Goal: Contribute content

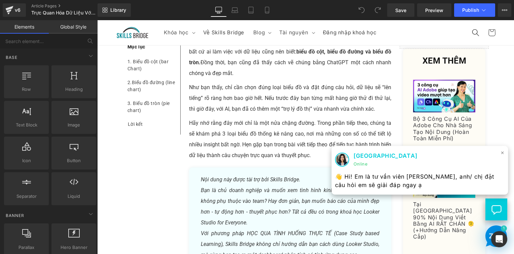
scroll to position [1781, 0]
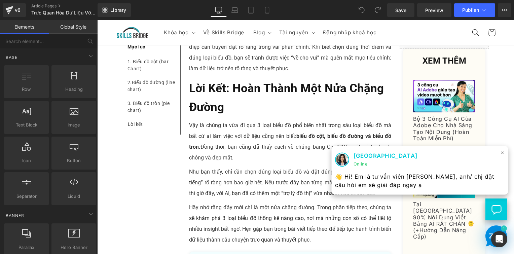
click at [500, 153] on span "×" at bounding box center [502, 153] width 4 height 10
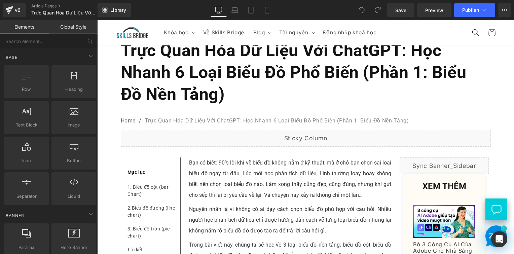
scroll to position [30, 0]
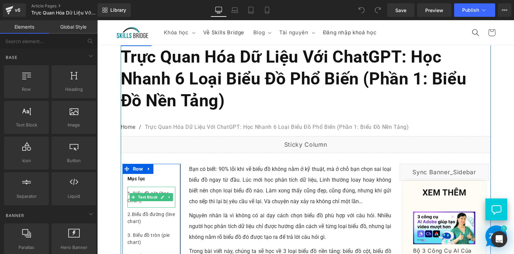
click at [137, 203] on div "1. Biểu đồ cột (bar Chart)" at bounding box center [151, 197] width 48 height 21
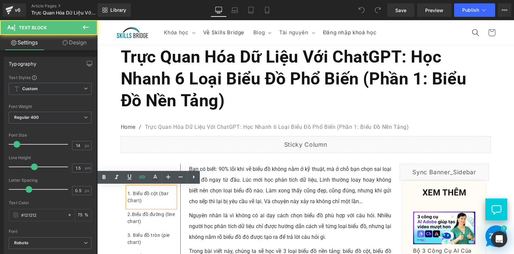
click at [137, 203] on div "1. Biểu đồ cột (bar Chart)" at bounding box center [151, 197] width 48 height 21
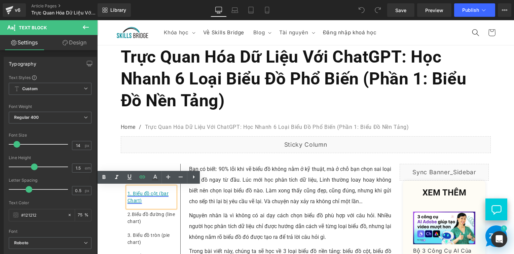
click at [127, 203] on link "1. Biểu đồ cột (bar Chart)" at bounding box center [147, 197] width 41 height 12
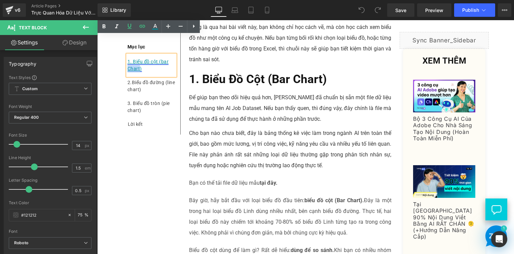
drag, startPoint x: 126, startPoint y: 203, endPoint x: 128, endPoint y: 71, distance: 131.8
click at [128, 71] on link "1. Biểu đồ cột (bar Chart)" at bounding box center [147, 65] width 41 height 12
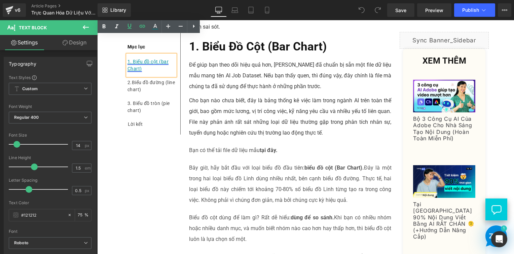
click at [127, 68] on link "1. Biểu đồ cột (bar Chart)" at bounding box center [147, 65] width 41 height 12
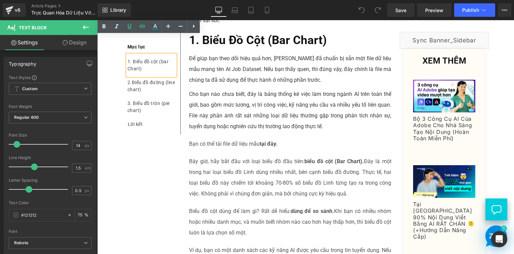
scroll to position [407, 0]
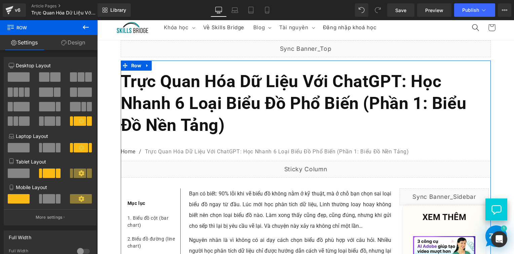
scroll to position [0, 0]
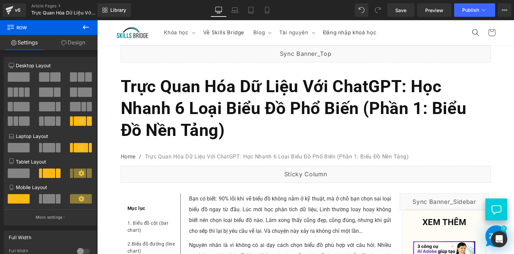
click at [83, 28] on icon at bounding box center [86, 27] width 8 height 8
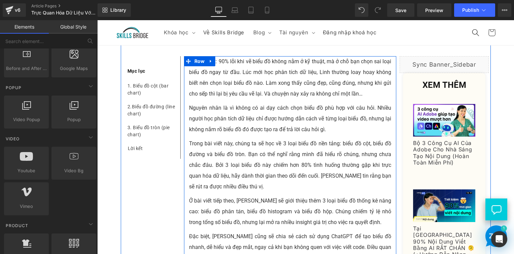
scroll to position [134, 0]
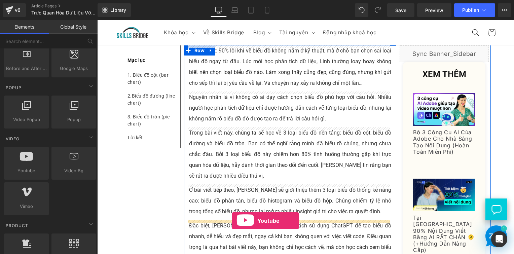
drag, startPoint x: 117, startPoint y: 185, endPoint x: 231, endPoint y: 226, distance: 121.4
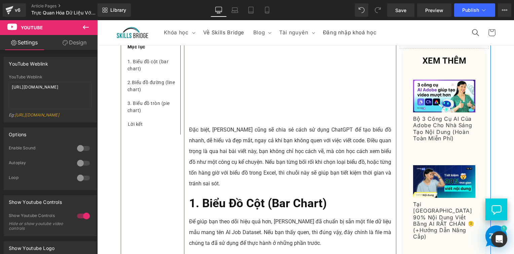
scroll to position [316, 0]
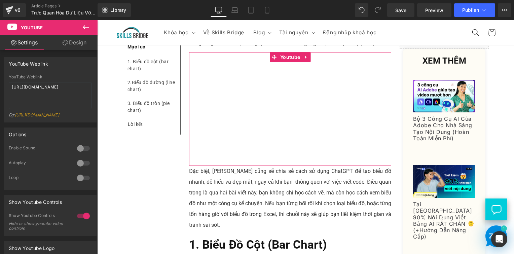
click at [78, 48] on link "Design" at bounding box center [74, 42] width 49 height 15
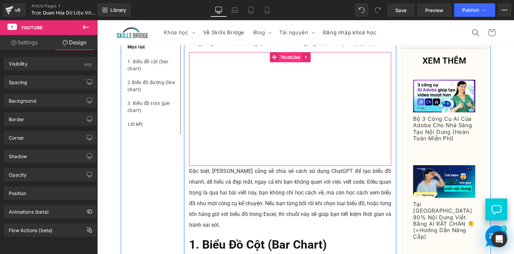
click at [282, 59] on span "Youtube" at bounding box center [289, 57] width 23 height 10
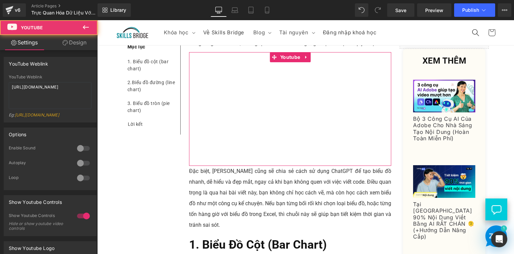
click at [73, 42] on link "Design" at bounding box center [74, 42] width 49 height 15
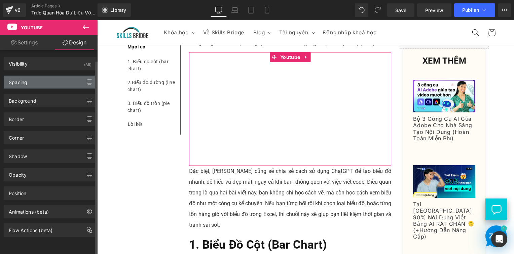
click at [37, 82] on div "Spacing" at bounding box center [50, 82] width 92 height 13
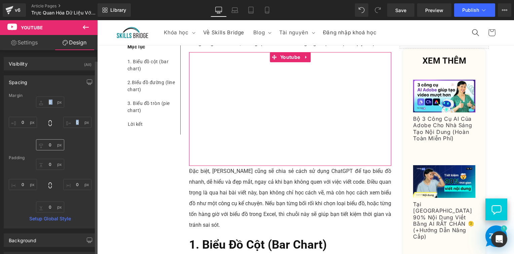
click at [53, 141] on div "0 0 0 0" at bounding box center [50, 123] width 83 height 54
click at [53, 140] on input "0" at bounding box center [50, 144] width 28 height 11
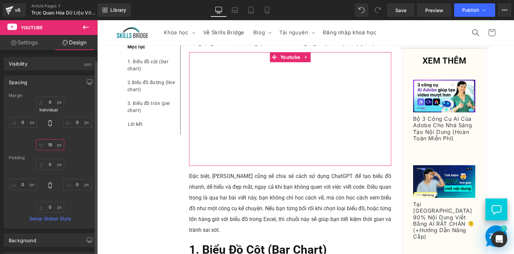
type input "15"
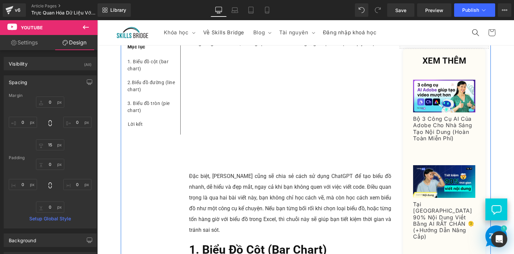
click at [198, 193] on p "Đặc biệt, [PERSON_NAME] cũng sẽ chia sẻ cách sử dụng ChatGPT để tạo biểu đồ nha…" at bounding box center [290, 203] width 202 height 65
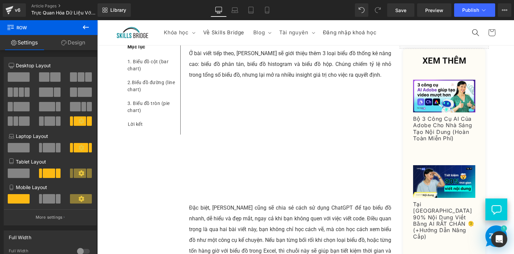
scroll to position [249, 0]
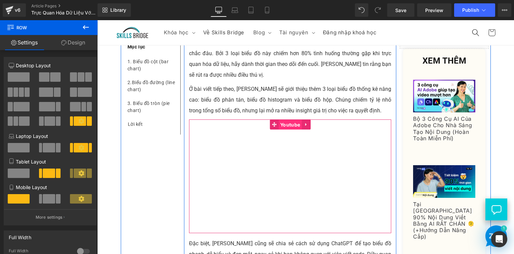
click at [288, 123] on span "Youtube" at bounding box center [289, 125] width 23 height 10
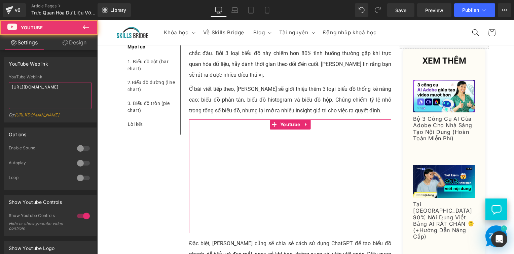
click at [23, 91] on textarea "https://www.youtube.com/watch?v=OQBlWco72c4" at bounding box center [50, 95] width 83 height 27
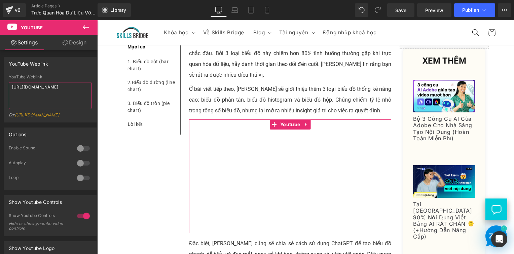
paste textarea "youtu.be/wP9NySnwoQM"
type textarea "https://youtu.be/wP9NySnwoQM"
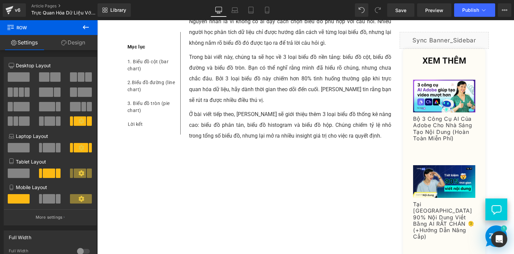
scroll to position [235, 0]
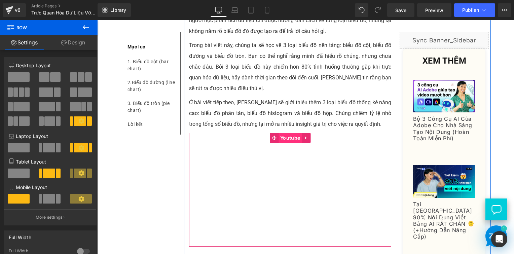
click at [284, 139] on span "Youtube" at bounding box center [289, 138] width 23 height 10
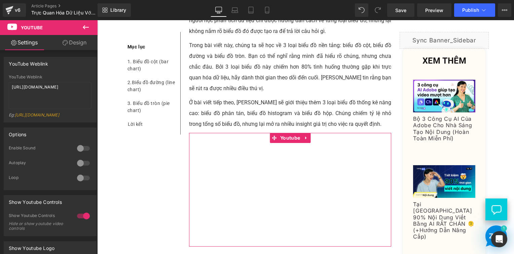
click at [78, 168] on div at bounding box center [83, 163] width 16 height 11
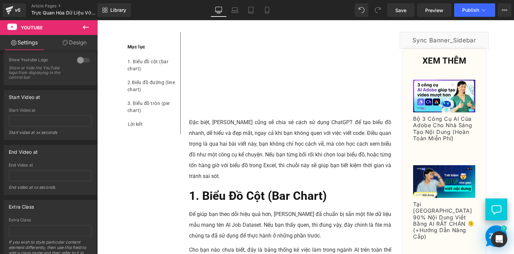
scroll to position [471, 0]
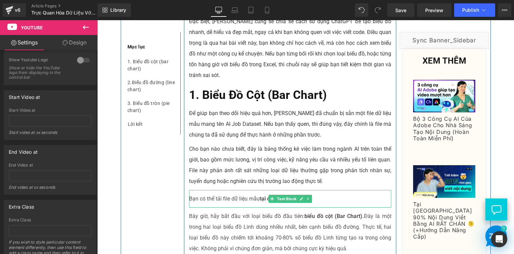
click at [255, 199] on p "Bạn có thể tải file dữ liệu mẫu tại đây." at bounding box center [290, 198] width 202 height 11
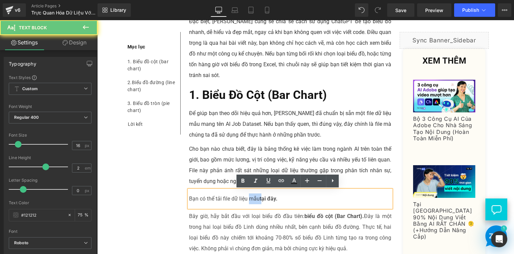
click at [255, 199] on p "Bạn có thể tải file dữ liệu mẫu tại đây." at bounding box center [290, 198] width 202 height 11
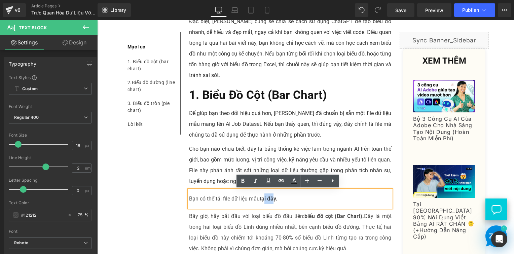
drag, startPoint x: 259, startPoint y: 199, endPoint x: 268, endPoint y: 201, distance: 8.2
click at [268, 201] on strong "tại đây." at bounding box center [268, 198] width 18 height 6
click at [256, 199] on p "Bạn có thể tải file dữ liệu mẫu tại đây." at bounding box center [290, 198] width 202 height 11
drag, startPoint x: 258, startPoint y: 199, endPoint x: 274, endPoint y: 198, distance: 15.8
click at [274, 198] on strong "tại đây." at bounding box center [268, 198] width 18 height 6
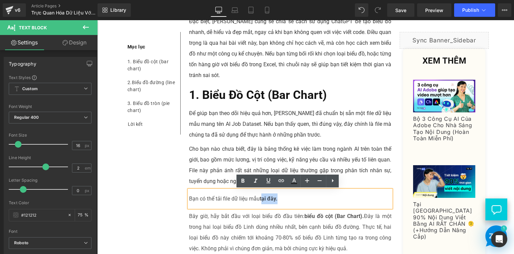
click at [274, 198] on strong "tại đây." at bounding box center [268, 198] width 18 height 6
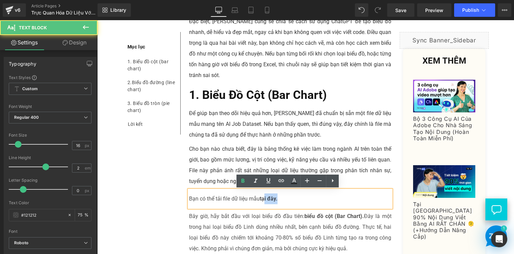
click at [259, 199] on strong "tại đây." at bounding box center [268, 198] width 18 height 6
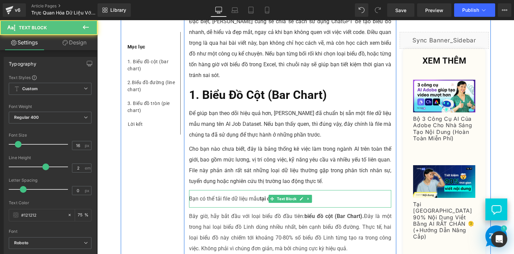
click at [254, 198] on p "Bạn có thể tải file dữ liệu mẫu tại đây." at bounding box center [290, 198] width 202 height 11
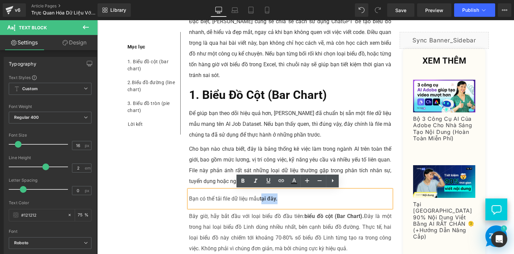
drag, startPoint x: 258, startPoint y: 199, endPoint x: 275, endPoint y: 199, distance: 16.5
click at [275, 199] on strong "tại đây." at bounding box center [268, 198] width 18 height 6
click at [280, 185] on link at bounding box center [281, 180] width 13 height 13
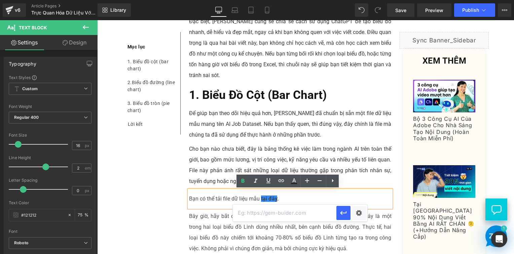
drag, startPoint x: 243, startPoint y: 212, endPoint x: 252, endPoint y: 212, distance: 8.4
click at [243, 212] on input "text" at bounding box center [285, 212] width 104 height 17
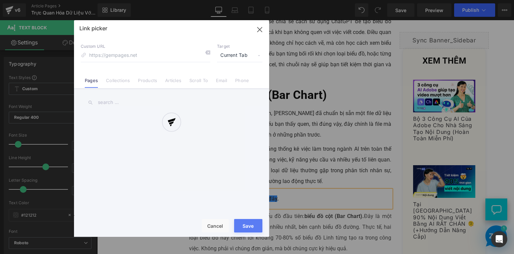
drag, startPoint x: 360, startPoint y: 214, endPoint x: 202, endPoint y: 158, distance: 167.2
click at [360, 0] on div "Text Color Highlight Color #333333 Edit or remove link: Edit - Unlink - Cancel …" at bounding box center [257, 0] width 514 height 0
paste input "[URL][DOMAIN_NAME]"
type input "[URL][DOMAIN_NAME]"
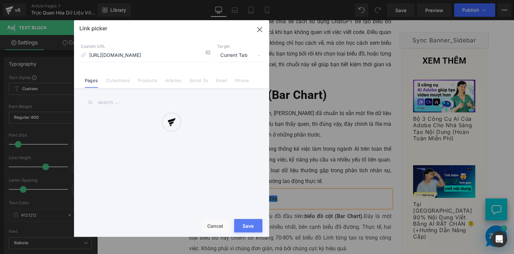
scroll to position [0, 0]
click at [240, 55] on div at bounding box center [171, 128] width 195 height 216
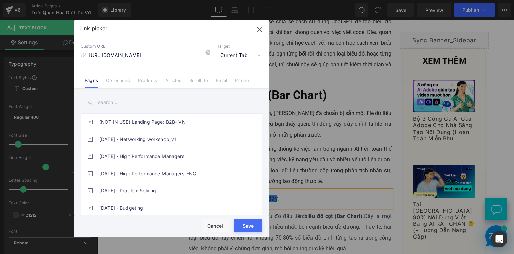
click at [251, 54] on span "Current Tab" at bounding box center [239, 55] width 45 height 13
click at [237, 78] on li "New Tab" at bounding box center [239, 80] width 52 height 12
click at [249, 229] on div "Rendering Content" at bounding box center [256, 226] width 41 height 7
click at [253, 223] on button "Save" at bounding box center [248, 225] width 28 height 13
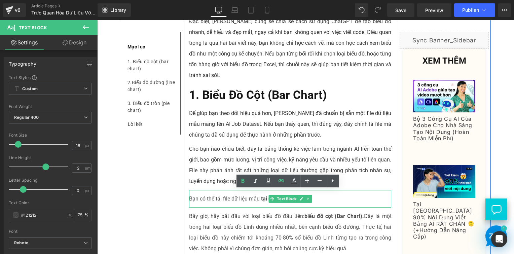
click at [263, 198] on strong "tại đây ." at bounding box center [268, 198] width 19 height 6
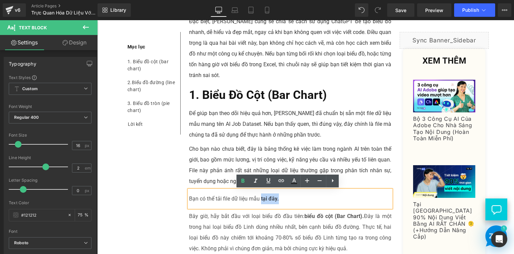
drag, startPoint x: 259, startPoint y: 198, endPoint x: 276, endPoint y: 198, distance: 17.2
click at [276, 199] on p "Bạn có thể tải file dữ liệu mẫu tại đây ." at bounding box center [290, 198] width 202 height 11
click at [280, 178] on icon at bounding box center [281, 180] width 8 height 8
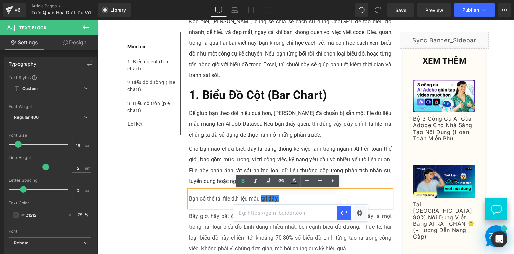
click at [279, 211] on input "text" at bounding box center [285, 212] width 104 height 17
paste input "[URL][DOMAIN_NAME]"
type input "[URL][DOMAIN_NAME]"
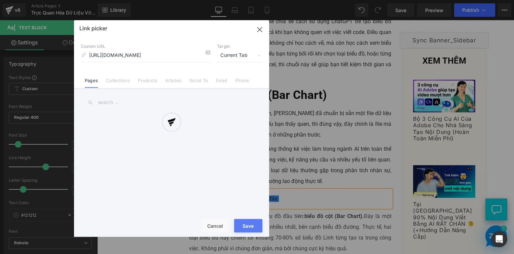
click at [357, 0] on div "Text Color Highlight Color #333333 Edit or remove link: Edit - Unlink - Cancel …" at bounding box center [257, 0] width 514 height 0
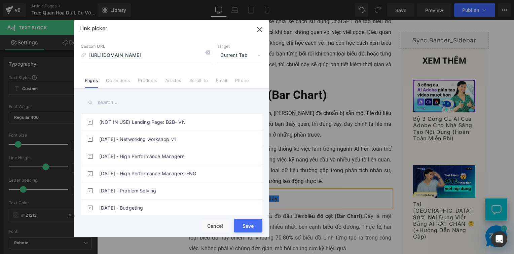
scroll to position [0, 0]
click at [241, 55] on span "Current Tab" at bounding box center [239, 55] width 45 height 13
click at [230, 77] on li "New Tab" at bounding box center [239, 80] width 52 height 12
click at [246, 223] on div "Rendering Content" at bounding box center [256, 226] width 41 height 7
click at [252, 224] on div "Rendering Content" at bounding box center [256, 226] width 41 height 7
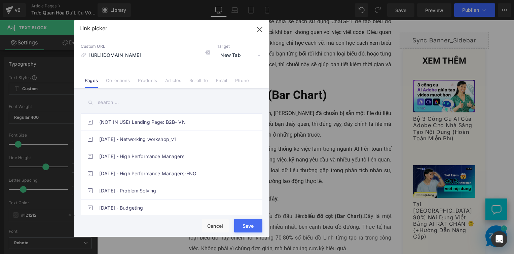
click at [253, 222] on button "Save" at bounding box center [248, 225] width 28 height 13
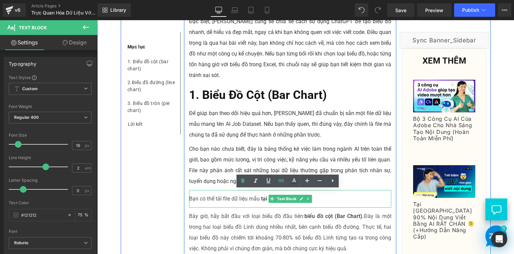
click at [270, 198] on icon at bounding box center [272, 199] width 4 height 4
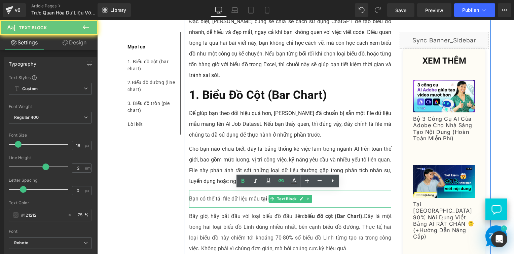
click at [259, 199] on strong "tại đây." at bounding box center [268, 198] width 19 height 6
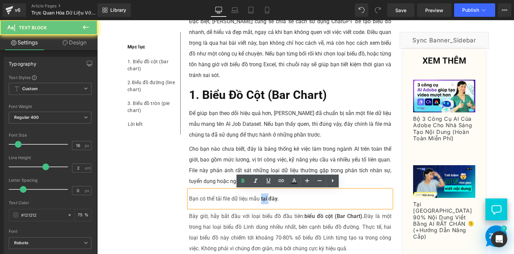
click at [259, 199] on strong "tại đây." at bounding box center [268, 198] width 19 height 6
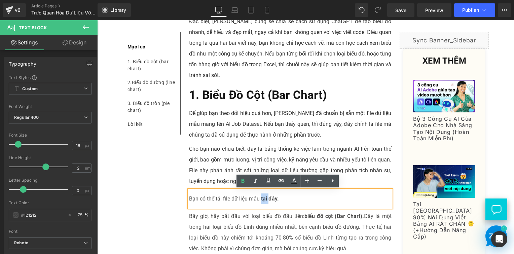
click at [259, 199] on strong "tại đây." at bounding box center [268, 198] width 19 height 6
drag, startPoint x: 258, startPoint y: 200, endPoint x: 272, endPoint y: 200, distance: 13.4
click at [272, 200] on strong "tại đây." at bounding box center [268, 198] width 19 height 6
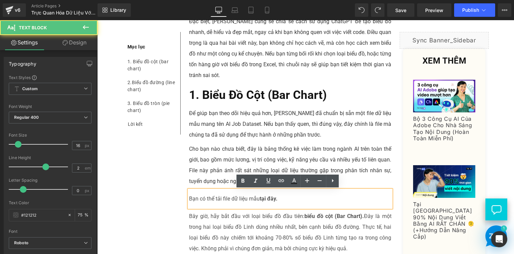
drag, startPoint x: 276, startPoint y: 198, endPoint x: 258, endPoint y: 197, distance: 17.8
click at [258, 197] on p "Bạn có thể tải file dữ liệu mẫu tại đây." at bounding box center [290, 198] width 202 height 11
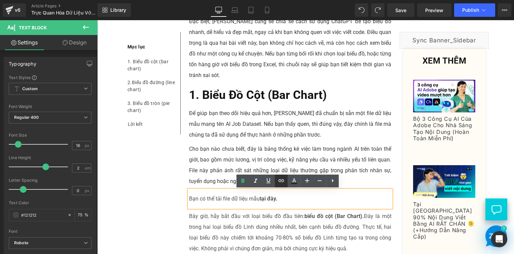
click at [281, 183] on icon at bounding box center [281, 180] width 8 height 8
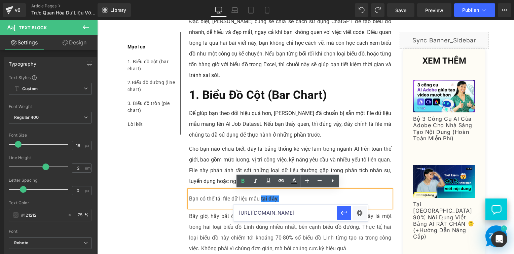
click at [305, 215] on input "[URL][DOMAIN_NAME]" at bounding box center [285, 212] width 104 height 17
paste input "[URL][DOMAIN_NAME]"
type input "[URL][DOMAIN_NAME]"
click at [344, 214] on icon "button" at bounding box center [344, 213] width 8 height 8
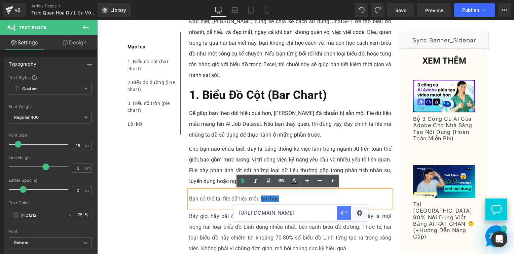
scroll to position [0, 0]
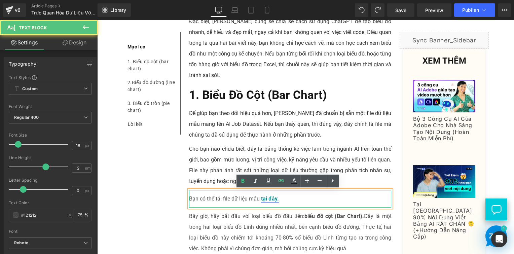
click at [270, 198] on link "tại đây." at bounding box center [270, 198] width 18 height 6
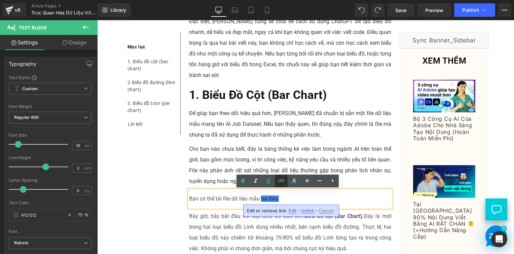
click at [283, 179] on icon at bounding box center [281, 180] width 6 height 3
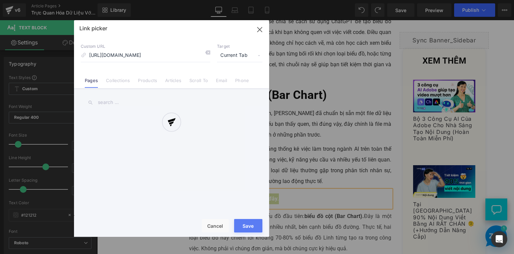
click at [359, 0] on div "Text Color Highlight Color #333333 Edit or remove link: Edit - Unlink - Cancel …" at bounding box center [257, 0] width 514 height 0
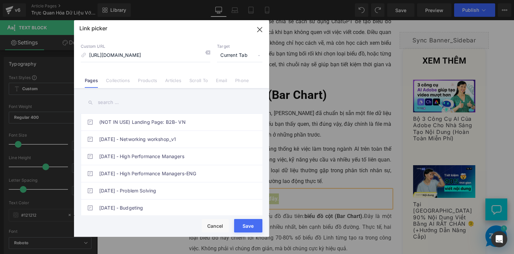
click at [231, 54] on span "Current Tab" at bounding box center [239, 55] width 45 height 13
click at [224, 81] on li "New Tab" at bounding box center [239, 80] width 52 height 12
click at [250, 221] on button "Save" at bounding box center [248, 225] width 28 height 13
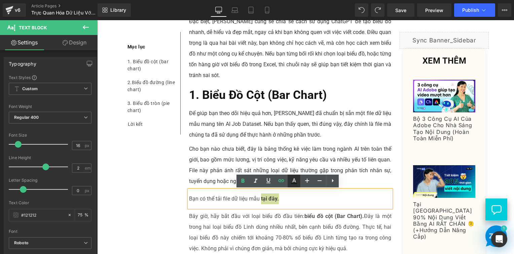
click at [292, 181] on icon at bounding box center [294, 181] width 8 height 8
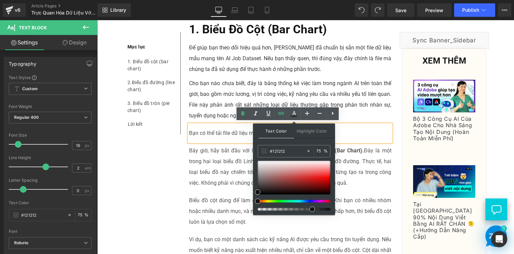
scroll to position [538, 0]
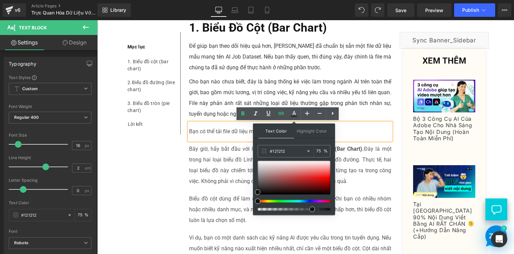
click at [305, 201] on div at bounding box center [291, 201] width 73 height 3
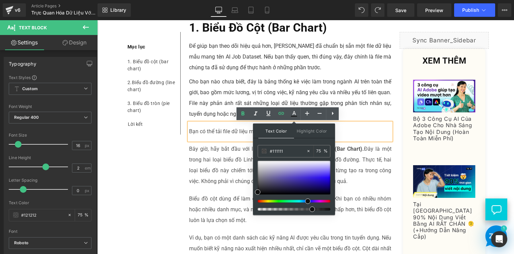
drag, startPoint x: 306, startPoint y: 201, endPoint x: 303, endPoint y: 199, distance: 3.6
click at [303, 200] on div at bounding box center [291, 201] width 73 height 3
drag, startPoint x: 316, startPoint y: 178, endPoint x: 332, endPoint y: 179, distance: 16.1
click at [330, 179] on div at bounding box center [293, 178] width 73 height 34
drag, startPoint x: 408, startPoint y: 228, endPoint x: 339, endPoint y: 207, distance: 72.1
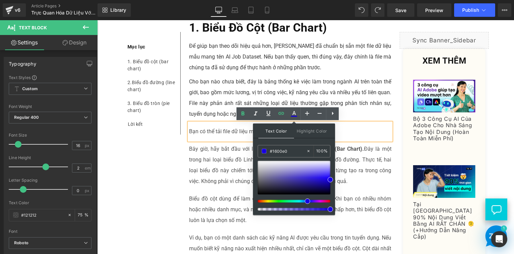
click at [306, 201] on span at bounding box center [306, 200] width 5 height 5
drag, startPoint x: 329, startPoint y: 177, endPoint x: 335, endPoint y: 177, distance: 5.4
click at [335, 177] on div "Text Color Highlight Color #333333 #121212 75 % transparent 0 %" at bounding box center [294, 168] width 82 height 91
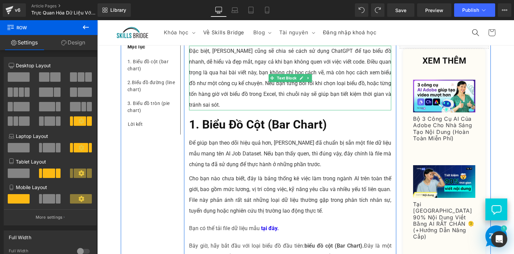
scroll to position [504, 0]
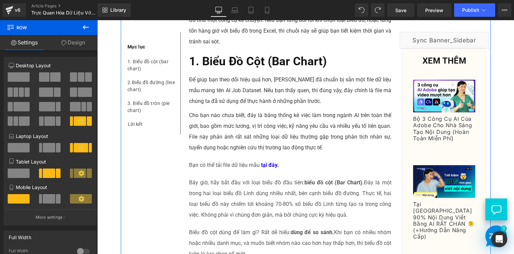
click at [26, 43] on link "Settings" at bounding box center [24, 42] width 49 height 15
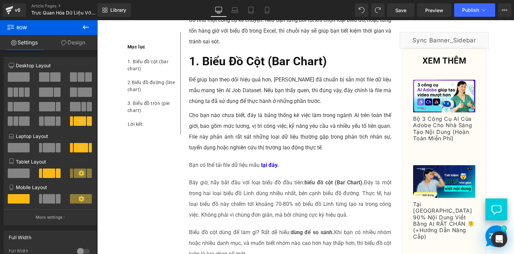
click at [86, 27] on icon at bounding box center [86, 27] width 6 height 4
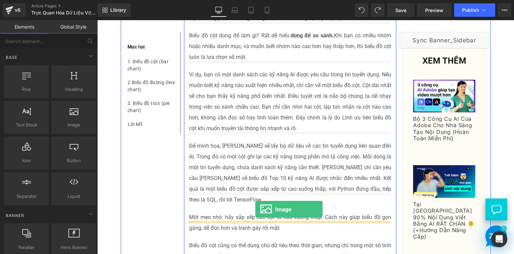
scroll to position [706, 0]
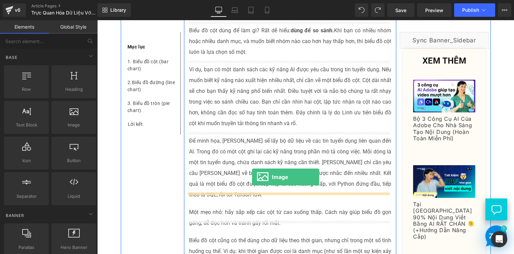
drag, startPoint x: 139, startPoint y: 134, endPoint x: 252, endPoint y: 177, distance: 120.2
click at [252, 177] on p "Để minh họa, [PERSON_NAME] sẽ lấy bộ dữ liệu về các tin tuyển dụng liên quan đế…" at bounding box center [290, 167] width 202 height 65
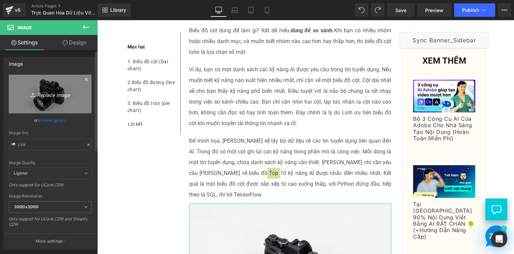
click at [44, 90] on icon "Replace Image" at bounding box center [50, 94] width 54 height 8
type input "C:\fakepath\Screenshot 2025-09-25 133211.png"
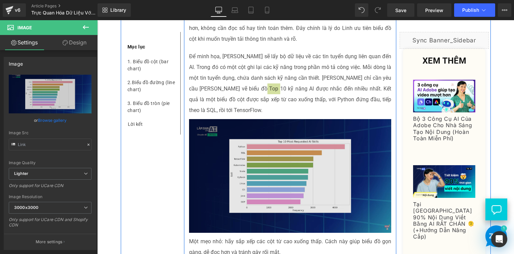
scroll to position [807, 0]
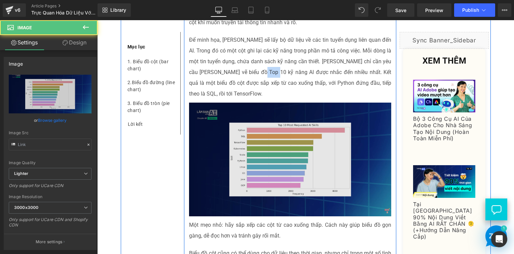
click at [234, 124] on img at bounding box center [290, 160] width 202 height 114
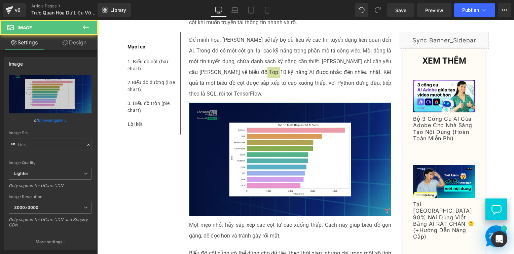
click at [66, 42] on icon at bounding box center [65, 42] width 5 height 5
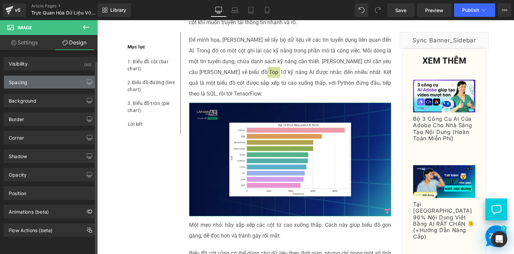
click at [47, 81] on div "Spacing" at bounding box center [50, 82] width 92 height 13
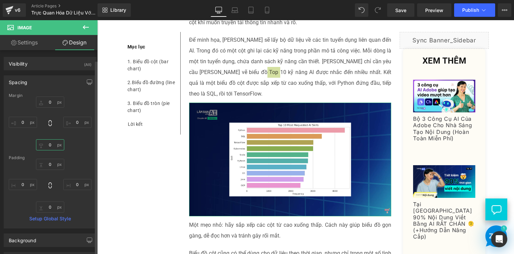
click at [52, 147] on input "0" at bounding box center [50, 144] width 28 height 11
type input "5"
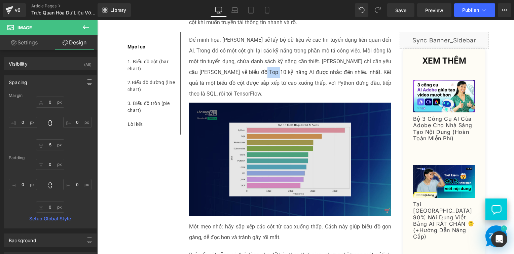
click at [239, 142] on img at bounding box center [290, 160] width 202 height 114
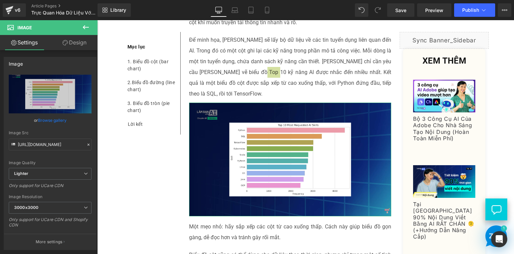
click at [76, 43] on link "Design" at bounding box center [74, 42] width 49 height 15
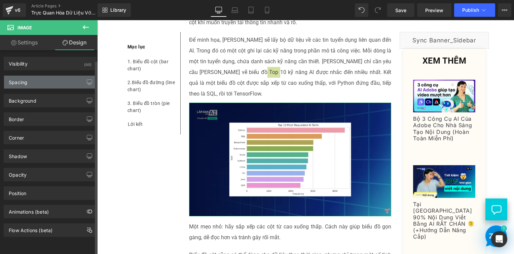
click at [43, 85] on div "Spacing" at bounding box center [50, 82] width 92 height 13
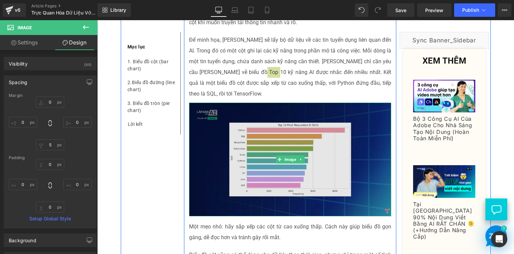
scroll to position [874, 0]
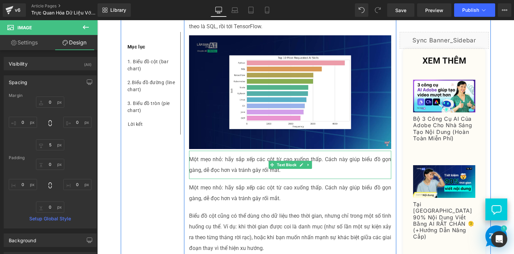
click at [257, 154] on p "Một mẹo nhỏ: hãy sắp xếp các cột từ cao xuống thấp. Cách này giúp biểu đồ gọn g…" at bounding box center [290, 165] width 202 height 22
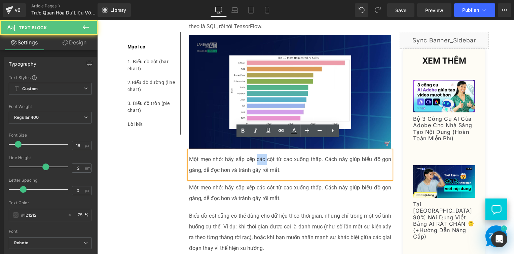
click at [257, 154] on p "Một mẹo nhỏ: hãy sắp xếp các cột từ cao xuống thấp. Cách này giúp biểu đồ gọn g…" at bounding box center [290, 165] width 202 height 22
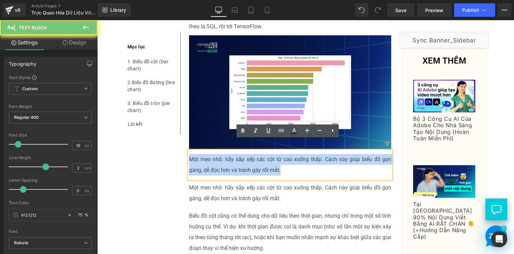
click at [257, 154] on p "Một mẹo nhỏ: hãy sắp xếp các cột từ cao xuống thấp. Cách này giúp biểu đồ gọn g…" at bounding box center [290, 165] width 202 height 22
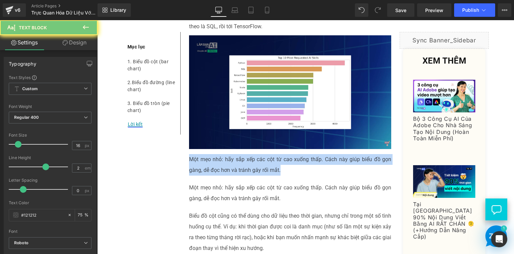
click at [138, 124] on div "Lời kết Text Block" at bounding box center [151, 124] width 48 height 14
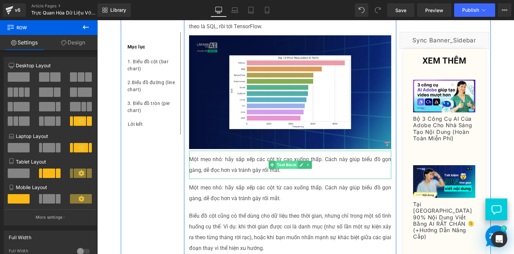
click at [291, 161] on span "Text Block" at bounding box center [286, 165] width 22 height 8
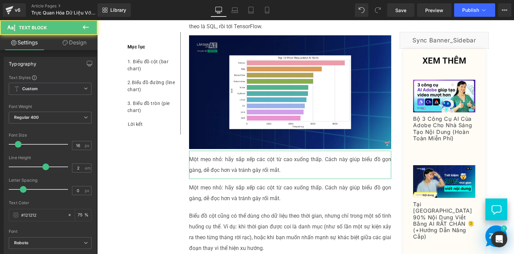
click at [77, 44] on link "Design" at bounding box center [74, 42] width 49 height 15
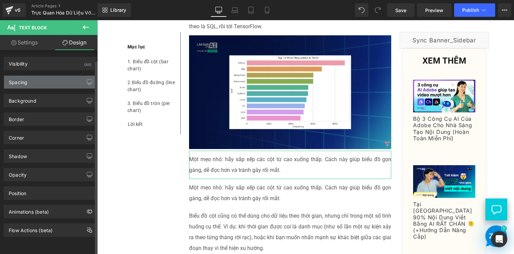
click at [69, 78] on div "Spacing" at bounding box center [50, 82] width 92 height 13
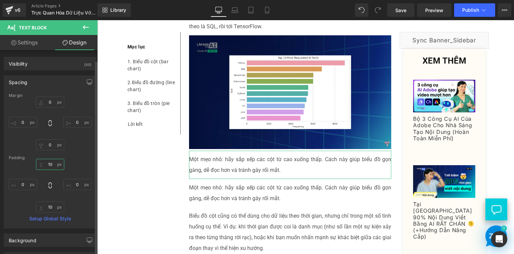
click at [50, 163] on input "10" at bounding box center [50, 164] width 28 height 11
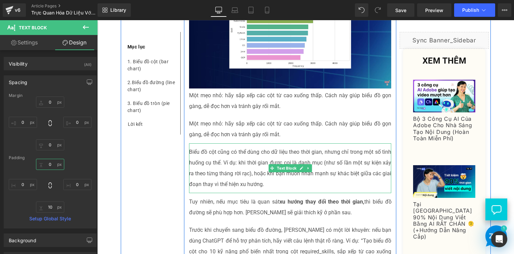
scroll to position [941, 0]
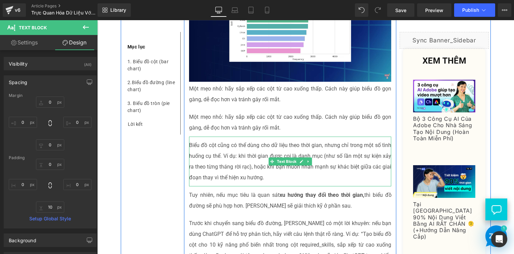
click at [216, 172] on p "Biểu đồ cột cũng có thể dùng cho dữ liệu theo thời gian, nhưng chỉ trong một số…" at bounding box center [290, 161] width 202 height 43
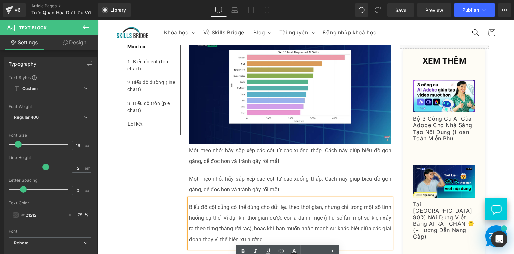
scroll to position [807, 0]
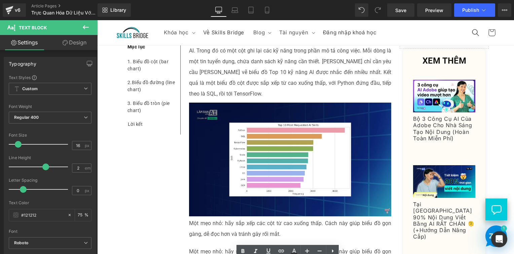
click at [195, 218] on p "Một mẹo nhỏ: hãy sắp xếp các cột từ cao xuống thấp. Cách này giúp biểu đồ gọn g…" at bounding box center [290, 229] width 202 height 22
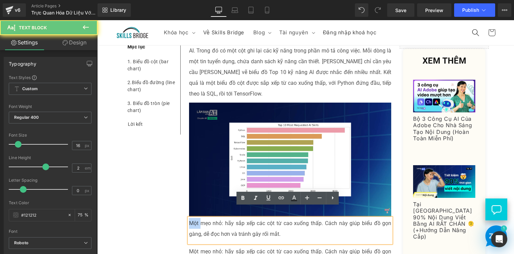
click at [195, 218] on p "Một mẹo nhỏ: hãy sắp xếp các cột từ cao xuống thấp. Cách này giúp biểu đồ gọn g…" at bounding box center [290, 229] width 202 height 22
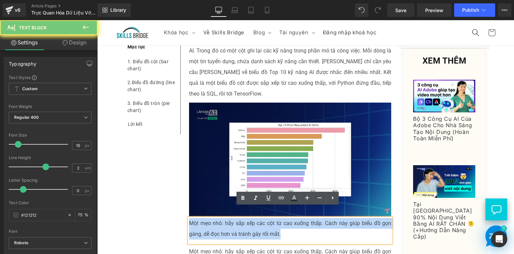
click at [195, 218] on p "Một mẹo nhỏ: hãy sắp xếp các cột từ cao xuống thấp. Cách này giúp biểu đồ gọn g…" at bounding box center [290, 229] width 202 height 22
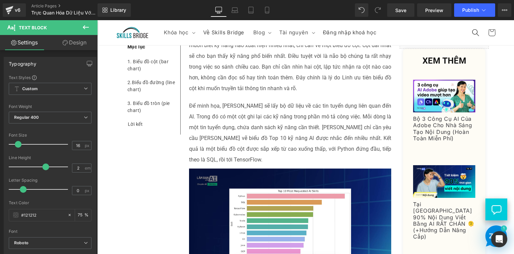
scroll to position [739, 0]
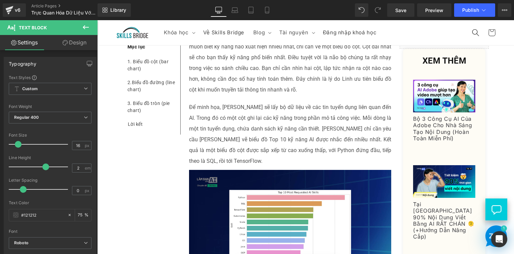
click at [194, 134] on p "Để minh họa, [PERSON_NAME] sẽ lấy bộ dữ liệu về các tin tuyển dụng liên quan đế…" at bounding box center [290, 134] width 202 height 65
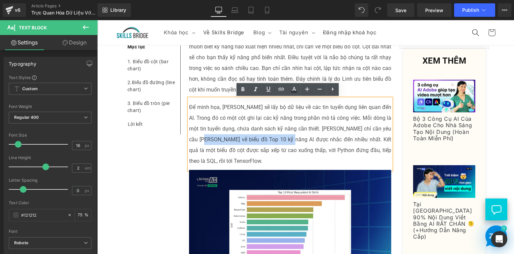
drag, startPoint x: 188, startPoint y: 139, endPoint x: 276, endPoint y: 142, distance: 87.8
click at [276, 142] on p "Để minh họa, [PERSON_NAME] sẽ lấy bộ dữ liệu về các tin tuyển dụng liên quan đế…" at bounding box center [290, 134] width 202 height 65
click at [303, 141] on p "Để minh họa, [PERSON_NAME] sẽ lấy bộ dữ liệu về các tin tuyển dụng liên quan đế…" at bounding box center [290, 134] width 202 height 65
drag, startPoint x: 296, startPoint y: 140, endPoint x: 180, endPoint y: 137, distance: 115.3
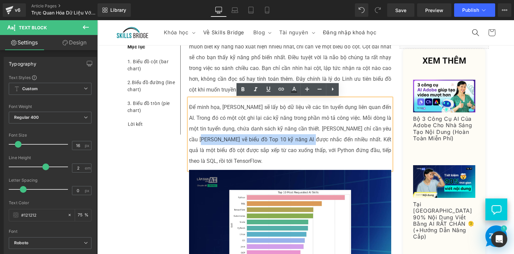
copy p "Top 10 kỹ năng AI được nhắc đến nhiều nhất"
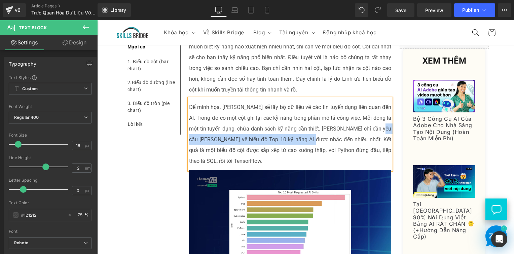
click at [370, 128] on p "Để minh họa, [PERSON_NAME] sẽ lấy bộ dữ liệu về các tin tuyển dụng liên quan đế…" at bounding box center [290, 134] width 202 height 65
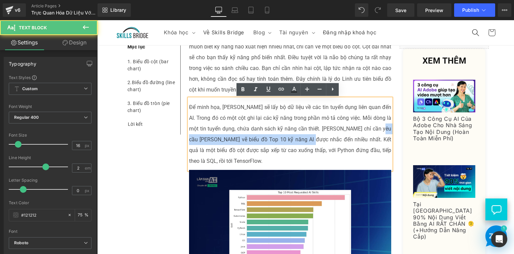
copy p "biểu đồ Top 10 kỹ năng AI được nhắc đến nhiều nhất"
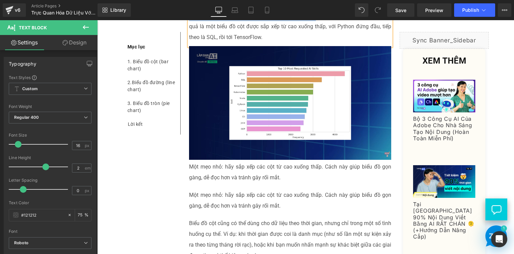
scroll to position [874, 0]
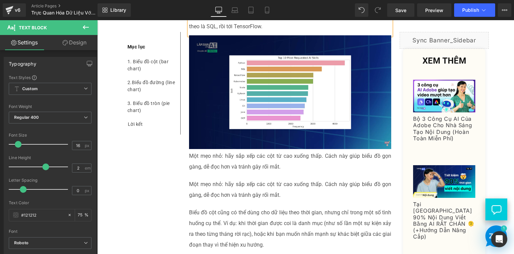
click at [257, 160] on p "Một mẹo nhỏ: hãy sắp xếp các cột từ cao xuống thấp. Cách này giúp biểu đồ gọn g…" at bounding box center [290, 162] width 202 height 22
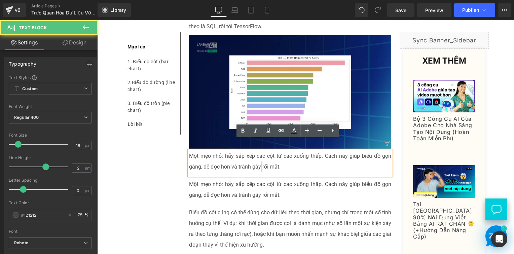
click at [257, 160] on p "Một mẹo nhỏ: hãy sắp xếp các cột từ cao xuống thấp. Cách này giúp biểu đồ gọn g…" at bounding box center [290, 162] width 202 height 22
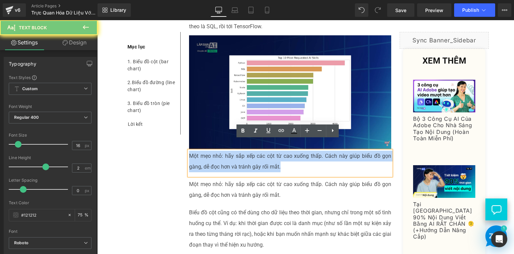
click at [257, 160] on p "Một mẹo nhỏ: hãy sắp xếp các cột từ cao xuống thấp. Cách này giúp biểu đồ gọn g…" at bounding box center [290, 162] width 202 height 22
paste div
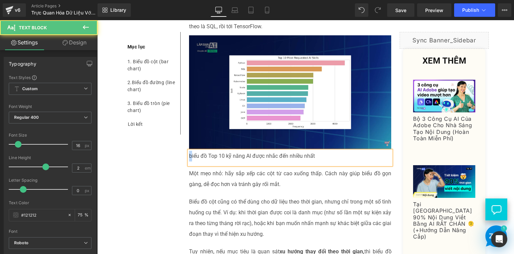
click at [189, 151] on p "biểu đồ Top 10 kỹ năng AI được nhắc đến nhiều nhất" at bounding box center [290, 156] width 202 height 11
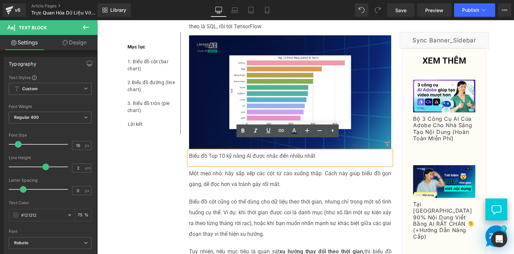
click at [202, 168] on p "Một mẹo nhỏ: hãy sắp xếp các cột từ cao xuống thấp. Cách này giúp biểu đồ gọn g…" at bounding box center [290, 179] width 202 height 22
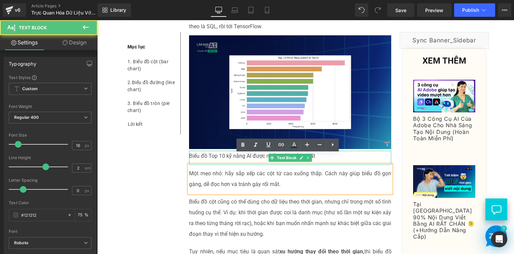
click at [223, 151] on p "Biểu đồ Top 10 kỹ năng AI được nhắc đến nhiều nhất" at bounding box center [290, 156] width 202 height 11
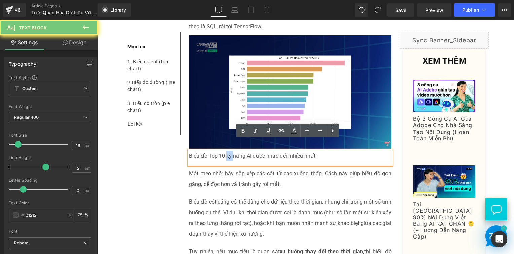
click at [223, 151] on p "Biểu đồ Top 10 kỹ năng AI được nhắc đến nhiều nhất" at bounding box center [290, 156] width 202 height 11
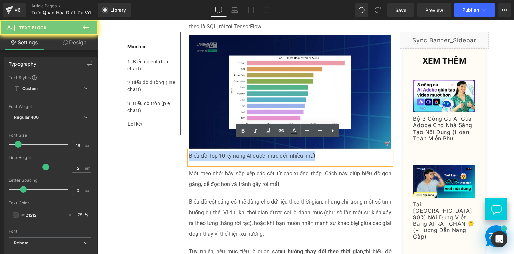
click at [223, 151] on p "Biểu đồ Top 10 kỹ năng AI được nhắc đến nhiều nhất" at bounding box center [290, 156] width 202 height 11
click at [210, 151] on p "Biểu đồ Top 10 kỹ năng AI được nhắc đến nhiều nhất" at bounding box center [290, 156] width 202 height 11
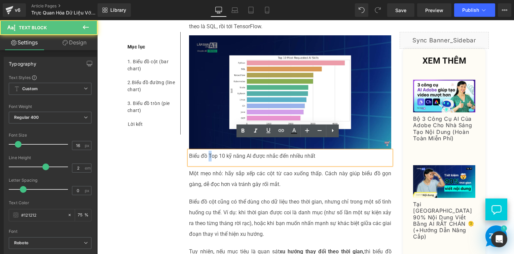
click at [207, 151] on p "Biểu đồ Top 10 kỹ năng AI được nhắc đến nhiều nhất" at bounding box center [290, 156] width 202 height 11
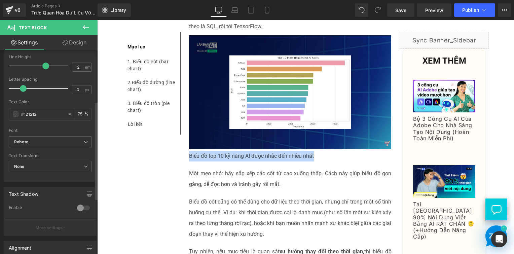
scroll to position [202, 0]
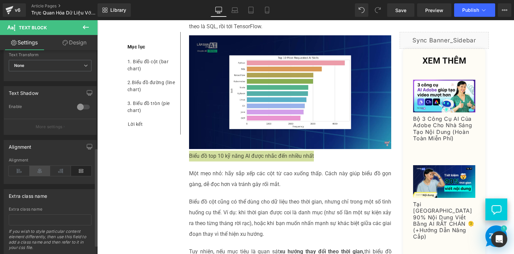
click at [35, 172] on icon at bounding box center [40, 171] width 21 height 10
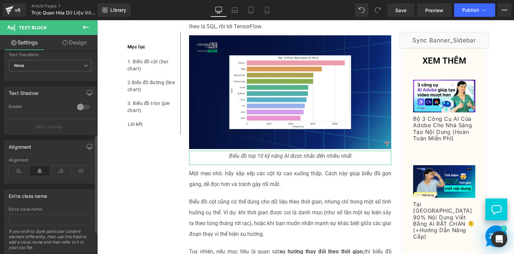
scroll to position [101, 0]
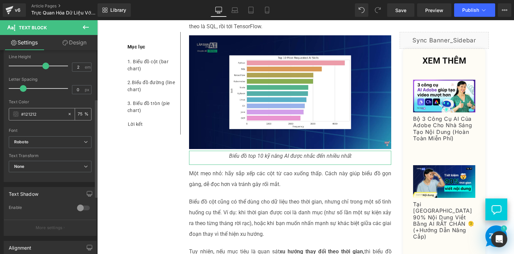
click at [81, 114] on input "75" at bounding box center [81, 113] width 7 height 7
type input "7"
type input "3"
type input "60"
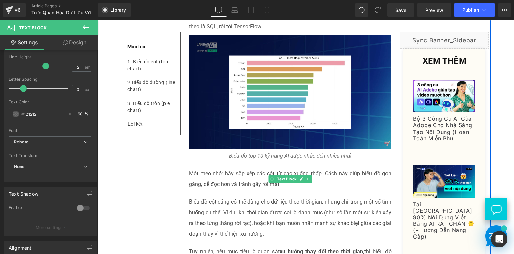
click at [227, 171] on p "Một mẹo nhỏ: hãy sắp xếp các cột từ cao xuống thấp. Cách này giúp biểu đồ gọn g…" at bounding box center [290, 179] width 202 height 22
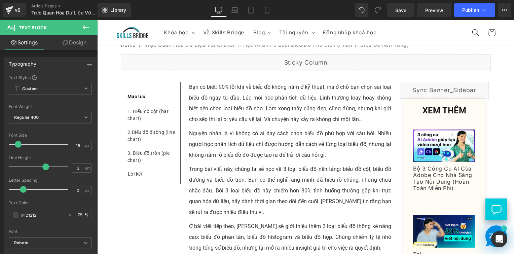
scroll to position [67, 0]
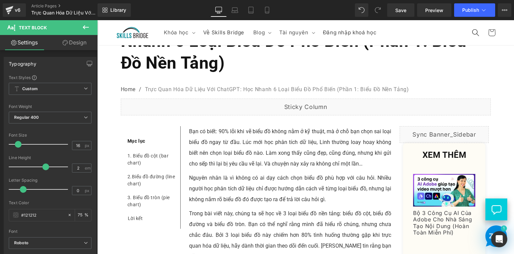
click at [236, 152] on p "Bạn có biết: 90% lỗi khi vẽ biểu đồ không nằm ở kỹ thuật, mà ở chỗ bạn chọn sai…" at bounding box center [290, 147] width 202 height 43
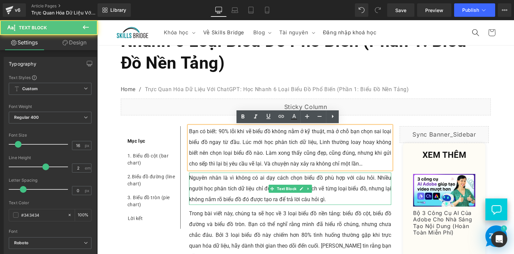
click at [230, 191] on p "Nguyên nhân là vì không có ai dạy cách chọn biểu đồ phù hợp với câu hỏi. Nhiều …" at bounding box center [290, 188] width 202 height 32
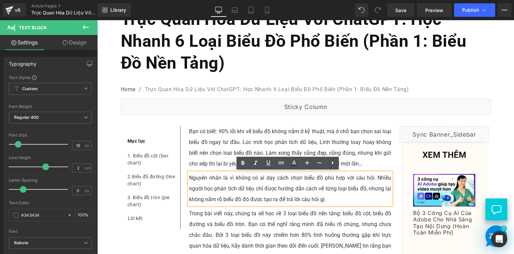
scroll to position [168, 0]
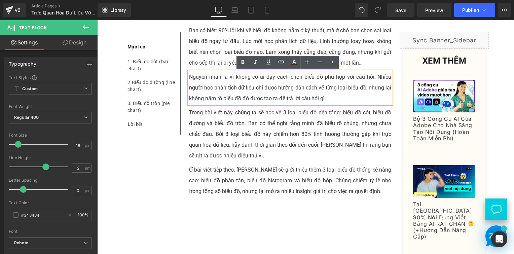
click at [224, 126] on p "Trong bài viết này, chúng ta sẽ học về 3 loại biểu đồ nền tảng: biểu đồ cột, bi…" at bounding box center [290, 134] width 202 height 54
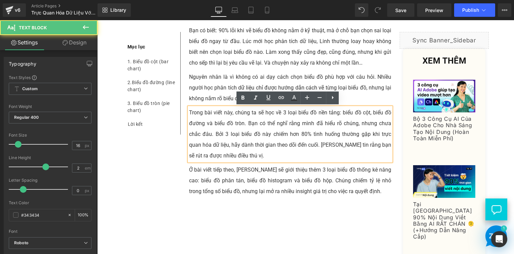
click at [214, 171] on p "Ở bài viết tiếp theo, [PERSON_NAME] sẽ giới thiệu thêm 3 loại biểu đồ thống kê …" at bounding box center [290, 180] width 202 height 32
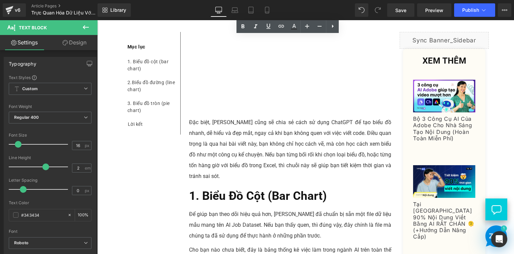
click at [230, 130] on p "Đặc biệt, [PERSON_NAME] cũng sẽ chia sẻ cách sử dụng ChatGPT để tạo biểu đồ nha…" at bounding box center [290, 149] width 202 height 65
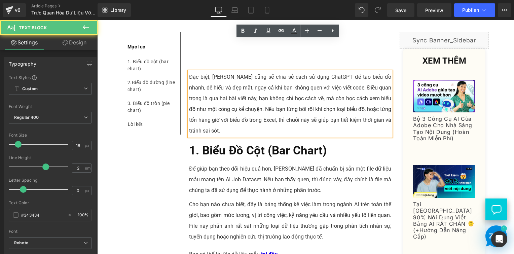
scroll to position [471, 0]
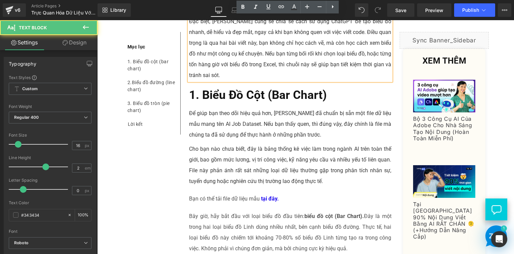
click at [244, 130] on p "Để giúp bạn theo dõi hiệu quả hơn, [PERSON_NAME] đã chuẩn bị sẵn một file dữ li…" at bounding box center [290, 124] width 202 height 32
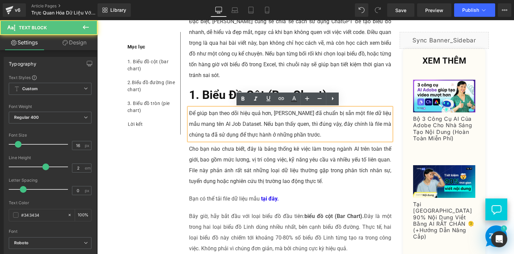
click at [247, 180] on p "Cho bạn nào chưa biết, đây là bảng thống kê việc làm trong ngành AI trên toàn t…" at bounding box center [290, 165] width 202 height 43
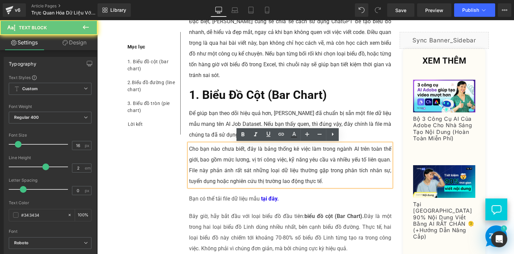
click at [236, 211] on p "Bây giờ, hãy bắt đầu với loại biểu đồ đầu tiên: biểu đồ cột (Bar Chart). Đây là…" at bounding box center [290, 232] width 202 height 43
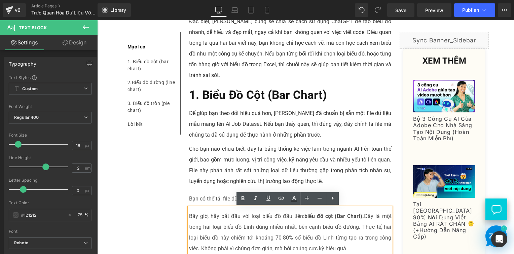
click at [217, 197] on p "Bạn có thể tải file dữ liệu mẫu tại đây." at bounding box center [290, 198] width 202 height 11
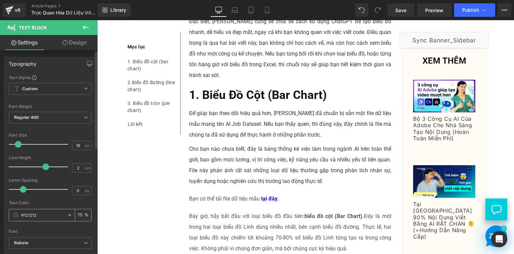
click at [81, 214] on input "75" at bounding box center [81, 214] width 7 height 7
type input "7"
type input "100"
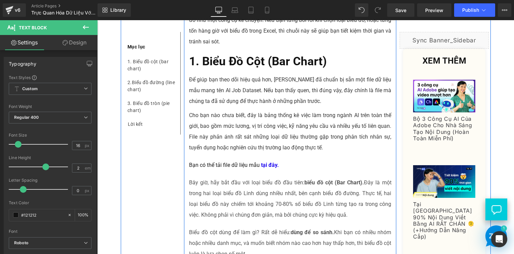
scroll to position [639, 0]
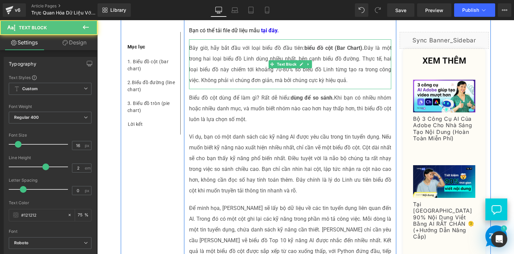
click at [236, 59] on p "Bây giờ, hãy bắt đầu với loại biểu đồ đầu tiên: biểu đồ cột (Bar Chart). Đây là…" at bounding box center [290, 64] width 202 height 43
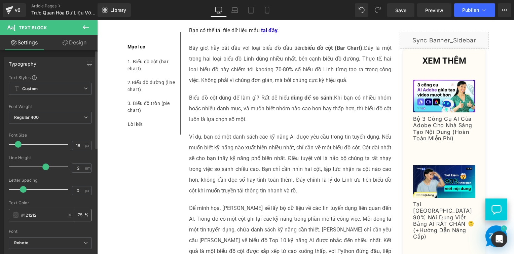
click at [78, 211] on input "75" at bounding box center [81, 214] width 7 height 7
type input "100"
click at [206, 112] on p "Biểu đồ cột dùng để làm gì? Rất dễ hiểu: dùng để so sánh. Khi bạn có nhiều nhóm…" at bounding box center [290, 108] width 202 height 32
click at [78, 217] on input "75" at bounding box center [81, 214] width 7 height 7
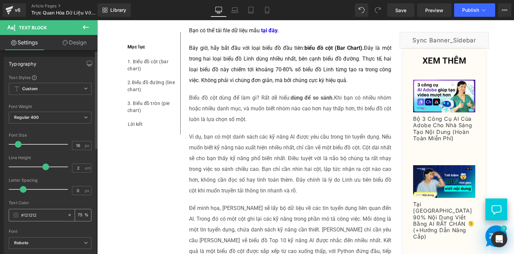
click at [78, 217] on input "75" at bounding box center [81, 214] width 7 height 7
type input "100"
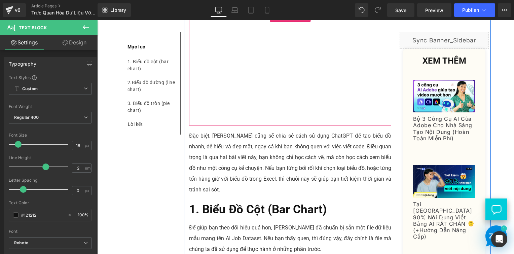
scroll to position [403, 0]
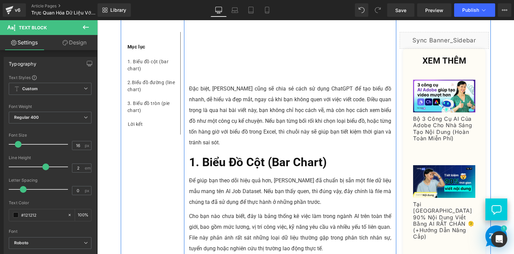
click at [219, 101] on p "Đặc biệt, [PERSON_NAME] cũng sẽ chia sẻ cách sử dụng ChatGPT để tạo biểu đồ nha…" at bounding box center [290, 115] width 202 height 65
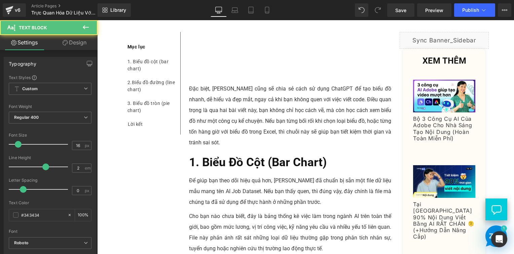
click at [59, 38] on link "Design" at bounding box center [74, 42] width 49 height 15
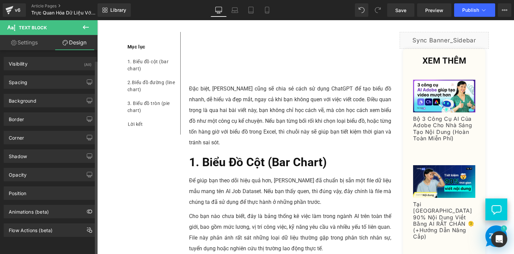
click at [30, 91] on div "Background Color & Image color Color transparent 0 % Image Replace Image Upload…" at bounding box center [50, 98] width 100 height 18
click at [31, 83] on div "Spacing" at bounding box center [50, 82] width 92 height 13
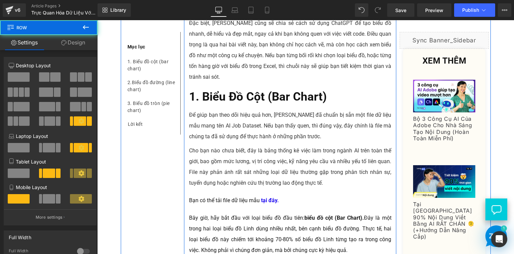
scroll to position [471, 0]
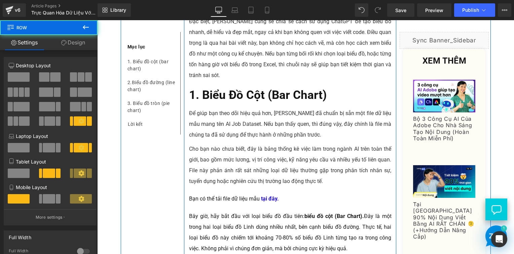
click at [254, 125] on p "Để giúp bạn theo dõi hiệu quả hơn, [PERSON_NAME] đã chuẩn bị sẵn một file dữ li…" at bounding box center [290, 124] width 202 height 32
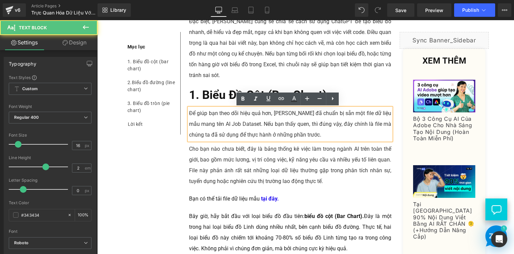
click at [238, 161] on p "Cho bạn nào chưa biết, đây là bảng thống kê việc làm trong ngành AI trên toàn t…" at bounding box center [290, 165] width 202 height 43
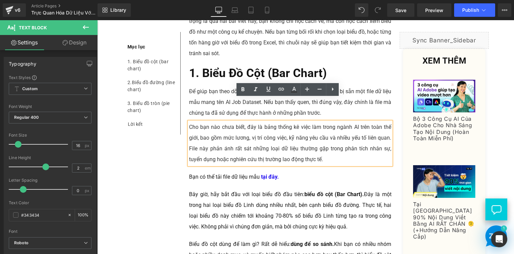
scroll to position [538, 0]
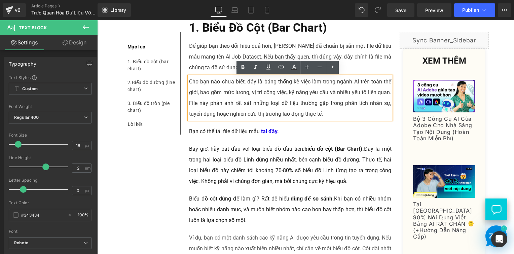
click at [238, 132] on p "Bạn có thể tải file dữ liệu mẫu tại đây." at bounding box center [290, 131] width 202 height 11
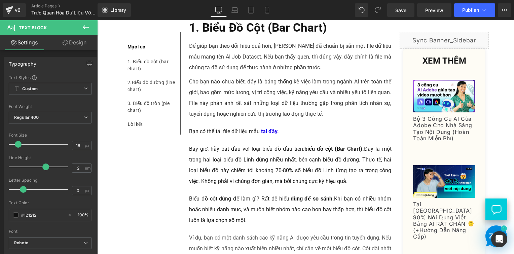
click at [73, 43] on link "Design" at bounding box center [74, 42] width 49 height 15
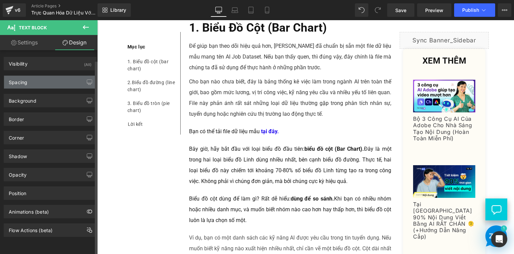
click at [38, 80] on div "Spacing" at bounding box center [50, 82] width 92 height 13
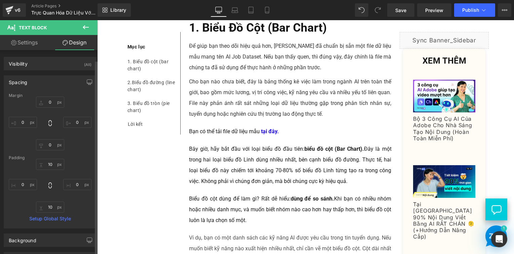
click at [51, 159] on div "Padding" at bounding box center [50, 157] width 83 height 5
click at [51, 163] on input "text" at bounding box center [50, 164] width 28 height 11
type input "10"
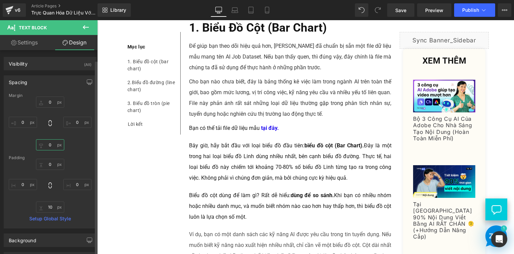
click at [49, 144] on input "text" at bounding box center [50, 144] width 28 height 11
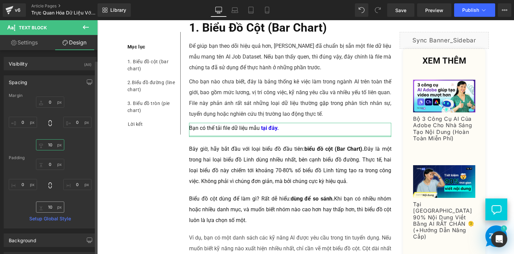
type input "10"
click at [47, 203] on input "text" at bounding box center [50, 206] width 28 height 11
type input "10"
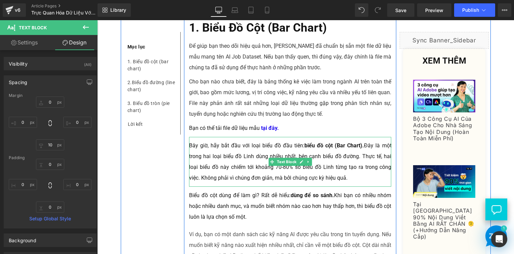
click at [228, 140] on p "Bây giờ, hãy bắt đầu với loại biểu đồ đầu tiên: biểu đồ cột (Bar Chart). Đây là…" at bounding box center [290, 161] width 202 height 43
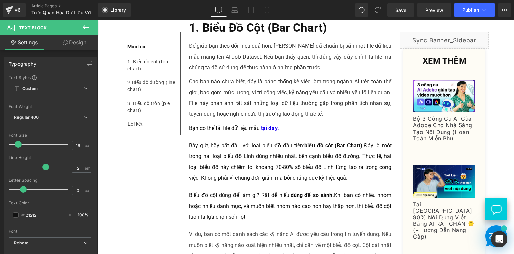
drag, startPoint x: 75, startPoint y: 46, endPoint x: 2, endPoint y: 108, distance: 96.6
click at [75, 46] on link "Design" at bounding box center [74, 42] width 49 height 15
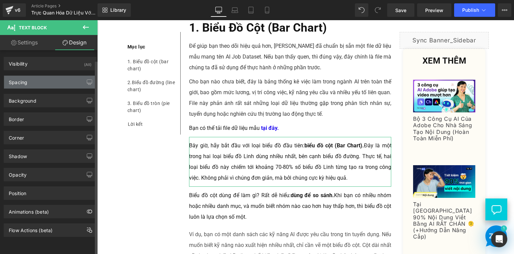
click at [38, 82] on div "Spacing" at bounding box center [50, 82] width 92 height 13
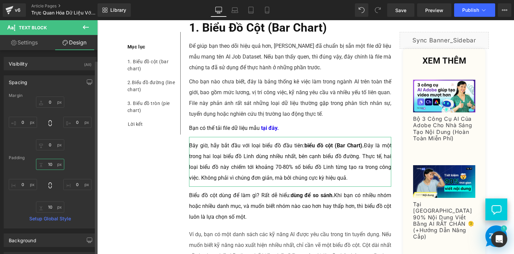
click at [55, 165] on input "text" at bounding box center [50, 164] width 28 height 11
type input "10"
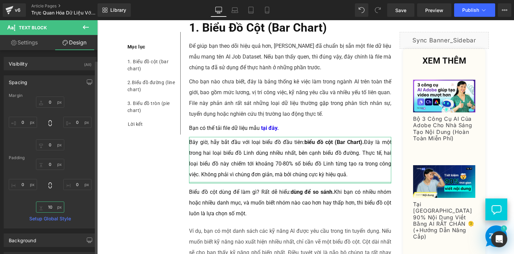
click at [54, 209] on input "text" at bounding box center [50, 206] width 28 height 11
type input "10"
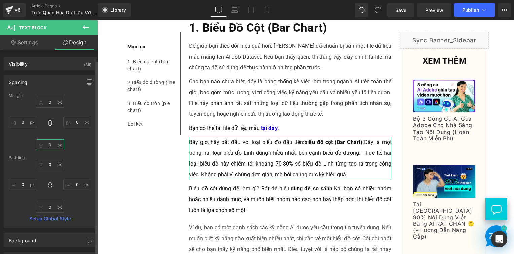
click at [51, 147] on input "text" at bounding box center [50, 144] width 28 height 11
type input "10"
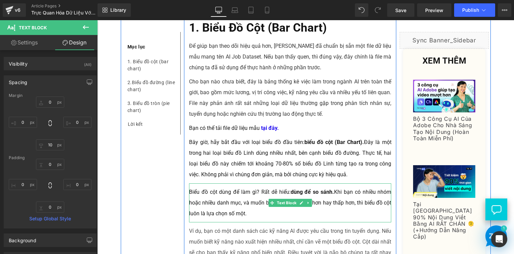
click at [209, 204] on p "Biểu đồ cột dùng để làm gì? Rất dễ hiểu: dùng để so sánh. Khi bạn có nhiều nhóm…" at bounding box center [290, 203] width 202 height 32
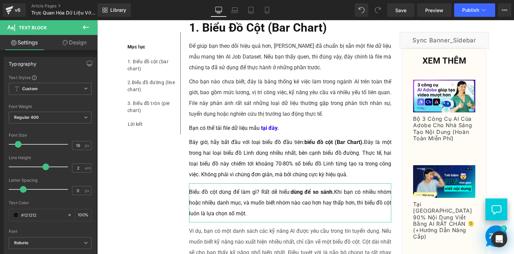
click at [72, 46] on link "Design" at bounding box center [74, 42] width 49 height 15
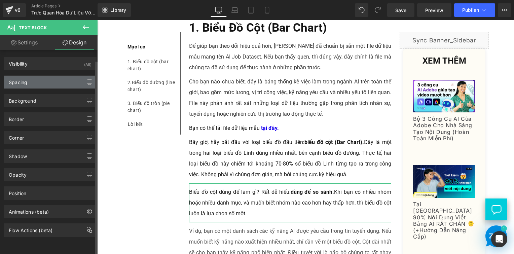
click at [60, 88] on div "Spacing" at bounding box center [50, 82] width 92 height 13
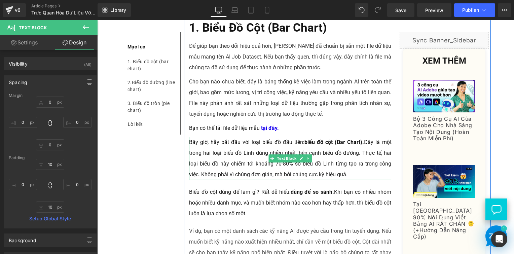
click at [256, 145] on p "Bây giờ, hãy bắt đầu với loại biểu đồ đầu tiên: biểu đồ cột (Bar Chart). Đây là…" at bounding box center [290, 158] width 202 height 43
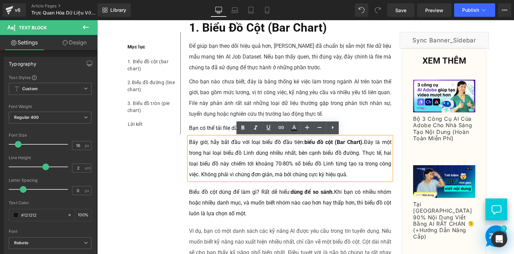
drag, startPoint x: 81, startPoint y: 44, endPoint x: 56, endPoint y: 82, distance: 45.2
click at [81, 44] on link "Design" at bounding box center [74, 42] width 49 height 15
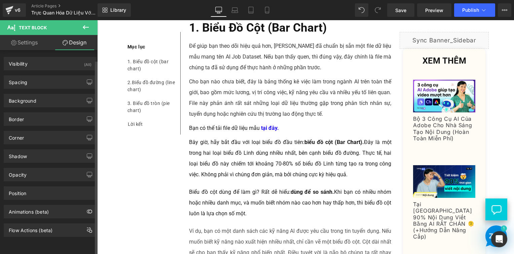
click at [55, 84] on div "Spacing" at bounding box center [50, 82] width 92 height 13
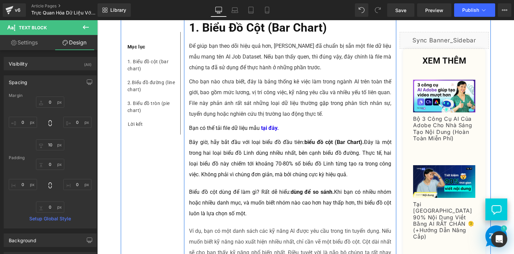
click at [218, 198] on p "Biểu đồ cột dùng để làm gì? Rất dễ hiểu: dùng để so sánh. Khi bạn có nhiều nhóm…" at bounding box center [290, 203] width 202 height 32
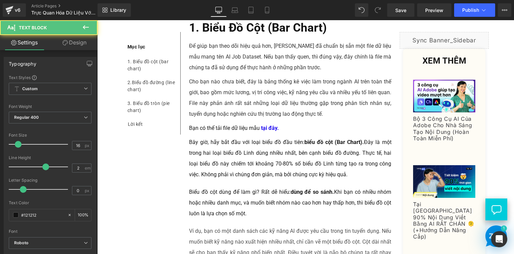
click at [67, 40] on link "Design" at bounding box center [74, 42] width 49 height 15
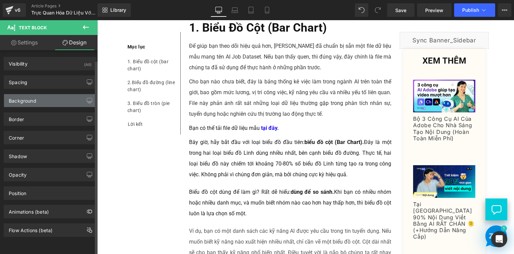
click at [54, 101] on div "Background" at bounding box center [50, 100] width 92 height 13
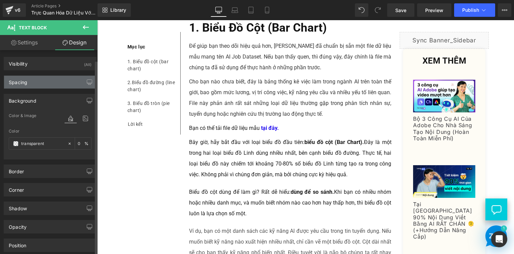
click at [47, 77] on div "Spacing" at bounding box center [50, 82] width 92 height 13
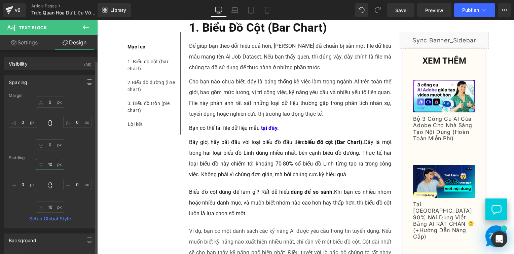
click at [56, 164] on input "10" at bounding box center [50, 164] width 28 height 11
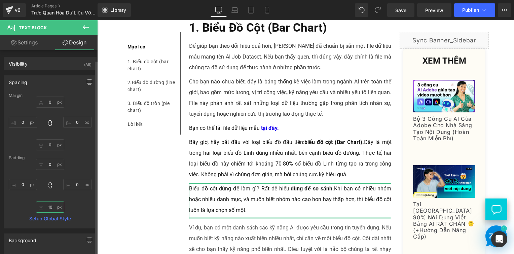
drag, startPoint x: 54, startPoint y: 206, endPoint x: 73, endPoint y: 153, distance: 56.2
click at [54, 207] on input "10" at bounding box center [50, 206] width 28 height 11
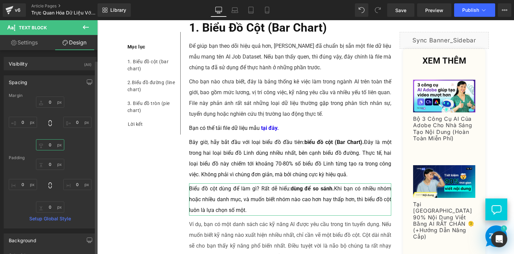
click at [46, 147] on input "0" at bounding box center [50, 144] width 28 height 11
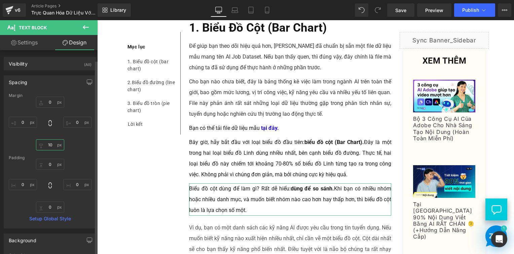
type input "10"
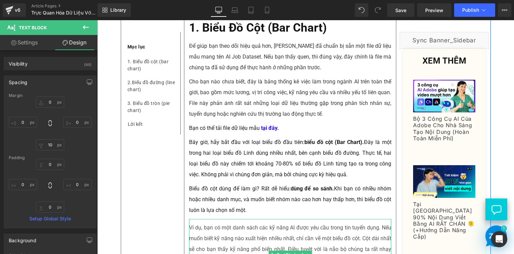
scroll to position [672, 0]
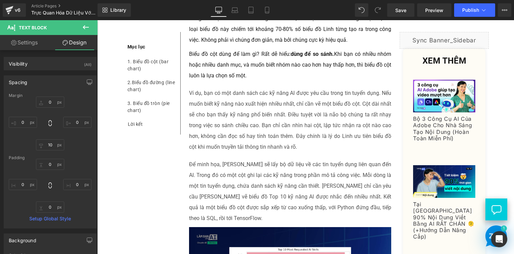
click at [268, 113] on p "Ví dụ, bạn có một danh sách các kỹ năng AI được yêu cầu trong tin tuyển dụng. N…" at bounding box center [290, 120] width 202 height 65
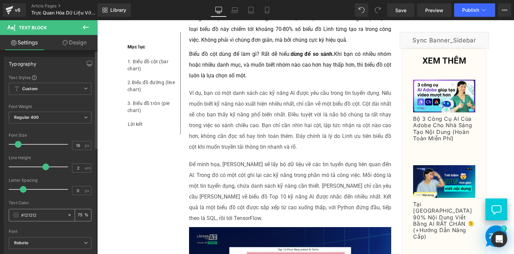
click at [78, 214] on input "75" at bounding box center [81, 214] width 7 height 7
type input "100"
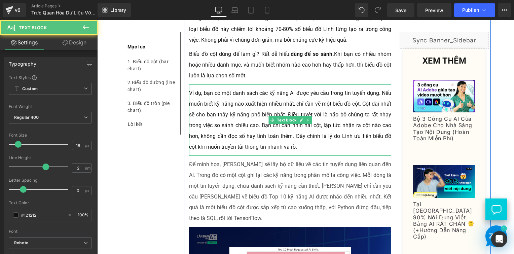
click at [294, 105] on p "Ví dụ, bạn có một danh sách các kỹ năng AI được yêu cầu trong tin tuyển dụng. N…" at bounding box center [290, 120] width 202 height 65
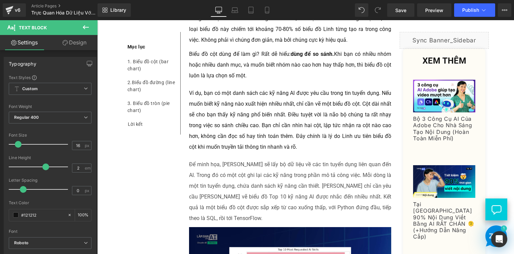
click at [66, 42] on icon at bounding box center [65, 42] width 5 height 5
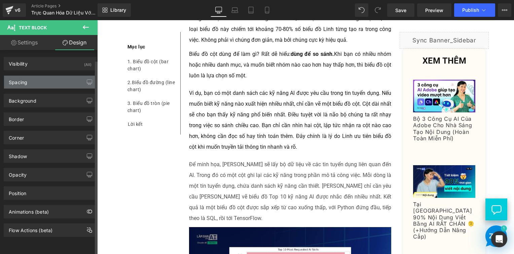
click at [48, 82] on div "Spacing" at bounding box center [50, 82] width 92 height 13
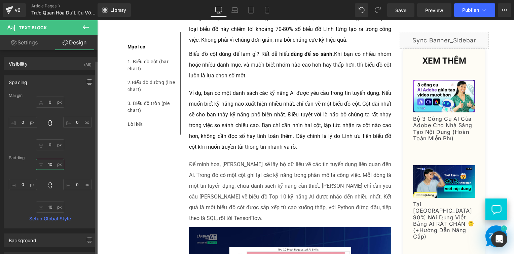
click at [51, 162] on input "10" at bounding box center [50, 164] width 28 height 11
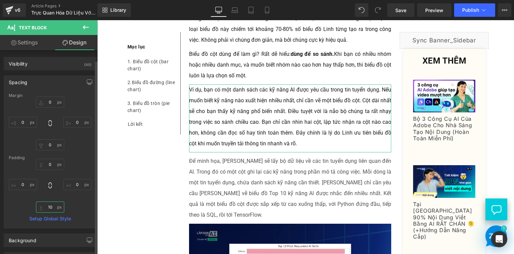
click at [47, 207] on input "10" at bounding box center [50, 206] width 28 height 11
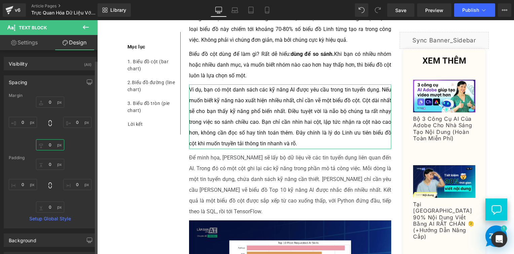
click at [48, 147] on input "0" at bounding box center [50, 144] width 28 height 11
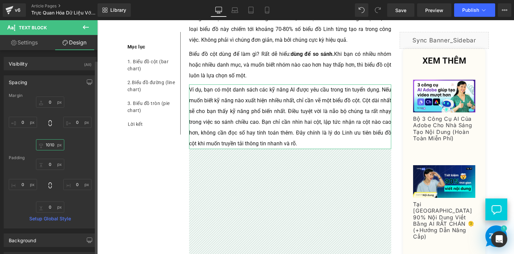
click at [52, 144] on input "1010" at bounding box center [50, 144] width 28 height 11
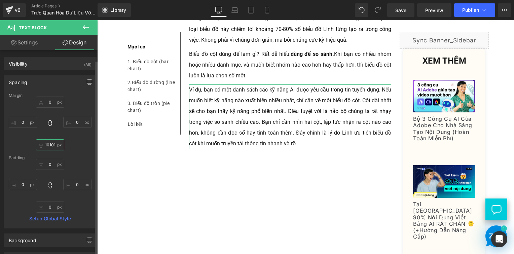
type input "101010"
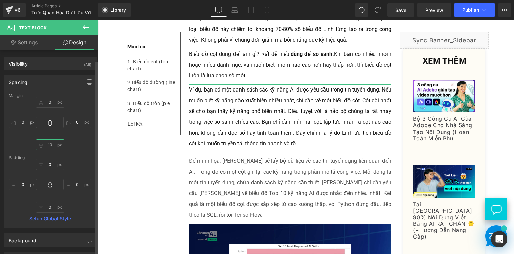
type input "10"
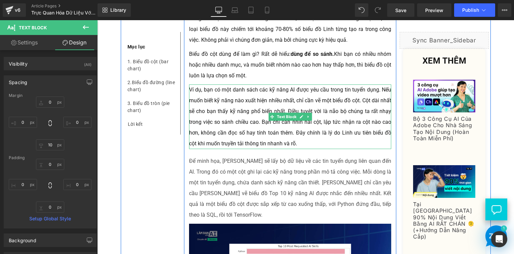
click at [218, 172] on p "Để minh họa, [PERSON_NAME] sẽ lấy bộ dữ liệu về các tin tuyển dụng liên quan đế…" at bounding box center [290, 188] width 202 height 65
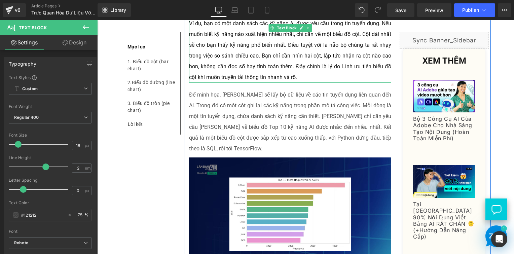
scroll to position [739, 0]
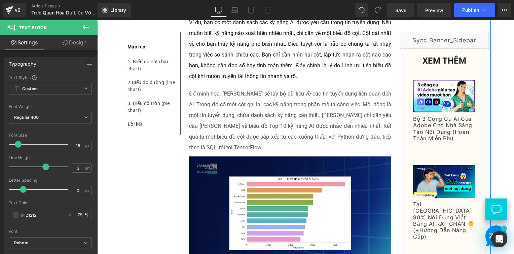
click at [263, 114] on p "Để minh họa, [PERSON_NAME] sẽ lấy bộ dữ liệu về các tin tuyển dụng liên quan đế…" at bounding box center [290, 120] width 202 height 65
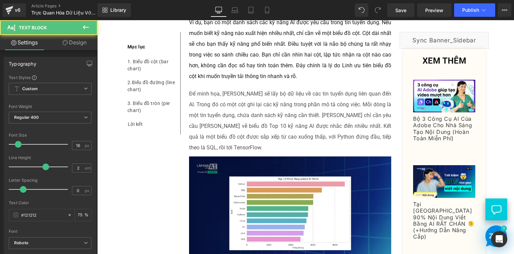
click at [76, 39] on link "Design" at bounding box center [74, 42] width 49 height 15
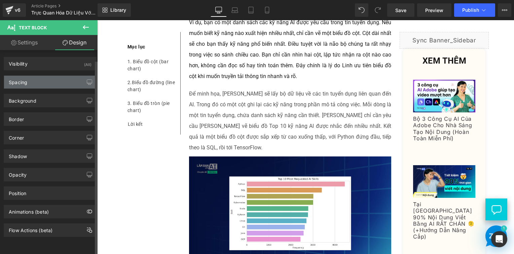
click at [36, 79] on div "Spacing" at bounding box center [50, 82] width 92 height 13
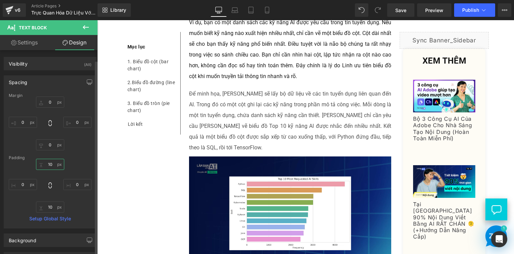
click at [51, 165] on input "10" at bounding box center [50, 164] width 28 height 11
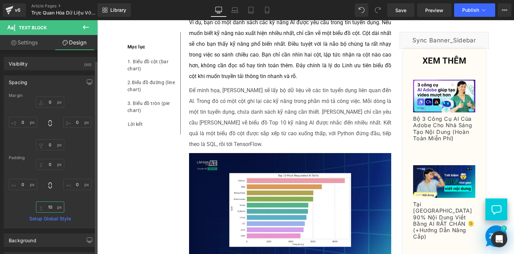
click at [52, 209] on input "10" at bounding box center [50, 206] width 28 height 11
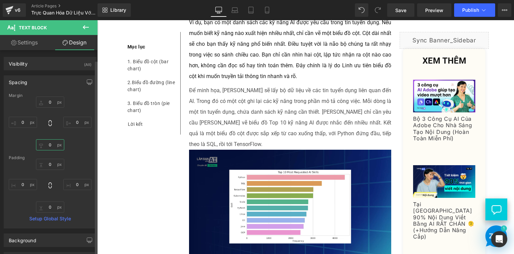
click at [52, 145] on input "0" at bounding box center [50, 144] width 28 height 11
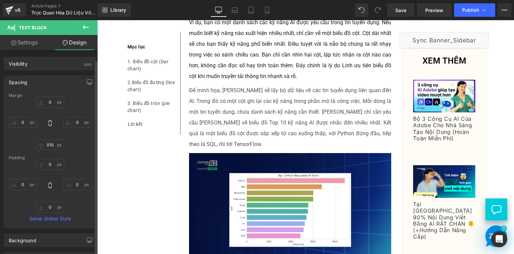
click at [72, 145] on div "0 0 010 0" at bounding box center [50, 123] width 83 height 54
click at [52, 145] on input "010" at bounding box center [50, 144] width 28 height 11
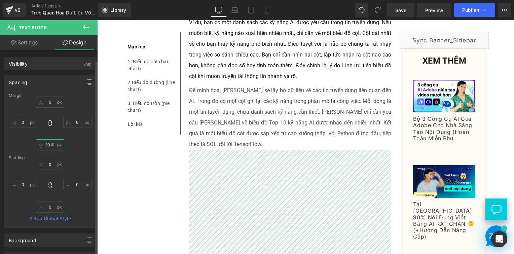
scroll to position [0, 0]
type input "1"
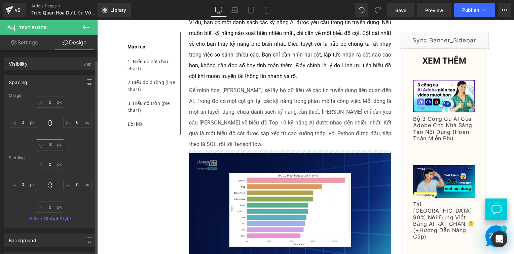
type input "10"
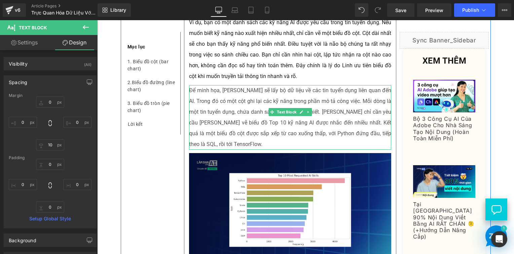
click at [264, 110] on p "Để minh họa, [PERSON_NAME] sẽ lấy bộ dữ liệu về các tin tuyển dụng liên quan đế…" at bounding box center [290, 117] width 202 height 65
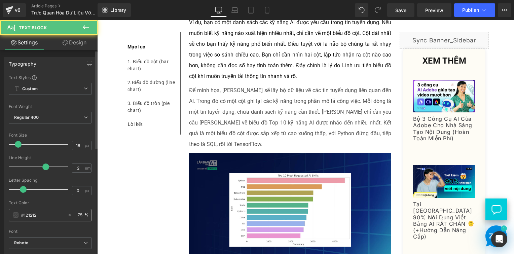
click at [78, 215] on input "75" at bounding box center [81, 214] width 7 height 7
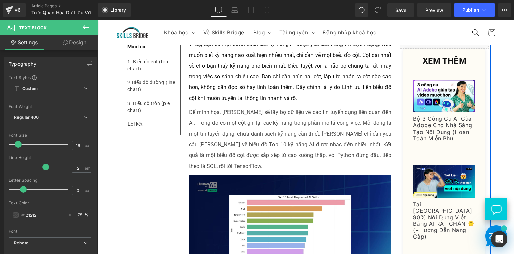
scroll to position [706, 0]
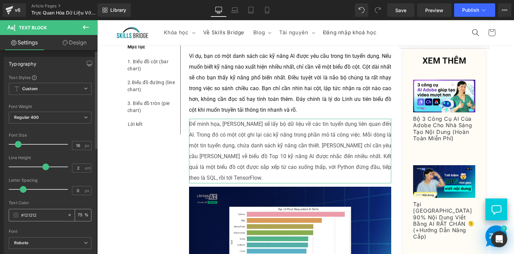
click at [80, 212] on input "75" at bounding box center [81, 214] width 7 height 7
drag, startPoint x: 80, startPoint y: 212, endPoint x: 74, endPoint y: 213, distance: 5.7
click at [75, 213] on div "75 %" at bounding box center [83, 215] width 16 height 12
drag, startPoint x: 74, startPoint y: 213, endPoint x: 93, endPoint y: 179, distance: 38.1
click at [75, 213] on div "75 %" at bounding box center [83, 215] width 16 height 12
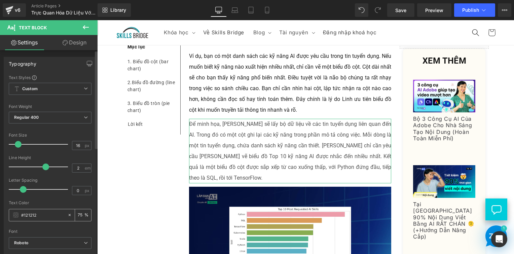
click at [81, 213] on input "75" at bounding box center [81, 214] width 7 height 7
click at [79, 214] on input "75" at bounding box center [81, 214] width 7 height 7
click at [78, 214] on input "75" at bounding box center [81, 214] width 7 height 7
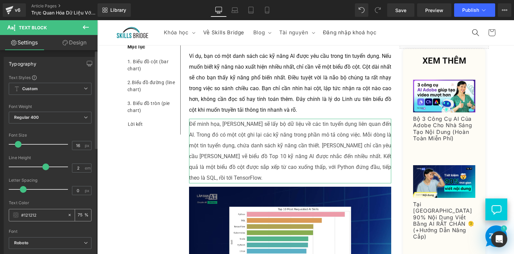
click at [78, 214] on input "75" at bounding box center [81, 214] width 7 height 7
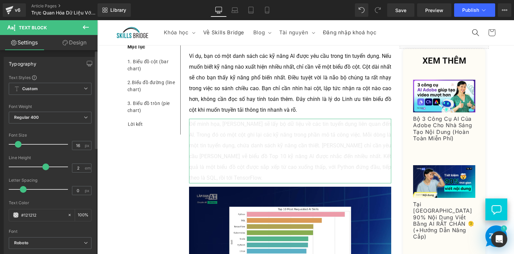
type input "100"
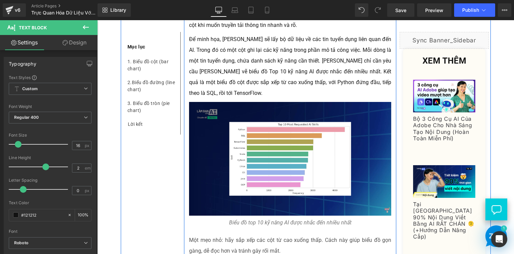
scroll to position [874, 0]
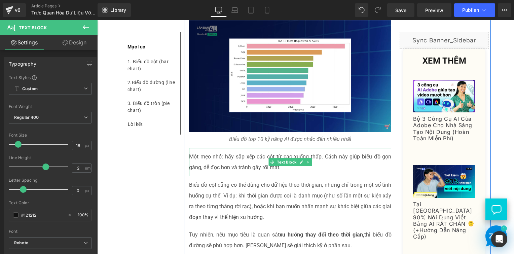
click at [222, 159] on p "Một mẹo nhỏ: hãy sắp xếp các cột từ cao xuống thấp. Cách này giúp biểu đồ gọn g…" at bounding box center [290, 162] width 202 height 22
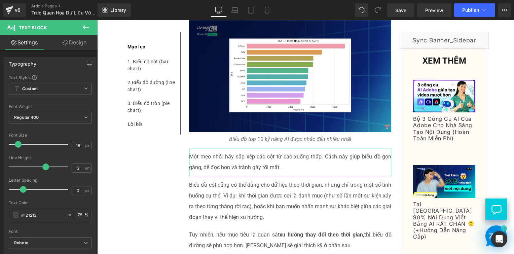
click at [69, 46] on link "Design" at bounding box center [74, 42] width 49 height 15
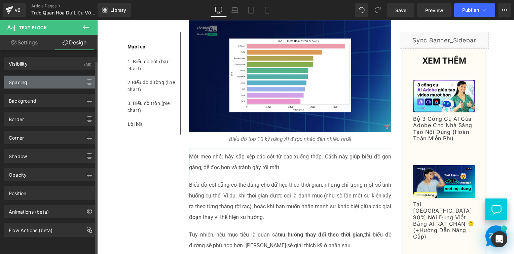
click at [58, 82] on div "Spacing" at bounding box center [50, 82] width 92 height 13
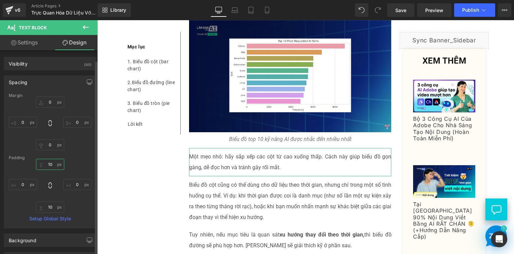
click at [52, 164] on input "10" at bounding box center [50, 164] width 28 height 11
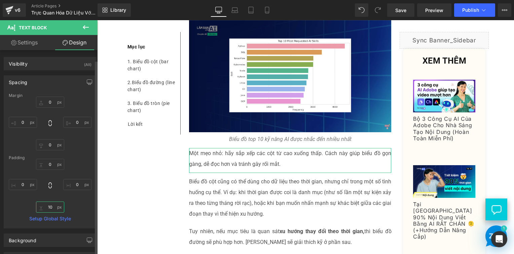
click at [55, 206] on input "10" at bounding box center [50, 206] width 28 height 11
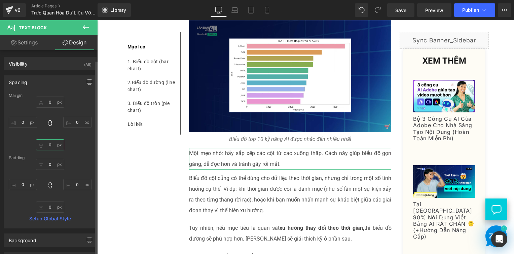
click at [51, 145] on input "0" at bounding box center [50, 144] width 28 height 11
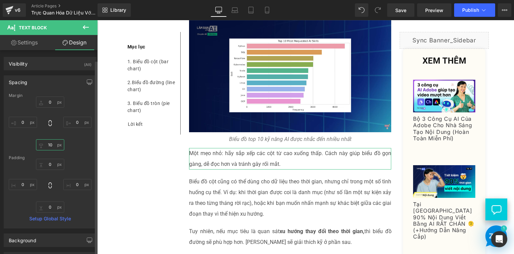
type input "010"
click at [79, 145] on div "0 0 010 0" at bounding box center [50, 123] width 83 height 54
click at [44, 144] on input "010" at bounding box center [50, 144] width 28 height 11
type input "10"
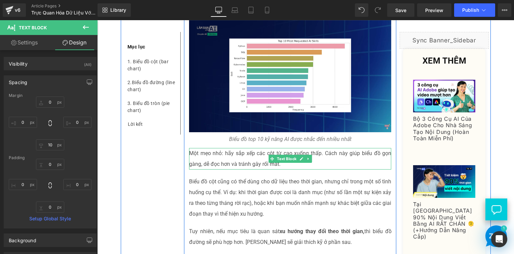
click at [218, 181] on p "Biểu đồ cột cũng có thể dùng cho dữ liệu theo thời gian, nhưng chỉ trong một số…" at bounding box center [290, 197] width 202 height 43
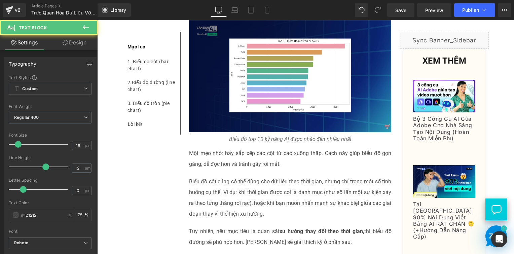
click at [70, 43] on link "Design" at bounding box center [74, 42] width 49 height 15
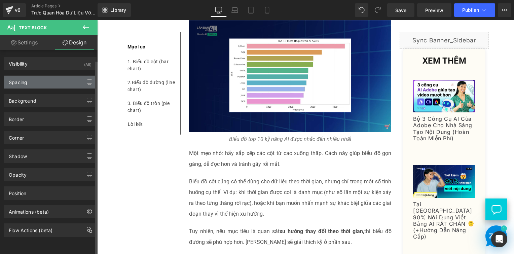
click at [54, 82] on div "Spacing" at bounding box center [50, 82] width 92 height 13
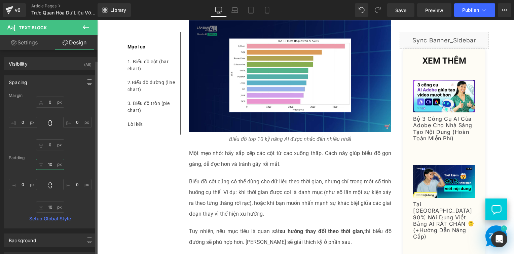
click at [50, 168] on input "text" at bounding box center [50, 164] width 28 height 11
type input "10"
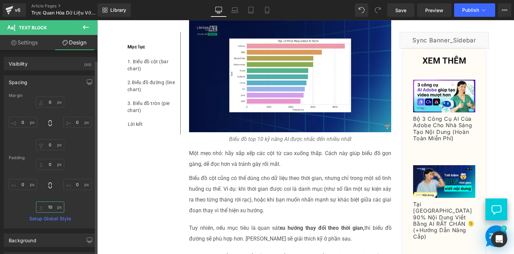
click at [50, 205] on input "text" at bounding box center [50, 206] width 28 height 11
type input "10"
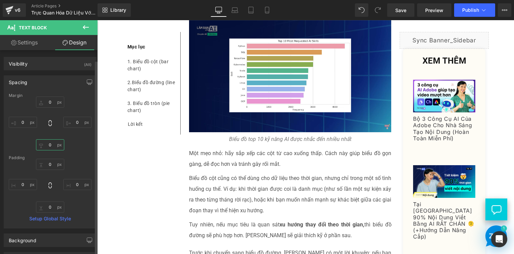
click at [48, 147] on input "text" at bounding box center [50, 144] width 28 height 11
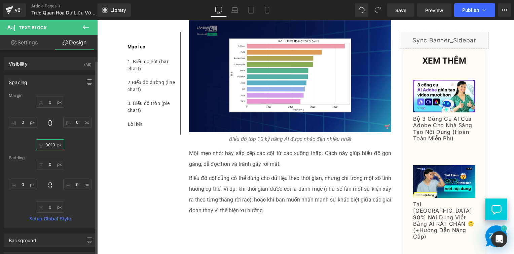
scroll to position [0, 1]
type input "1"
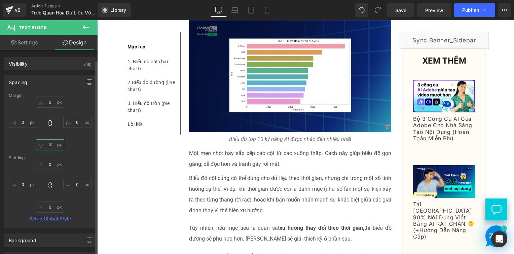
type input "10"
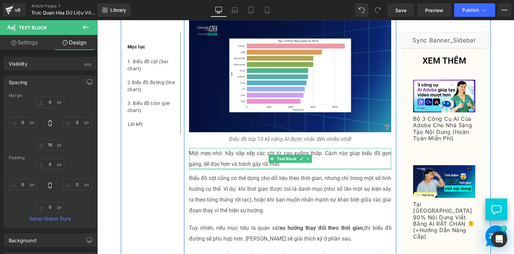
click at [230, 174] on p "Biểu đồ cột cũng có thể dùng cho dữ liệu theo thời gian, nhưng chỉ trong một số…" at bounding box center [290, 194] width 202 height 43
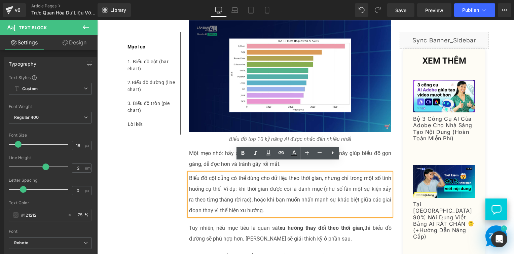
click at [216, 227] on p "Tuy nhiên, nếu mục tiêu là quan sát xu hướng thay đổi theo thời gian, thì biểu …" at bounding box center [290, 233] width 202 height 22
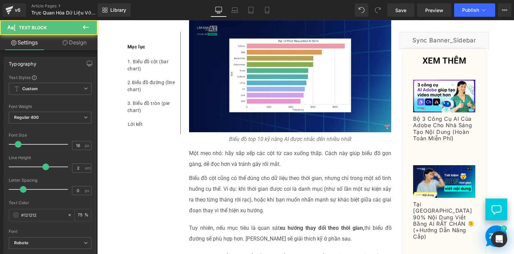
click at [69, 46] on link "Design" at bounding box center [74, 42] width 49 height 15
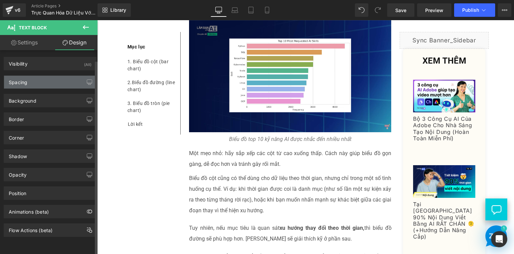
drag, startPoint x: 52, startPoint y: 81, endPoint x: 49, endPoint y: 84, distance: 4.5
click at [52, 81] on div "Spacing" at bounding box center [50, 82] width 92 height 13
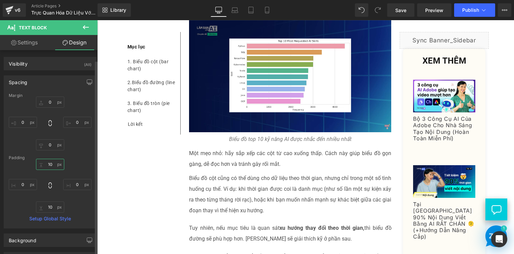
click at [52, 164] on input "10" at bounding box center [50, 164] width 28 height 11
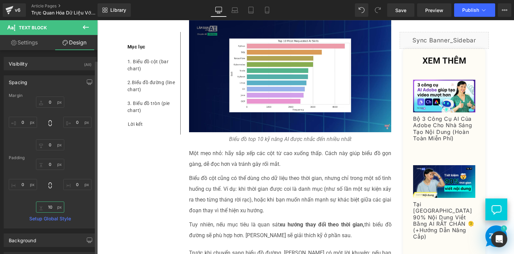
click at [54, 204] on input "10" at bounding box center [50, 206] width 28 height 11
click at [52, 144] on input "0" at bounding box center [50, 144] width 28 height 11
type input "010"
click at [52, 145] on input "010" at bounding box center [50, 144] width 28 height 11
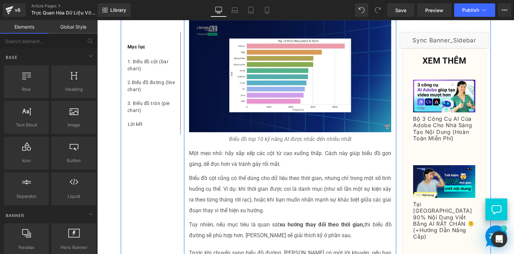
click at [237, 177] on p "Biểu đồ cột cũng có thể dùng cho dữ liệu theo thời gian, nhưng chỉ trong một số…" at bounding box center [290, 194] width 202 height 43
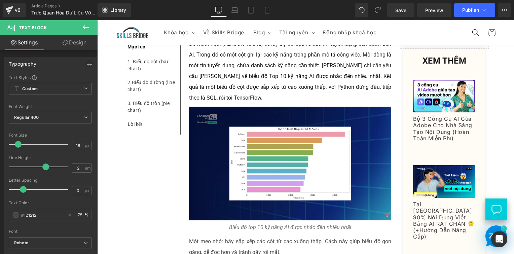
scroll to position [874, 0]
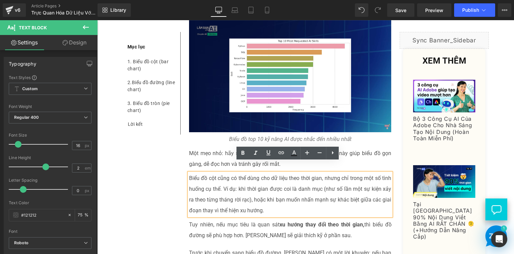
click at [216, 158] on div "Một mẹo nhỏ: hãy sắp xếp các cột từ cao xuống thấp. Cách này giúp biểu đồ gọn g…" at bounding box center [290, 159] width 202 height 22
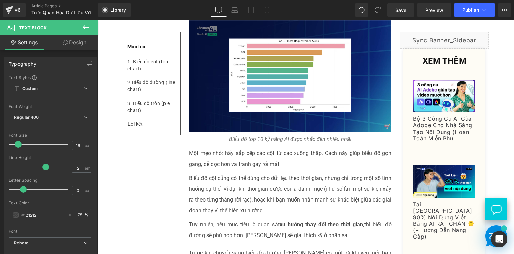
click at [77, 39] on link "Design" at bounding box center [74, 42] width 49 height 15
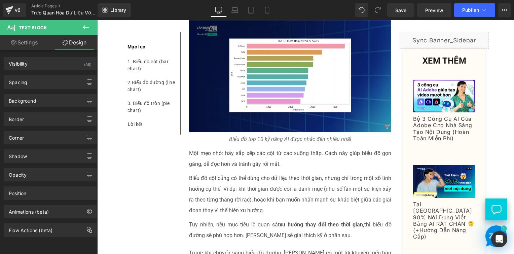
click at [230, 155] on p "Một mẹo nhỏ: hãy sắp xếp các cột từ cao xuống thấp. Cách này giúp biểu đồ gọn g…" at bounding box center [290, 159] width 202 height 22
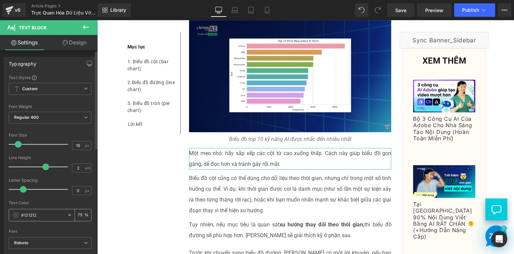
click at [80, 215] on input "75" at bounding box center [81, 214] width 7 height 7
type input "7"
type input "100"
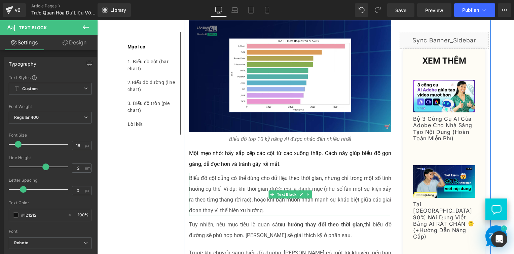
click at [241, 177] on p "Biểu đồ cột cũng có thể dùng cho dữ liệu theo thời gian, nhưng chỉ trong một số…" at bounding box center [290, 194] width 202 height 43
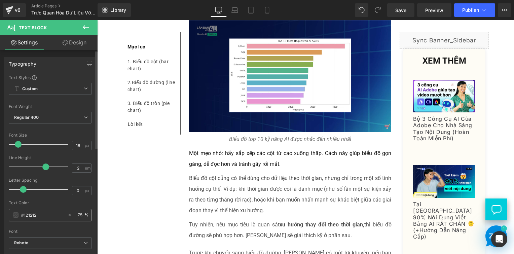
click at [78, 213] on input "75" at bounding box center [81, 214] width 7 height 7
type input "75100"
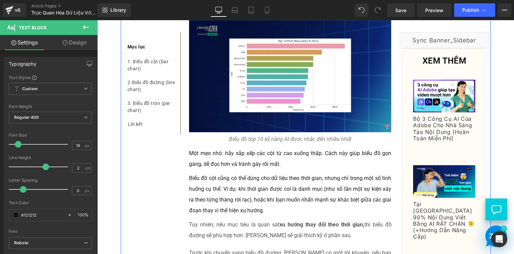
click at [223, 219] on p "Tuy nhiên, nếu mục tiêu là quan sát xu hướng thay đổi theo thời gian, thì biểu …" at bounding box center [290, 230] width 202 height 22
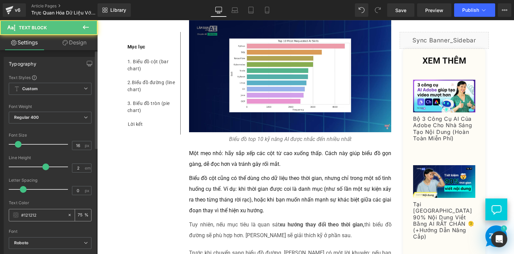
click at [78, 214] on input "75" at bounding box center [81, 214] width 7 height 7
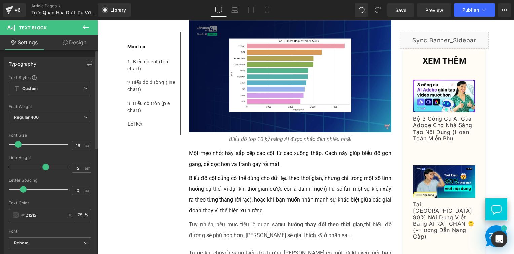
click at [78, 214] on input "75" at bounding box center [81, 214] width 7 height 7
type input "100"
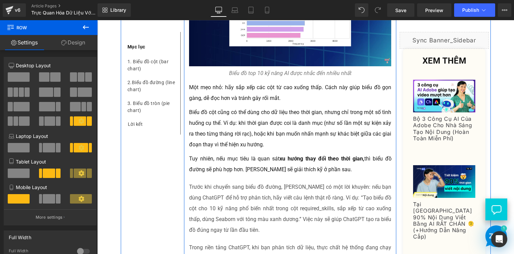
scroll to position [941, 0]
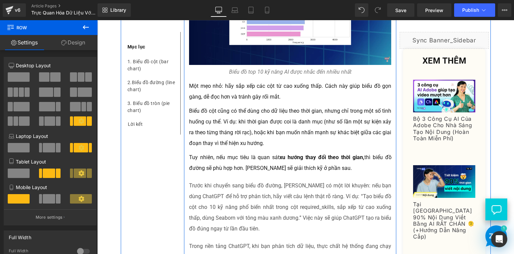
click at [218, 180] on p "Trước khi chuyển sang biểu đồ đường, Linh có một lời khuyên: nếu bạn dùng ChatG…" at bounding box center [290, 207] width 202 height 54
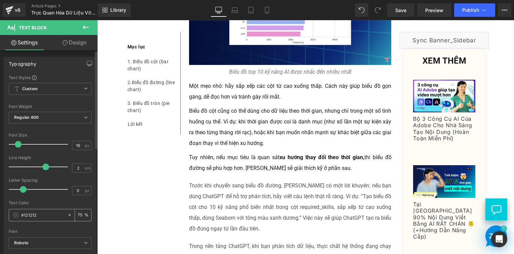
click at [78, 214] on input "75" at bounding box center [81, 214] width 7 height 7
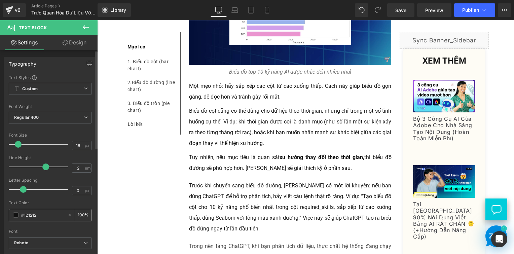
type input "100"
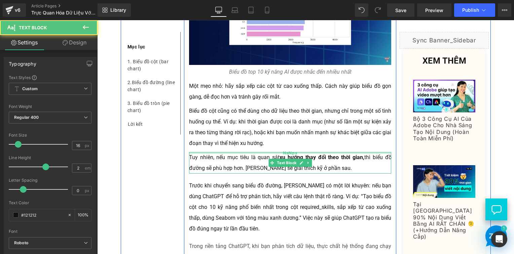
click at [208, 152] on div "NaNpx" at bounding box center [290, 153] width 202 height 2
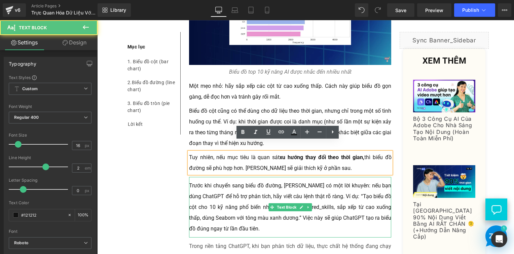
click at [206, 186] on p "Trước khi chuyển sang biểu đồ đường, Linh có một lời khuyên: nếu bạn dùng ChatG…" at bounding box center [290, 207] width 202 height 54
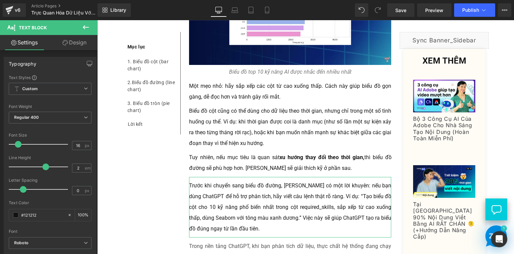
click at [72, 46] on link "Design" at bounding box center [74, 42] width 49 height 15
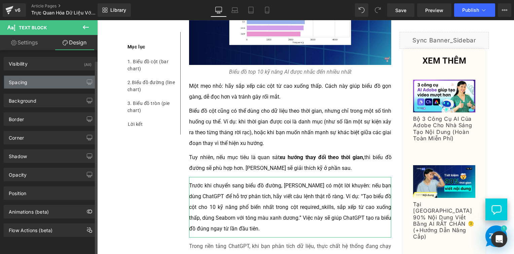
click at [45, 82] on div "Spacing" at bounding box center [50, 82] width 92 height 13
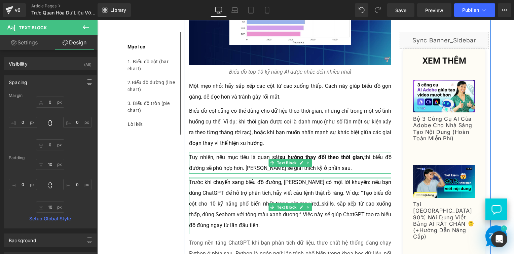
drag, startPoint x: 219, startPoint y: 167, endPoint x: 221, endPoint y: 156, distance: 11.3
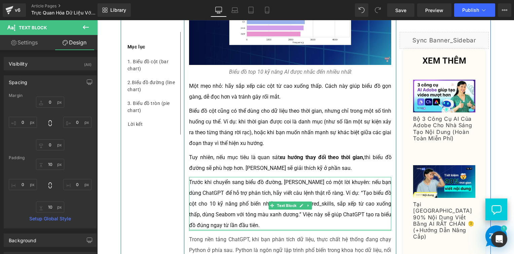
drag, startPoint x: 233, startPoint y: 222, endPoint x: 99, endPoint y: 190, distance: 137.9
click at [234, 188] on div "Trước khi chuyển sang biểu đồ đường, Linh có một lời khuyên: nếu bạn dùng ChatG…" at bounding box center [290, 204] width 202 height 54
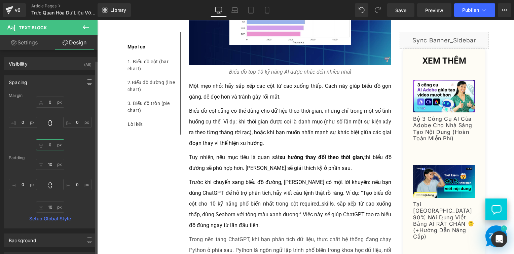
click at [55, 144] on input "text" at bounding box center [50, 144] width 28 height 11
type input "10010"
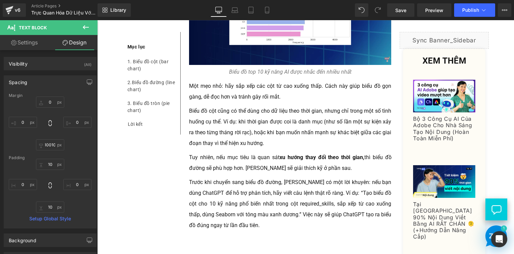
scroll to position [0, 0]
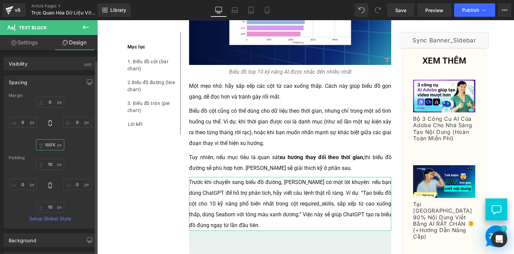
click at [52, 148] on input "10010" at bounding box center [50, 144] width 28 height 11
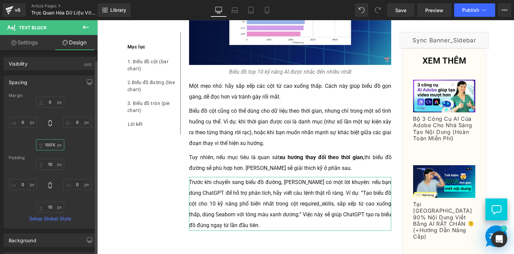
click at [52, 148] on input "10010" at bounding box center [50, 144] width 28 height 11
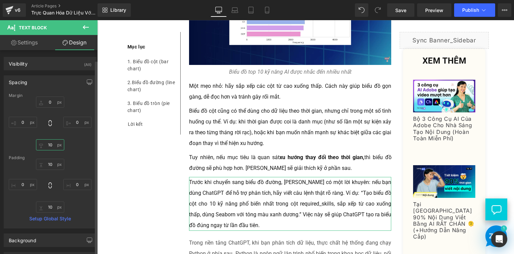
type input "10"
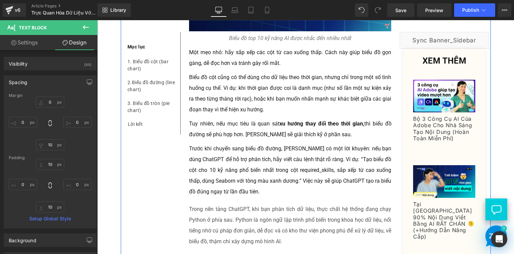
scroll to position [1042, 0]
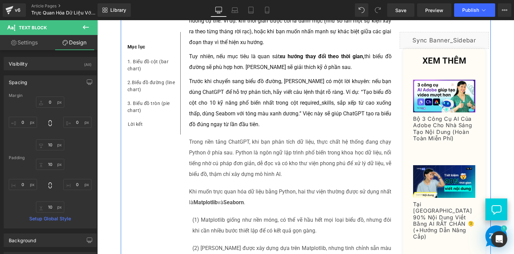
click at [301, 145] on div "Trong nền tảng ChatGPT, khi bạn phân tích dữ liệu, thực chất hệ thống đang chạy…" at bounding box center [290, 158] width 202 height 50
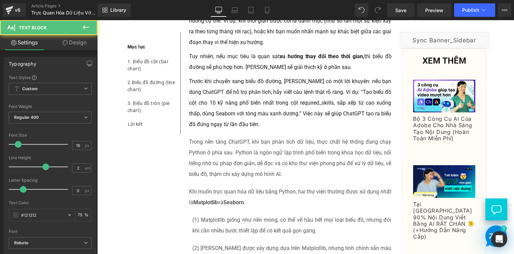
click at [86, 50] on link "Design" at bounding box center [74, 42] width 49 height 15
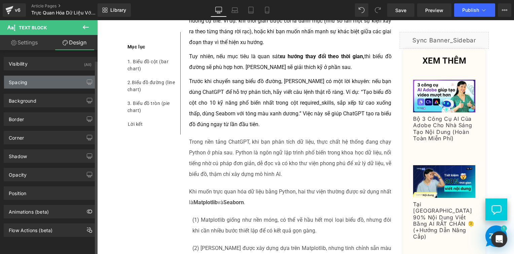
click at [41, 82] on div "Spacing" at bounding box center [50, 82] width 92 height 13
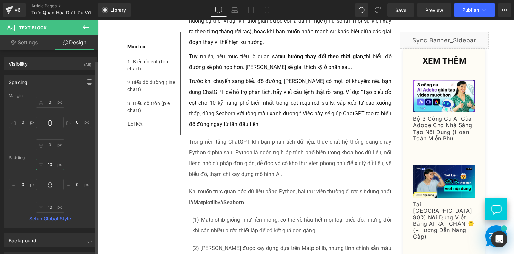
click at [51, 164] on input "10" at bounding box center [50, 164] width 28 height 11
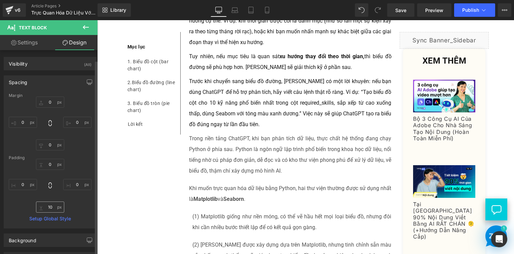
drag, startPoint x: 52, startPoint y: 200, endPoint x: 51, endPoint y: 206, distance: 5.8
click at [52, 202] on div "0 10 0" at bounding box center [50, 186] width 83 height 54
click at [51, 206] on input "10" at bounding box center [50, 206] width 28 height 11
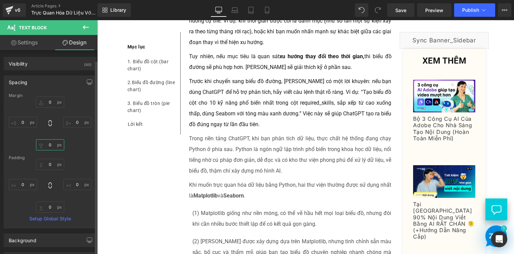
click at [52, 142] on input "0" at bounding box center [50, 144] width 28 height 11
click at [51, 142] on input "0" at bounding box center [50, 144] width 28 height 11
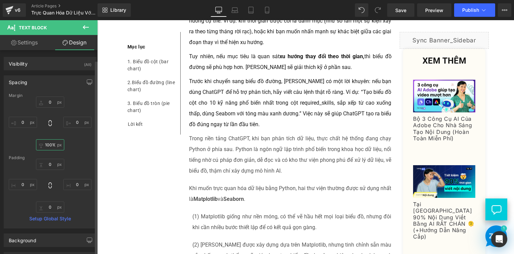
type input "10010"
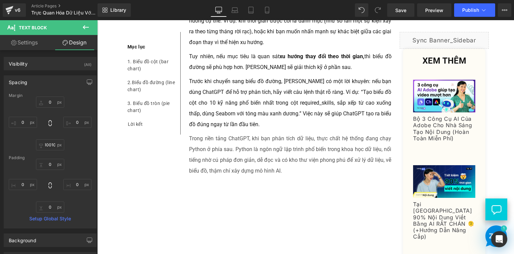
scroll to position [0, 0]
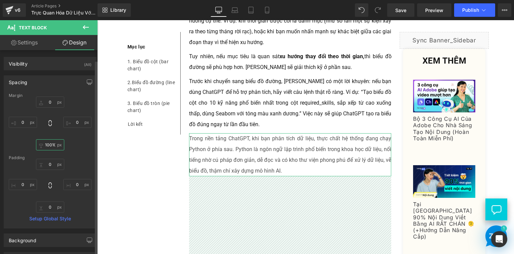
click at [51, 145] on input "10010" at bounding box center [50, 144] width 28 height 11
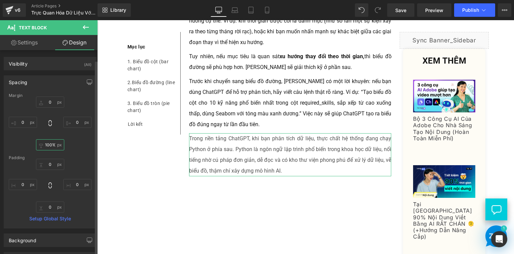
click at [49, 145] on input "10010" at bounding box center [50, 144] width 28 height 11
click at [48, 144] on input "10010" at bounding box center [50, 144] width 28 height 11
drag, startPoint x: 49, startPoint y: 144, endPoint x: 78, endPoint y: 146, distance: 28.6
click at [78, 146] on div "0 0 10010 0" at bounding box center [50, 123] width 83 height 54
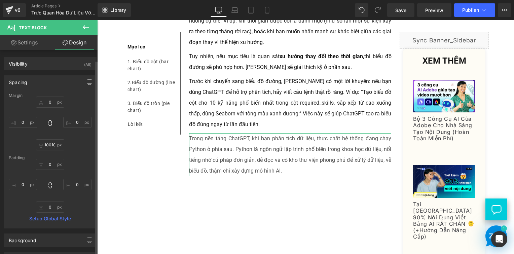
click at [78, 146] on div "0 0 10010 0" at bounding box center [50, 123] width 83 height 54
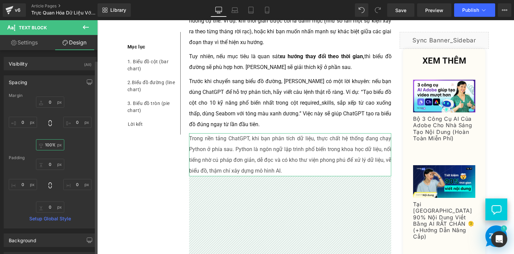
click at [52, 142] on input "10010" at bounding box center [50, 144] width 28 height 11
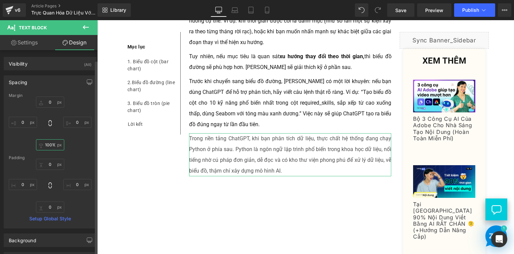
click at [52, 144] on input "10010" at bounding box center [50, 144] width 28 height 11
drag, startPoint x: 51, startPoint y: 144, endPoint x: 38, endPoint y: 142, distance: 13.5
click at [30, 142] on div "0 0 10010 0" at bounding box center [50, 123] width 83 height 54
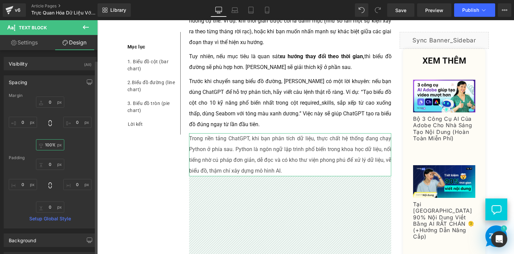
click at [48, 142] on input "10010" at bounding box center [50, 144] width 28 height 11
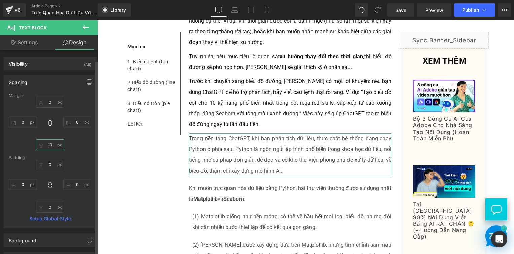
type input "10"
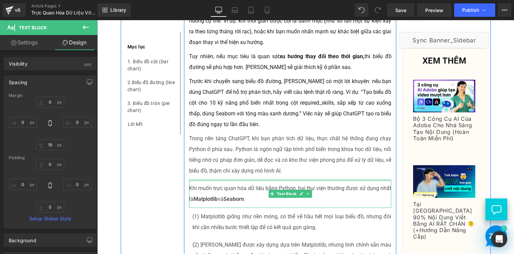
click at [229, 140] on p "Trong nền tảng ChatGPT, khi bạn phân tích dữ liệu, thực chất hệ thống đang chạy…" at bounding box center [290, 154] width 202 height 43
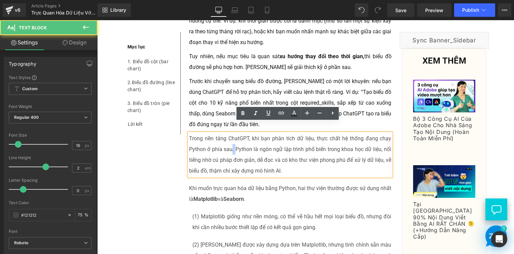
click at [229, 140] on p "Trong nền tảng ChatGPT, khi bạn phân tích dữ liệu, thực chất hệ thống đang chạy…" at bounding box center [290, 154] width 202 height 43
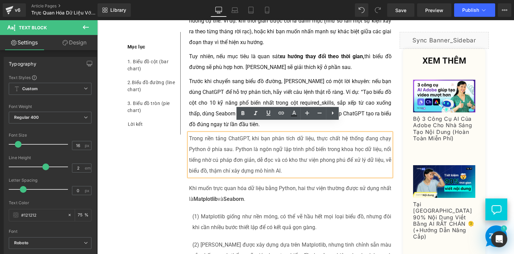
click at [221, 155] on p "Trong nền tảng ChatGPT, khi bạn phân tích dữ liệu, thực chất hệ thống đang chạy…" at bounding box center [290, 154] width 202 height 43
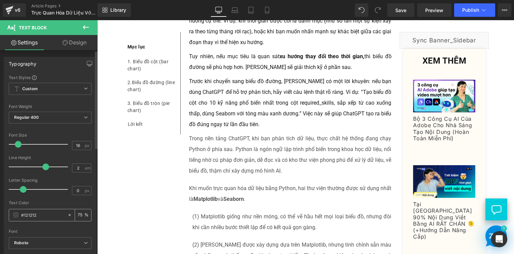
click at [84, 211] on div "75 %" at bounding box center [83, 215] width 16 height 12
click at [78, 214] on input "75" at bounding box center [81, 214] width 7 height 7
click at [94, 219] on div "Typography Text Styles Custom Custom Setup Global Style Custom Setup Global Sty…" at bounding box center [50, 167] width 100 height 231
click at [89, 207] on div "Text Styles Custom Custom Setup Global Style Custom Setup Global Style Thin 100…" at bounding box center [50, 179] width 92 height 208
click at [78, 215] on input "75" at bounding box center [81, 214] width 7 height 7
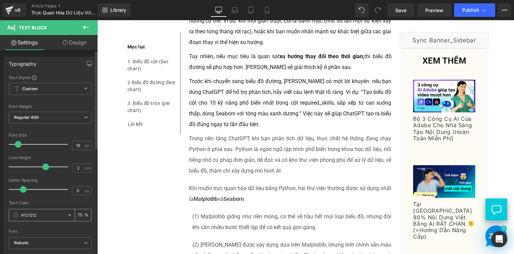
click at [78, 215] on input "75" at bounding box center [81, 214] width 7 height 7
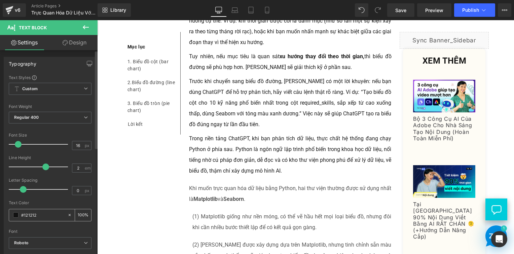
type input "100"
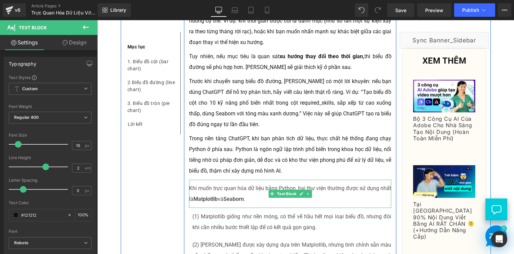
click at [236, 183] on p "Khi muốn trực quan hóa dữ liệu bằng Python, hai thư viện thường được sử dụng nh…" at bounding box center [290, 194] width 202 height 22
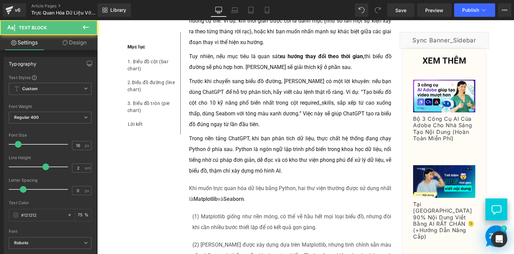
click at [78, 43] on link "Design" at bounding box center [74, 42] width 49 height 15
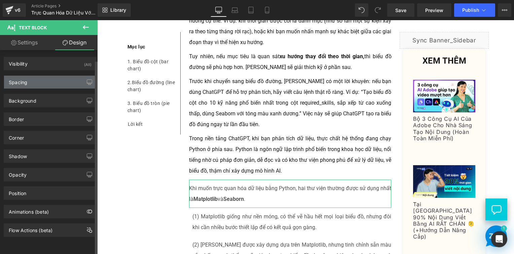
click at [33, 83] on div "Spacing" at bounding box center [50, 82] width 92 height 13
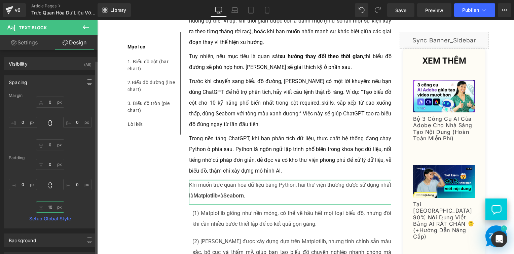
click at [57, 205] on input "10" at bounding box center [50, 206] width 28 height 11
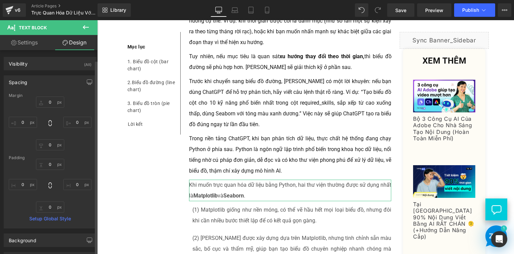
click at [73, 207] on div "10 0 10 0" at bounding box center [50, 186] width 83 height 54
click at [52, 142] on input "0" at bounding box center [50, 144] width 28 height 11
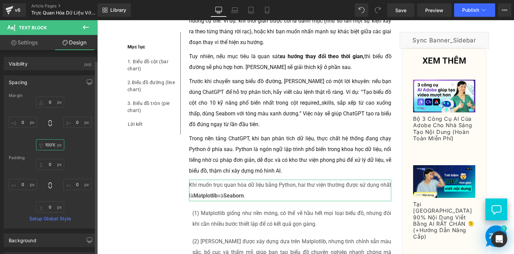
type input "10010"
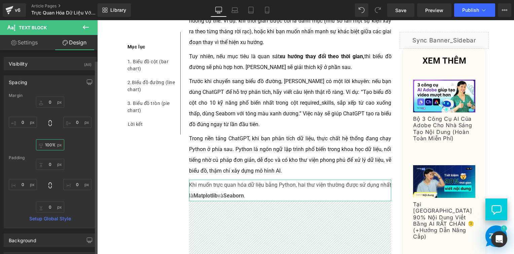
click at [48, 147] on input "10010" at bounding box center [50, 144] width 28 height 11
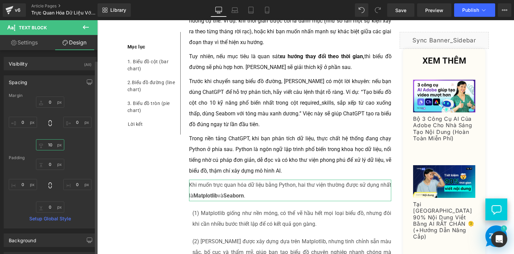
type input "10"
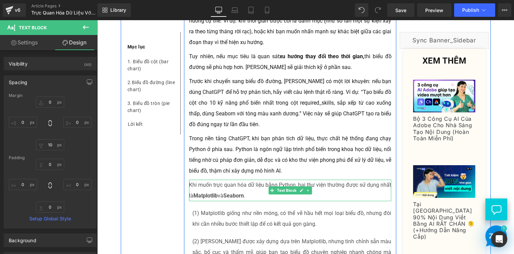
click at [240, 192] on strong "Seaborn" at bounding box center [233, 195] width 21 height 6
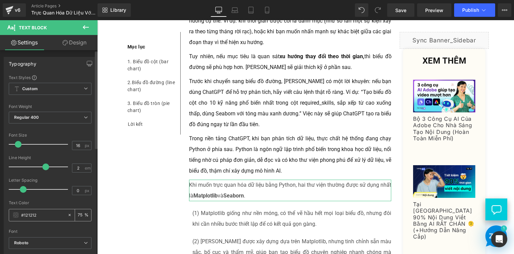
click at [81, 214] on input "75" at bounding box center [81, 214] width 7 height 7
type input "7"
type input "100"
click at [232, 209] on p "(1) Matplotlib giống như nền móng, có thể vẽ hầu hết mọi loại biểu đồ, nhưng đô…" at bounding box center [291, 219] width 199 height 22
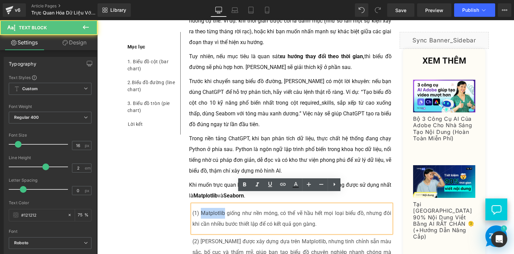
drag, startPoint x: 200, startPoint y: 203, endPoint x: 222, endPoint y: 203, distance: 22.2
click at [222, 208] on p "(1) Matplotlib giống như nền móng, có thể vẽ hầu hết mọi loại biểu đồ, nhưng đô…" at bounding box center [291, 219] width 199 height 22
drag, startPoint x: 216, startPoint y: 232, endPoint x: 198, endPoint y: 230, distance: 18.6
click at [198, 236] on p "(2) Seaborn được xây dựng dựa trên Matplotlib, nhưng tinh chỉnh sẵn màu sắc, bố…" at bounding box center [291, 252] width 199 height 32
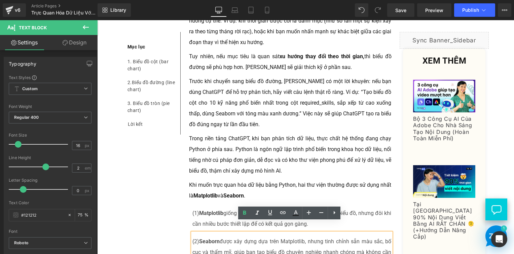
click at [208, 212] on p "(1) Matplotlib giống như nền móng, có thể vẽ hầu hết mọi loại biểu đồ, nhưng đô…" at bounding box center [291, 219] width 199 height 22
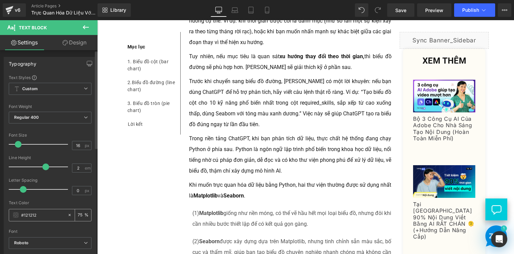
click at [78, 214] on input "75" at bounding box center [81, 214] width 7 height 7
type input "75100"
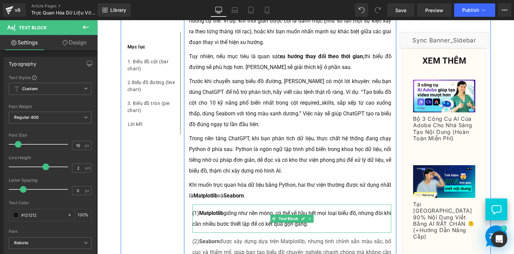
click at [210, 209] on p "(1) Matplotlib giống như nền móng, có thể vẽ hầu hết mọi loại biểu đồ, nhưng đô…" at bounding box center [291, 219] width 199 height 22
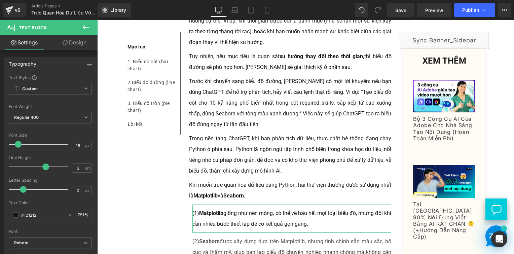
click at [64, 48] on link "Design" at bounding box center [74, 42] width 49 height 15
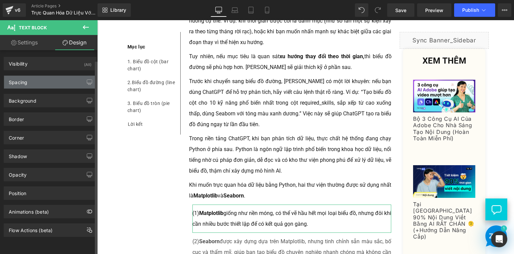
click at [50, 85] on div "Spacing" at bounding box center [50, 82] width 92 height 13
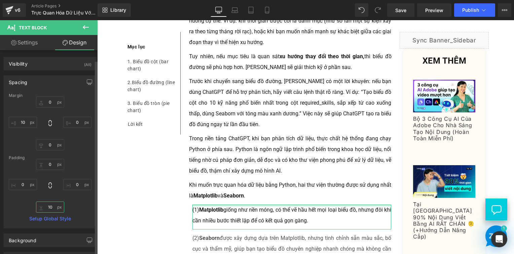
click at [55, 209] on input "10" at bounding box center [50, 206] width 28 height 11
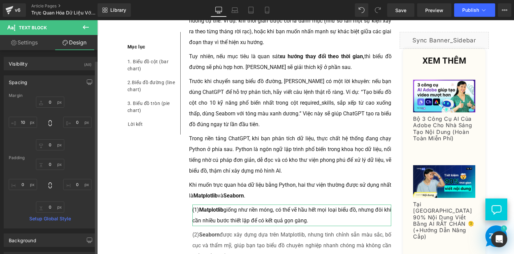
click at [81, 204] on div "10 0 10 0" at bounding box center [50, 186] width 83 height 54
click at [57, 146] on input "0" at bounding box center [50, 144] width 28 height 11
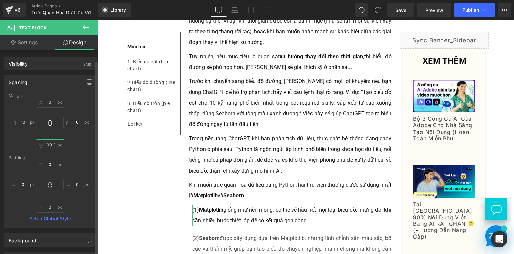
type input "10010"
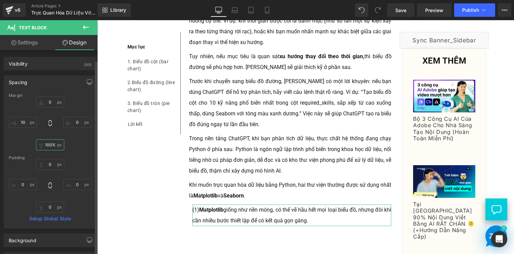
click at [54, 145] on input "10010" at bounding box center [50, 144] width 28 height 11
click at [47, 145] on input "10010" at bounding box center [50, 144] width 28 height 11
click at [48, 144] on input "10010" at bounding box center [50, 144] width 28 height 11
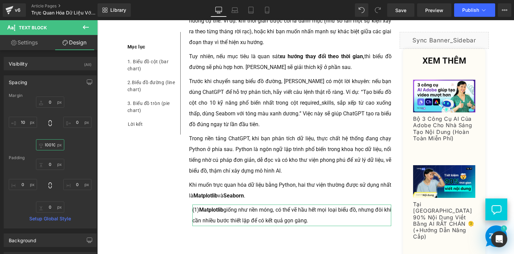
drag, startPoint x: 146, startPoint y: 164, endPoint x: 101, endPoint y: 148, distance: 47.1
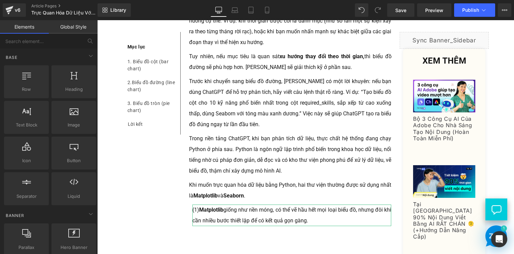
click at [246, 204] on p "(1) Matplotlib giống như nền móng, có thể vẽ hầu hết mọi loại biểu đồ, nhưng đô…" at bounding box center [291, 215] width 199 height 22
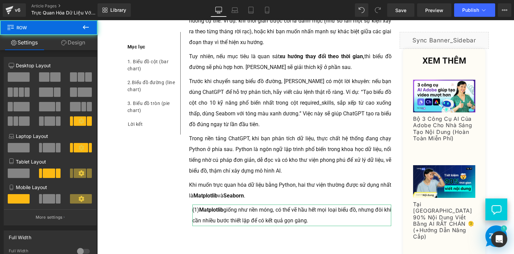
click at [283, 205] on p "(1) Matplotlib giống như nền móng, có thể vẽ hầu hết mọi loại biểu đồ, nhưng đô…" at bounding box center [291, 215] width 199 height 22
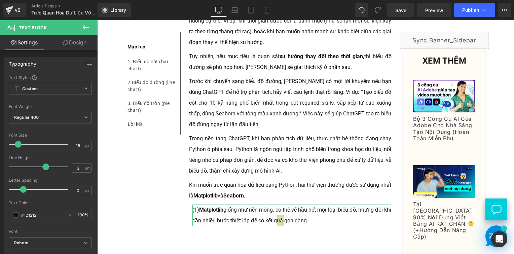
click at [74, 47] on link "Design" at bounding box center [74, 42] width 49 height 15
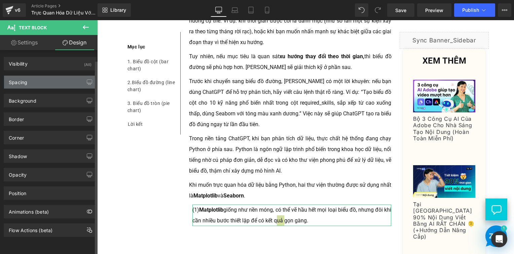
click at [51, 77] on div "Spacing" at bounding box center [50, 82] width 92 height 13
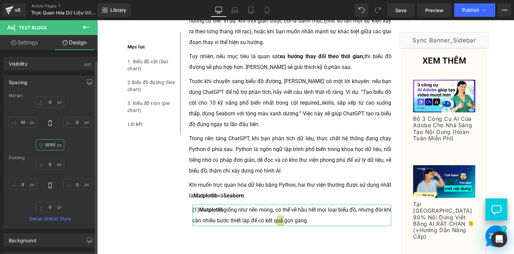
click at [51, 147] on input "10109" at bounding box center [50, 144] width 28 height 11
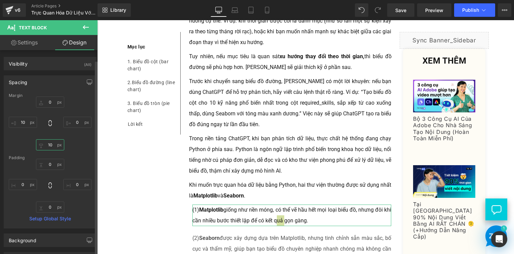
type input "10"
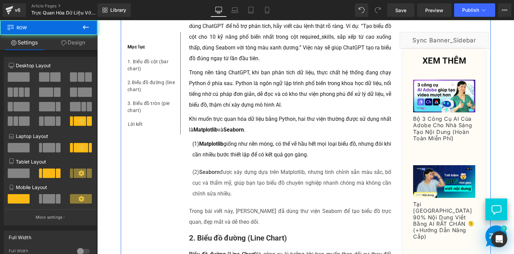
scroll to position [1109, 0]
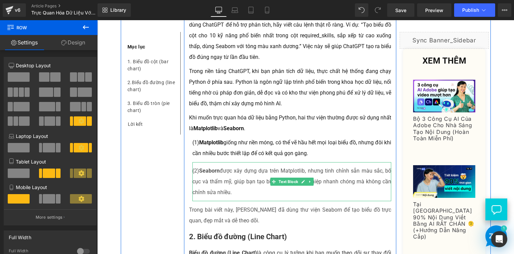
click at [206, 166] on p "(2) Seaborn được xây dựng dựa trên Matplotlib, nhưng tinh chỉnh sẵn màu sắc, bố…" at bounding box center [291, 181] width 199 height 32
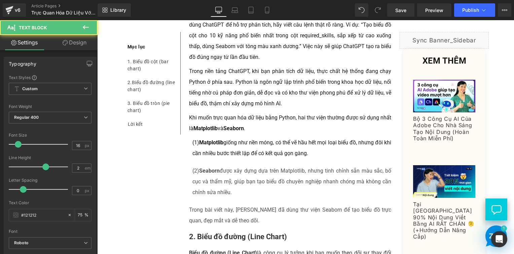
click at [82, 43] on link "Design" at bounding box center [74, 42] width 49 height 15
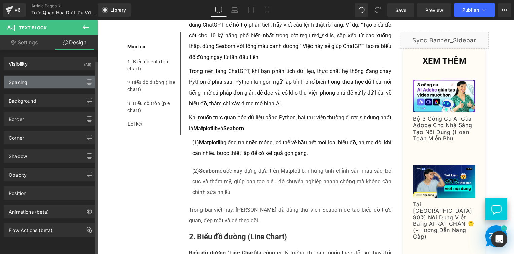
click at [57, 77] on div "Spacing" at bounding box center [50, 82] width 92 height 13
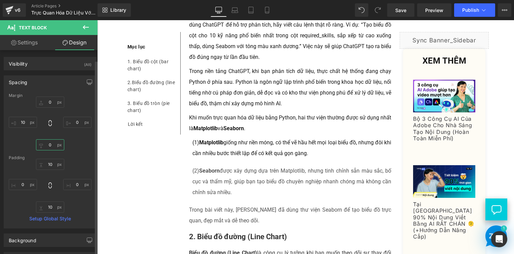
click at [49, 143] on input "0" at bounding box center [50, 144] width 28 height 11
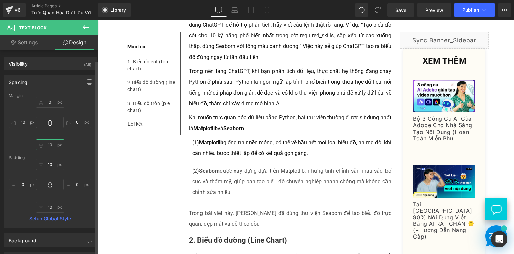
type input "10"
click at [51, 164] on input "10" at bounding box center [50, 164] width 28 height 11
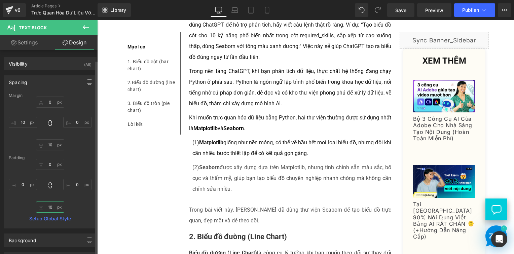
click at [53, 210] on input "10" at bounding box center [50, 206] width 28 height 11
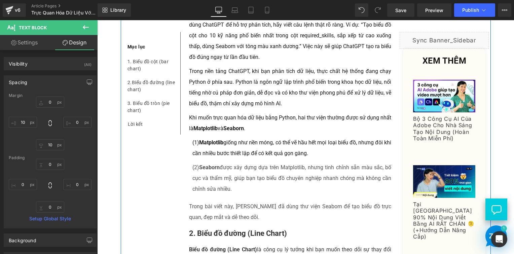
click at [216, 162] on div "(2) Seaborn được xây dựng dựa trên Matplotlib, nhưng tinh chỉnh sẵn màu sắc, bố…" at bounding box center [291, 178] width 199 height 32
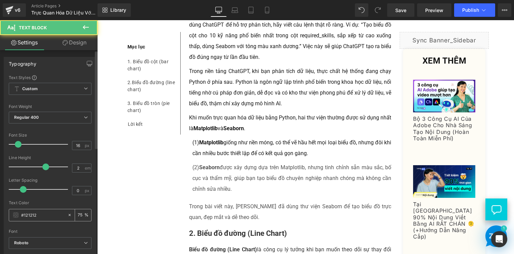
click at [75, 214] on div "75 %" at bounding box center [83, 215] width 16 height 12
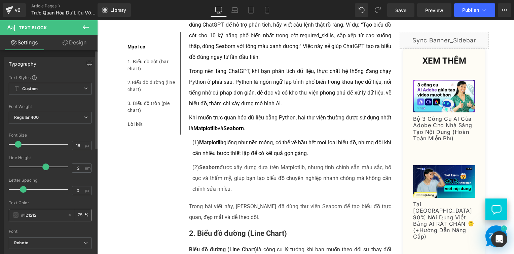
click at [78, 214] on input "75" at bounding box center [81, 214] width 7 height 7
type input "100"
click at [243, 201] on p "Trong bài viết này, [PERSON_NAME] đã dùng thư viện Seaborn để tạo biểu đồ trực …" at bounding box center [290, 212] width 202 height 22
click at [67, 47] on link "Design" at bounding box center [74, 42] width 49 height 15
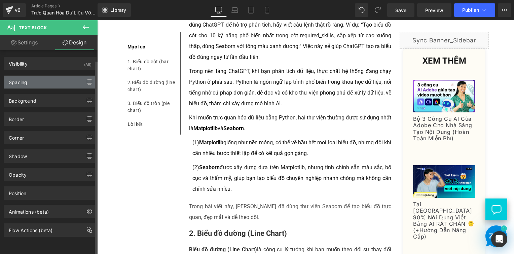
click at [44, 76] on div "Spacing" at bounding box center [50, 82] width 92 height 13
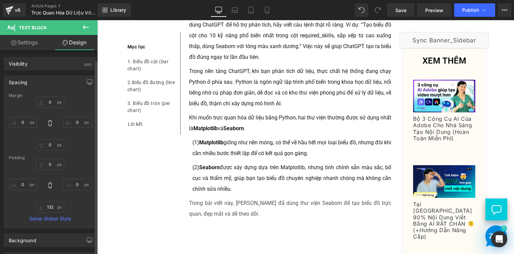
click at [85, 168] on div "10 0 10 0" at bounding box center [50, 186] width 83 height 54
click at [50, 207] on input "10" at bounding box center [50, 206] width 28 height 11
type input "125"
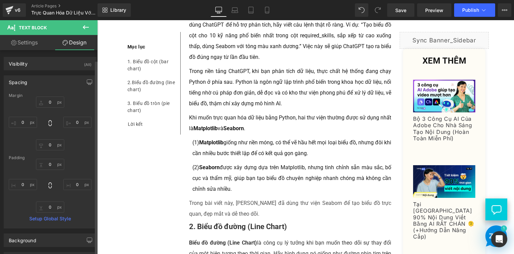
click at [78, 177] on div "10 0 0" at bounding box center [50, 186] width 83 height 54
click at [51, 144] on input "0" at bounding box center [50, 144] width 28 height 11
type input "10"
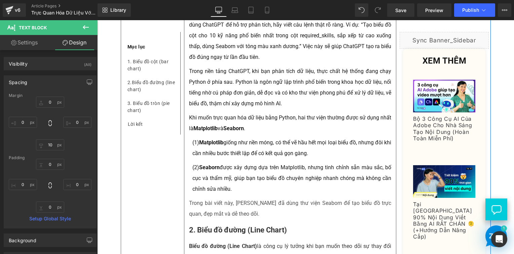
click at [212, 198] on p "Trong bài viết này, [PERSON_NAME] đã dùng thư viện Seaborn để tạo biểu đồ trực …" at bounding box center [290, 209] width 202 height 22
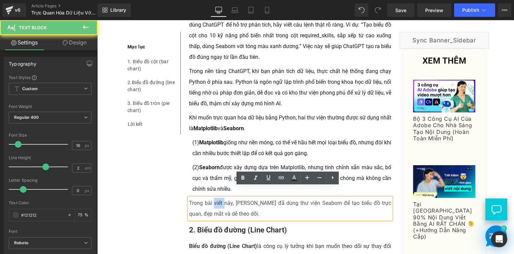
click at [212, 198] on p "Trong bài viết này, [PERSON_NAME] đã dùng thư viện Seaborn để tạo biểu đồ trực …" at bounding box center [290, 209] width 202 height 22
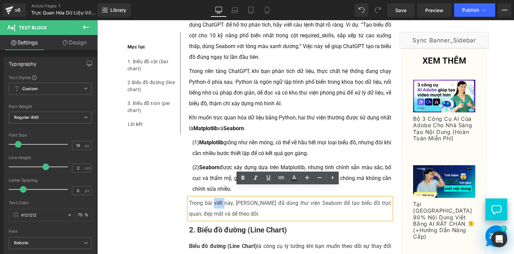
click at [211, 198] on p "Trong bài viết này, [PERSON_NAME] đã dùng thư viện Seaborn để tạo biểu đồ trực …" at bounding box center [290, 209] width 202 height 22
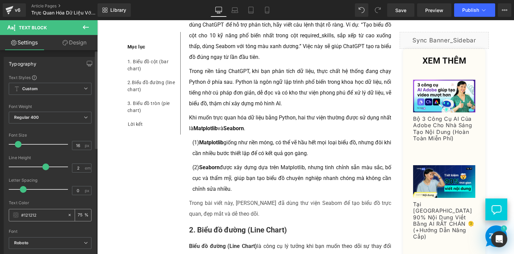
click at [78, 212] on input "75" at bounding box center [81, 214] width 7 height 7
click at [82, 214] on div "75 %" at bounding box center [83, 215] width 16 height 12
drag, startPoint x: 81, startPoint y: 214, endPoint x: 67, endPoint y: 215, distance: 14.1
click at [67, 215] on div "75 %" at bounding box center [79, 215] width 24 height 12
type input "100"
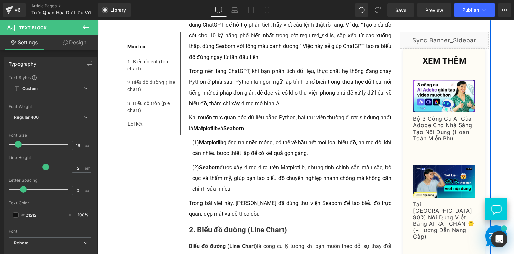
click at [195, 185] on div "Bạn có biết: 90% lỗi khi vẽ biểu đồ không nằm ở kỹ thuật, mà ở chỗ bạn chọn sai…" at bounding box center [290, 216] width 212 height 2265
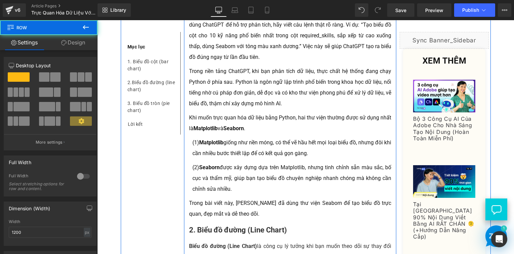
click at [195, 198] on p "Trong bài viết này, [PERSON_NAME] đã dùng thư viện Seaborn để tạo biểu đồ trực …" at bounding box center [290, 209] width 202 height 22
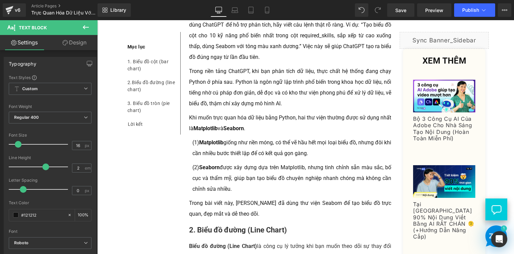
click at [72, 43] on link "Design" at bounding box center [74, 42] width 49 height 15
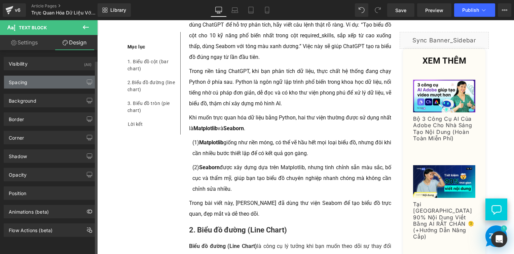
click at [51, 84] on div "Spacing" at bounding box center [50, 82] width 92 height 13
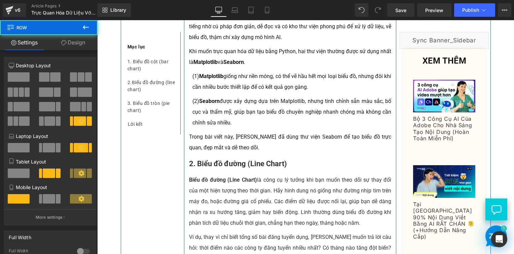
scroll to position [1176, 0]
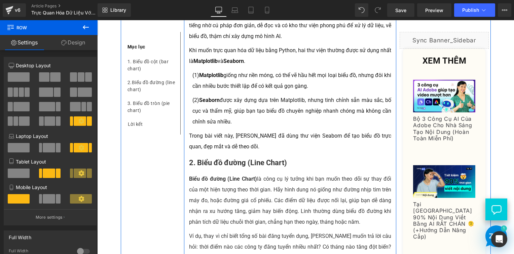
click at [215, 158] on b "2. Biểu đồ đường (Line Chart)" at bounding box center [238, 162] width 98 height 8
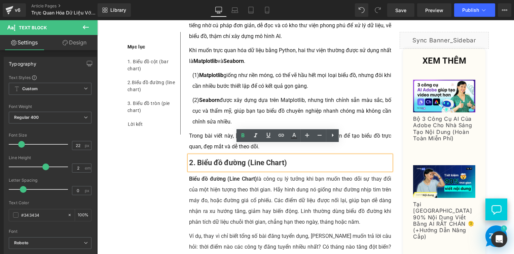
click at [166, 168] on div "Mục lục Text Block 1. Biểu đồ cột (bar chart) Text Block 2. Biểu đồ đường (line…" at bounding box center [306, 204] width 370 height 2396
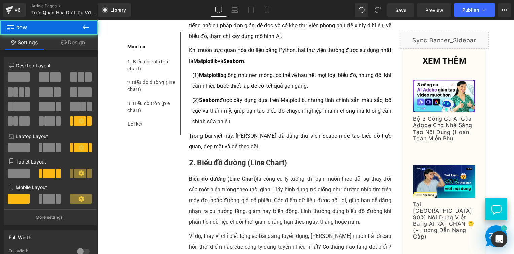
click at [210, 158] on b "2. Biểu đồ đường (Line Chart)" at bounding box center [238, 162] width 98 height 8
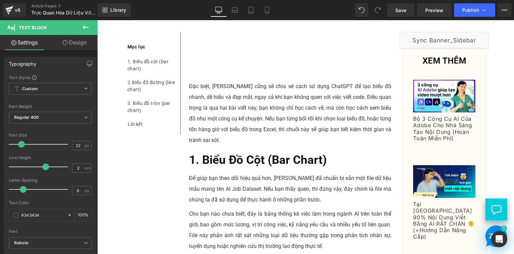
scroll to position [437, 0]
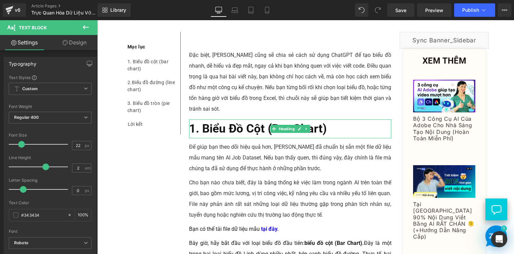
click at [229, 129] on b "1. Biểu Đồ Cột (Bar Chart)" at bounding box center [257, 129] width 137 height 14
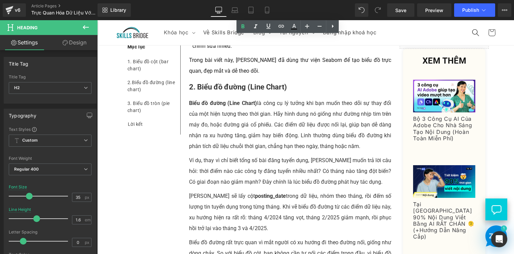
scroll to position [1176, 0]
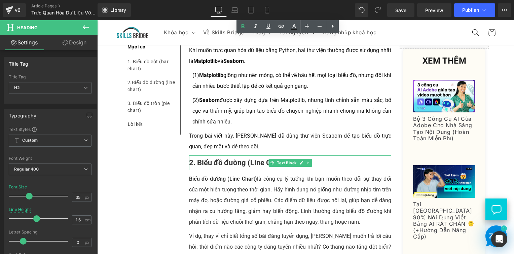
click at [232, 158] on b "2. Biểu đồ đường (Line Chart)" at bounding box center [238, 162] width 98 height 8
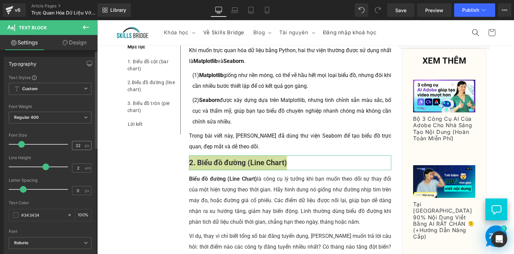
click at [72, 145] on div "22 px" at bounding box center [81, 145] width 19 height 9
click at [72, 145] on input "22" at bounding box center [78, 145] width 12 height 8
click at [73, 144] on input "22" at bounding box center [78, 145] width 12 height 8
type input "35"
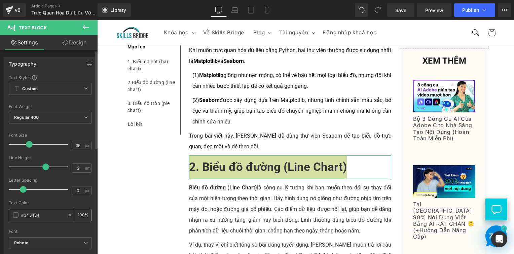
click at [80, 214] on input "100" at bounding box center [81, 214] width 7 height 7
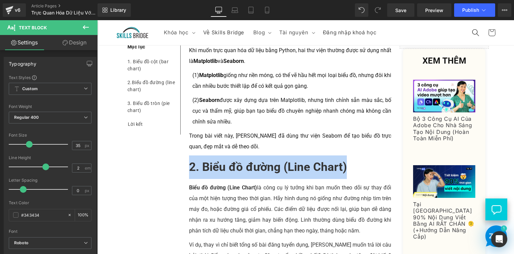
click at [133, 193] on div "Mục lục Text Block 1. Biểu đồ cột (bar chart) Text Block 2. Biểu đồ đường (line…" at bounding box center [306, 208] width 370 height 2405
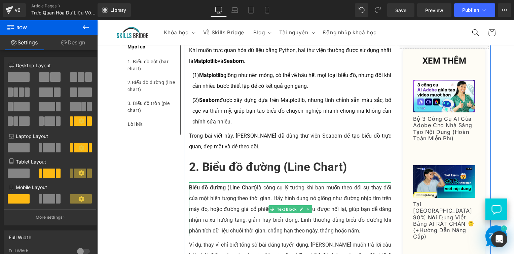
click at [223, 194] on p "Biểu đồ đường (Line Chart) là công cụ lý tưởng khi bạn muốn theo dõi sự thay đổ…" at bounding box center [290, 209] width 202 height 54
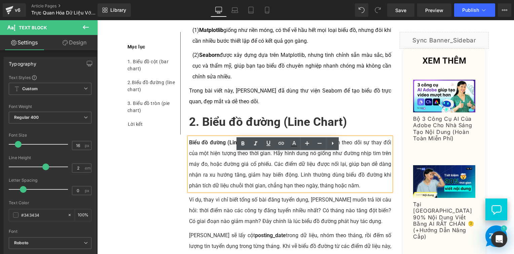
scroll to position [1277, 0]
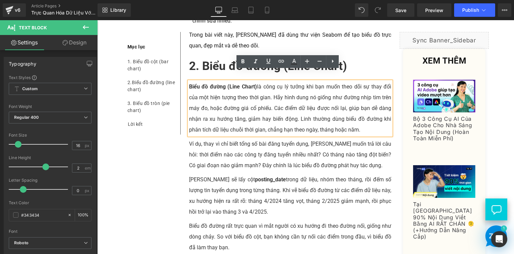
click at [245, 151] on div "Ví dụ, thay vì chỉ biết tổng số bài đăng tuyển dụng, [PERSON_NAME] muốn trả lời…" at bounding box center [290, 154] width 202 height 32
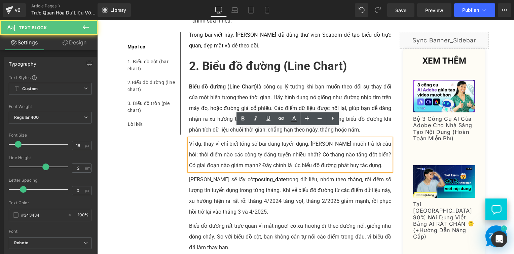
click at [224, 193] on div "[PERSON_NAME] sẽ lấy cột posting_date trong dữ liệu, nhóm theo tháng, rồi đếm s…" at bounding box center [290, 195] width 202 height 43
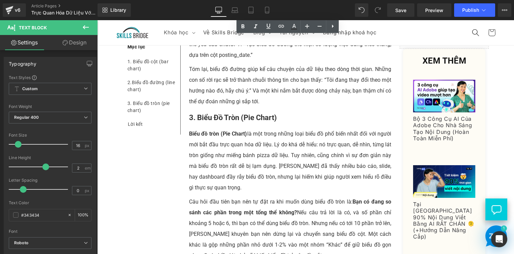
scroll to position [1546, 0]
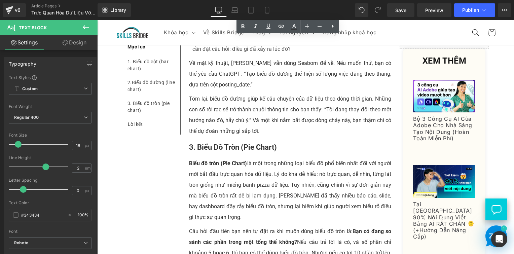
click at [217, 143] on b "3. Biểu Đồ Tròn (Pie Chart)" at bounding box center [233, 147] width 88 height 8
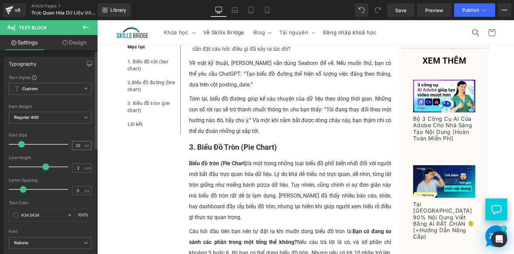
click at [75, 144] on input "22" at bounding box center [78, 145] width 12 height 8
type input "35"
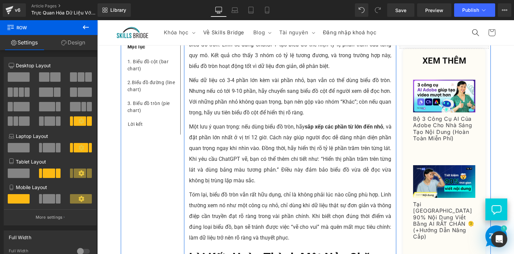
scroll to position [1815, 0]
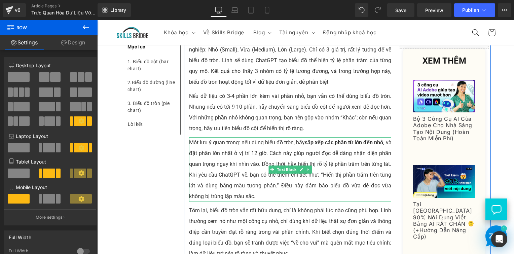
click at [209, 172] on p "Một lưu ý quan trọng: nếu dùng biểu đồ tròn, hãy sắp xếp các phần từ lớn đến nh…" at bounding box center [290, 169] width 202 height 65
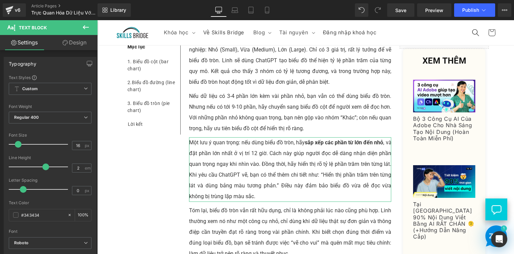
click at [63, 39] on link "Design" at bounding box center [74, 42] width 49 height 15
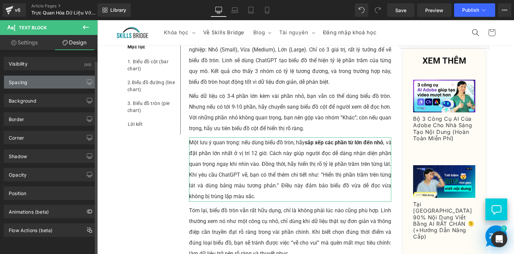
click at [53, 77] on div "Spacing" at bounding box center [50, 82] width 92 height 13
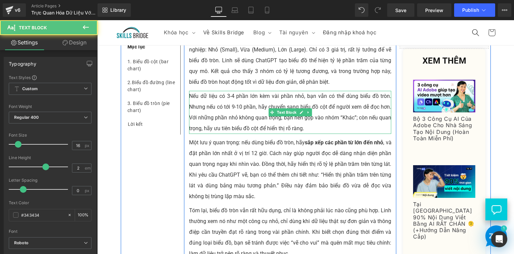
click at [293, 116] on p "Nếu dữ liệu có 3-4 phần lớn kèm vài phần nhỏ, bạn vẫn có thể dùng biểu đồ tròn.…" at bounding box center [290, 112] width 202 height 43
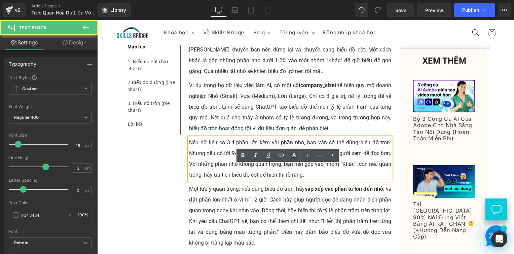
scroll to position [1680, 0]
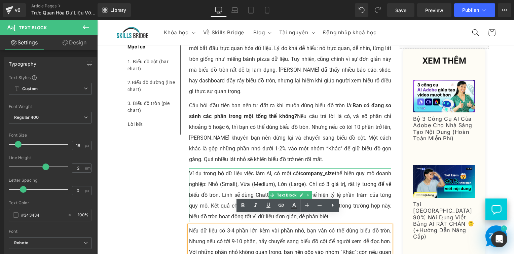
click at [239, 170] on p "Ví dụ trong bộ dữ liệu việc làm AI, có một cột company_size thể hiện quy mô doa…" at bounding box center [290, 195] width 202 height 54
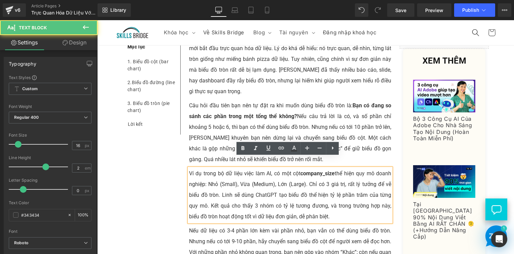
click at [239, 170] on p "Ví dụ trong bộ dữ liệu việc làm AI, có một cột company_size thể hiện quy mô doa…" at bounding box center [290, 195] width 202 height 54
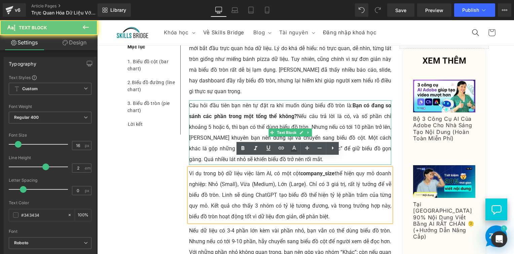
click at [221, 118] on p "Câu hỏi đầu tiên bạn nên tự đặt ra khi muốn dùng biểu đồ tròn là: Bạn có đang s…" at bounding box center [290, 132] width 202 height 65
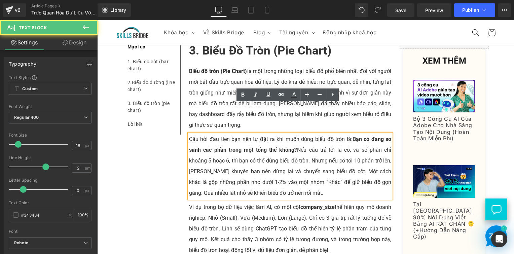
scroll to position [1580, 0]
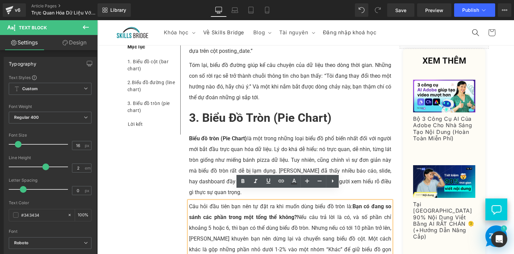
click at [198, 169] on p "Biểu đồ tròn (Pie Chart) là một trong những loại biểu đồ phổ biến nhất đối với …" at bounding box center [290, 165] width 202 height 65
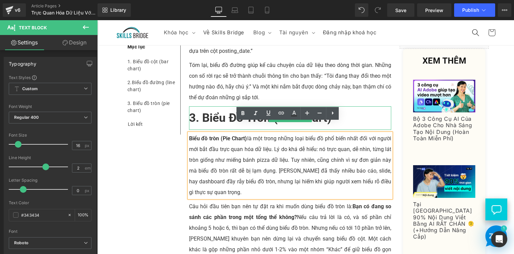
drag, startPoint x: 204, startPoint y: 112, endPoint x: 205, endPoint y: 109, distance: 3.6
click at [204, 112] on b "3. Biểu Đồ Tròn (Pie Chart)" at bounding box center [260, 118] width 142 height 14
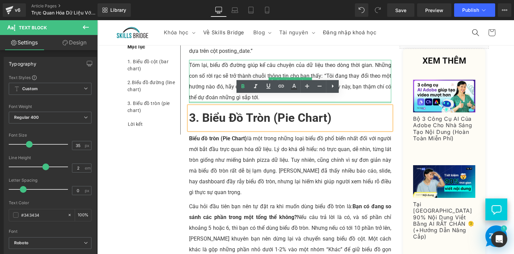
click at [213, 91] on div "Tóm lại, biểu đồ đường giúp kể câu chuyện của dữ liệu theo dòng thời gian. Nhữn…" at bounding box center [290, 81] width 202 height 43
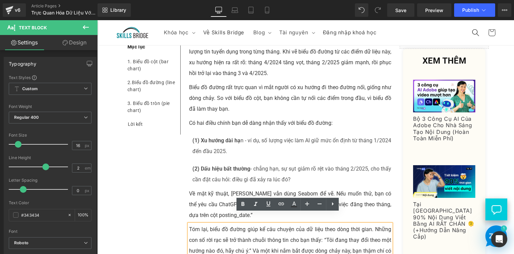
scroll to position [1412, 0]
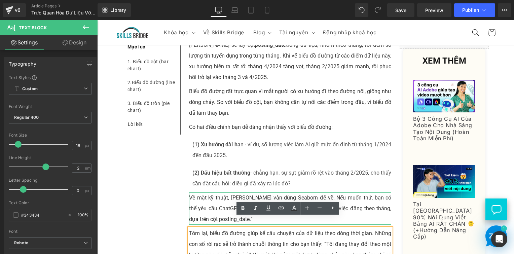
click at [193, 201] on div "Về mặt kỹ thuật, [PERSON_NAME] vẫn dùng Seaborn để vẽ. Nếu muốn thử, bạn có thể…" at bounding box center [290, 208] width 202 height 32
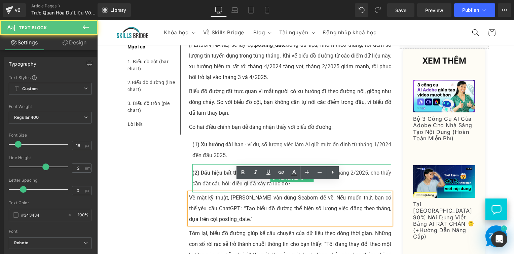
click at [201, 168] on p "(2) Dấu hiệu bất thường - chẳng hạn, sự sụt giảm rõ rệt vào tháng 2/2025, cho t…" at bounding box center [291, 178] width 199 height 22
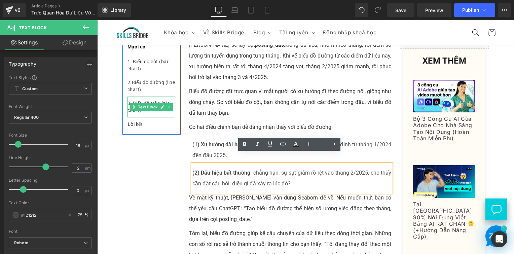
click at [139, 100] on div "3. Biểu đồ tròn (pie chart)" at bounding box center [151, 106] width 48 height 21
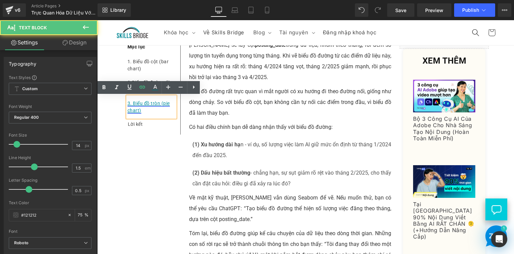
click at [137, 101] on link "3. Biểu đồ tròn (pie chart)" at bounding box center [148, 106] width 42 height 12
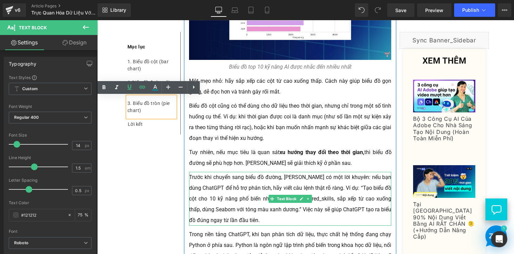
scroll to position [975, 0]
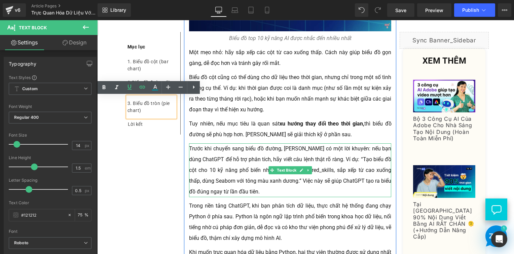
click at [245, 155] on p "Trước khi chuyển sang biểu đồ đường, Linh có một lời khuyên: nếu bạn dùng ChatG…" at bounding box center [290, 170] width 202 height 54
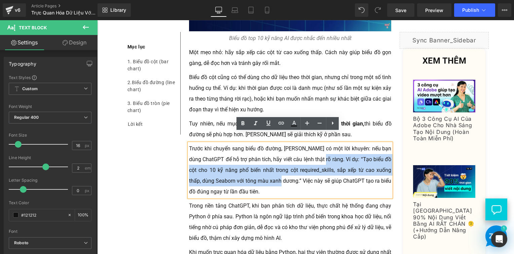
drag, startPoint x: 333, startPoint y: 148, endPoint x: 288, endPoint y: 169, distance: 49.3
click at [288, 169] on p "Trước khi chuyển sang biểu đồ đường, Linh có một lời khuyên: nếu bạn dùng ChatG…" at bounding box center [290, 170] width 202 height 54
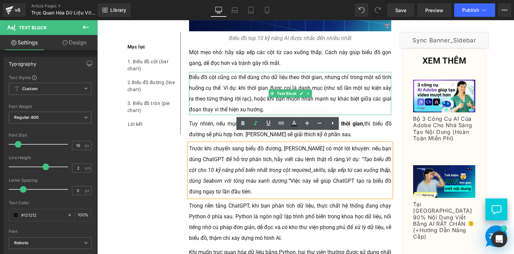
click at [219, 89] on p "Biểu đồ cột cũng có thể dùng cho dữ liệu theo thời gian, nhưng chỉ trong một số…" at bounding box center [290, 93] width 202 height 43
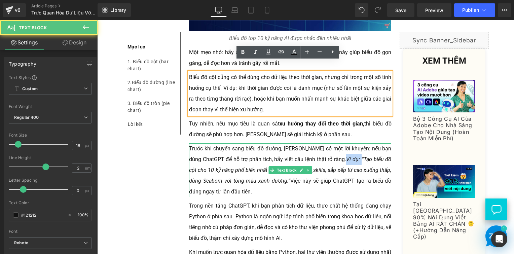
drag, startPoint x: 348, startPoint y: 149, endPoint x: 333, endPoint y: 149, distance: 14.8
click at [333, 149] on p "Trước khi chuyển sang biểu đồ đường, Linh có một lời khuyên: nếu bạn dùng ChatG…" at bounding box center [290, 170] width 202 height 54
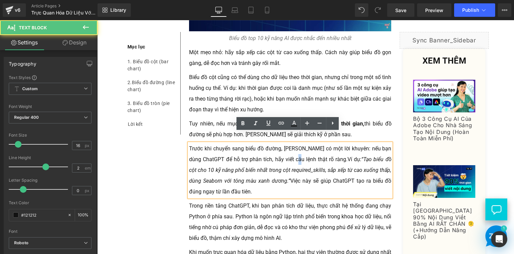
click at [305, 148] on p "Trước khi chuyển sang biểu đồ đường, Linh có một lời khuyên: nếu bạn dùng ChatG…" at bounding box center [290, 170] width 202 height 54
click at [283, 178] on p "Trước khi chuyển sang biểu đồ đường, Linh có một lời khuyên: nếu bạn dùng ChatG…" at bounding box center [290, 170] width 202 height 54
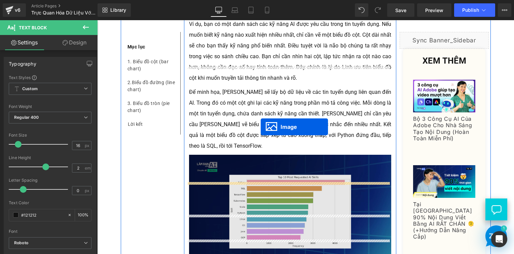
scroll to position [681, 0]
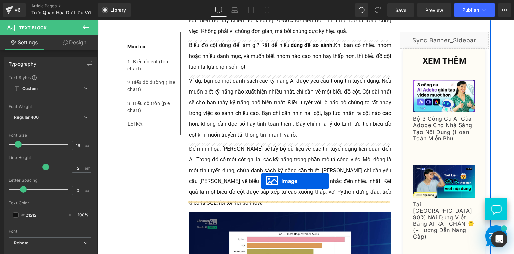
drag, startPoint x: 277, startPoint y: 104, endPoint x: 261, endPoint y: 181, distance: 78.9
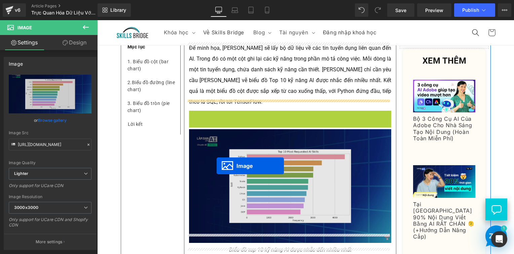
scroll to position [916, 0]
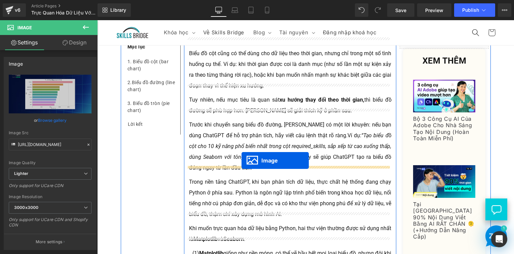
drag, startPoint x: 274, startPoint y: 222, endPoint x: 241, endPoint y: 160, distance: 70.0
click at [241, 160] on p "Trước khi chuyển sang biểu đồ đường, Linh có một lời khuyên: nếu bạn dùng ChatG…" at bounding box center [290, 146] width 202 height 54
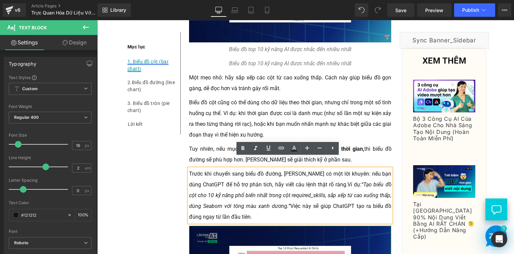
scroll to position [964, 0]
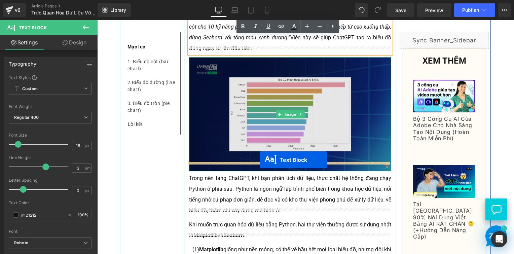
drag, startPoint x: 268, startPoint y: 63, endPoint x: 255, endPoint y: 156, distance: 94.1
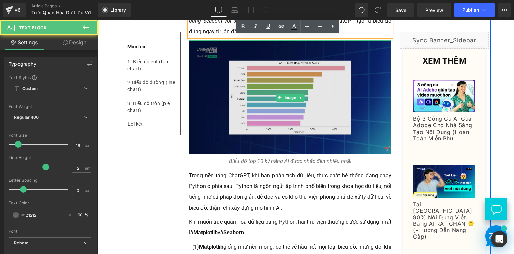
scroll to position [1118, 0]
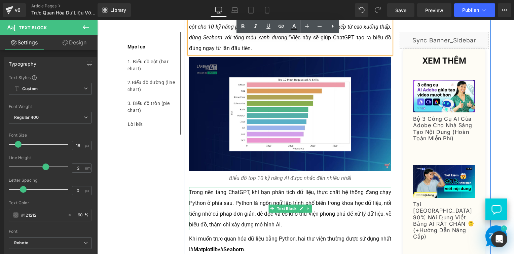
click at [238, 191] on p "Trong nền tảng ChatGPT, khi bạn phân tích dữ liệu, thực chất hệ thống đang chạy…" at bounding box center [290, 208] width 202 height 43
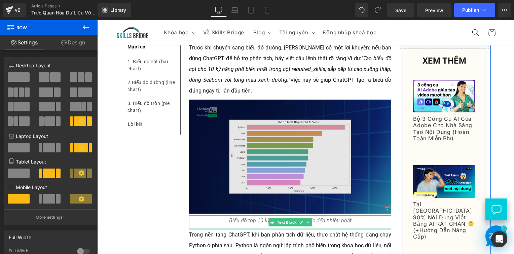
scroll to position [1051, 0]
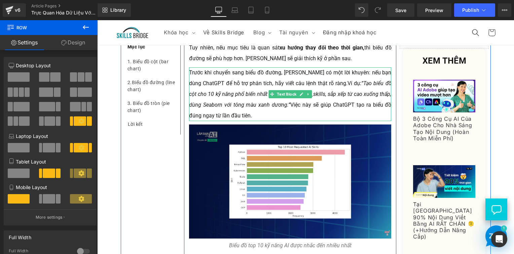
click at [245, 102] on p "Trước khi chuyển sang biểu đồ đường, Linh có một lời khuyên: nếu bạn dùng ChatG…" at bounding box center [290, 94] width 202 height 54
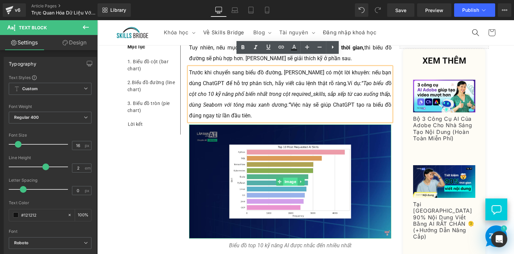
click at [292, 177] on span "Image" at bounding box center [290, 181] width 14 height 8
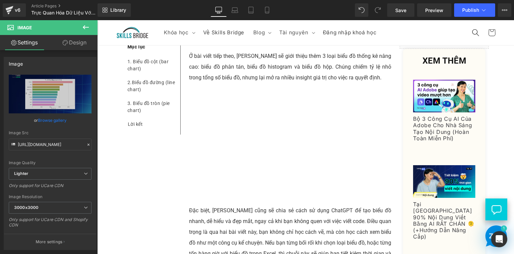
scroll to position [278, 0]
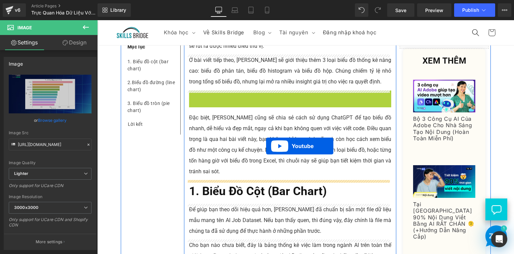
drag, startPoint x: 273, startPoint y: 93, endPoint x: 266, endPoint y: 146, distance: 53.2
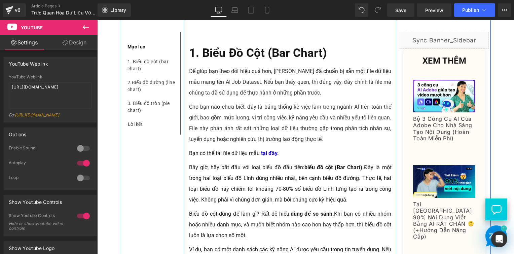
scroll to position [513, 0]
click at [261, 115] on p "Cho bạn nào chưa biết, đây là bảng thống kê việc làm trong ngành AI trên toàn t…" at bounding box center [290, 122] width 202 height 43
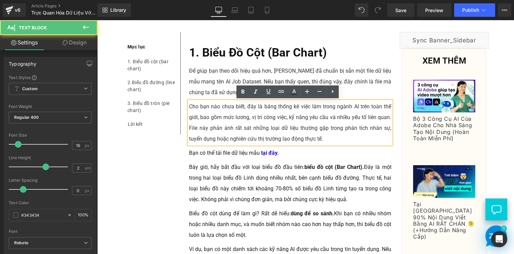
click at [222, 69] on p "Để giúp bạn theo dõi hiệu quả hơn, [PERSON_NAME] đã chuẩn bị sẵn một file dữ li…" at bounding box center [290, 82] width 202 height 32
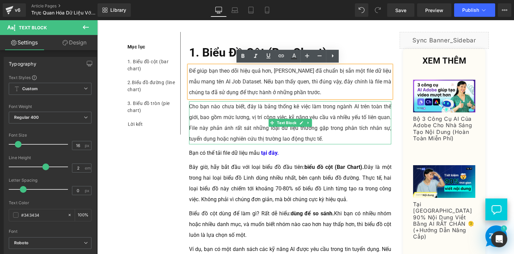
click at [219, 124] on p "Cho bạn nào chưa biết, đây là bảng thống kê việc làm trong ngành AI trên toàn t…" at bounding box center [290, 122] width 202 height 43
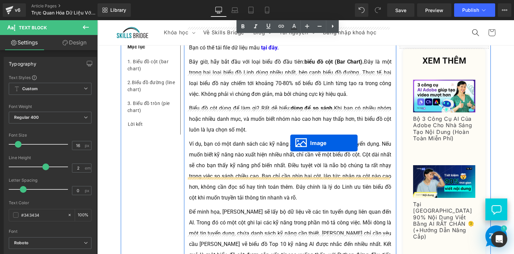
scroll to position [614, 0]
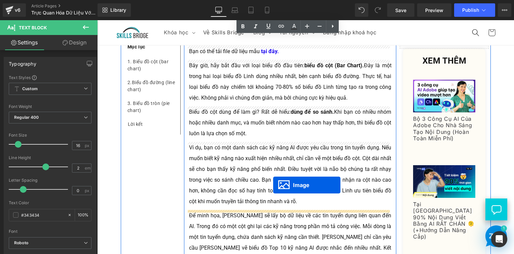
drag, startPoint x: 275, startPoint y: 121, endPoint x: 273, endPoint y: 185, distance: 63.9
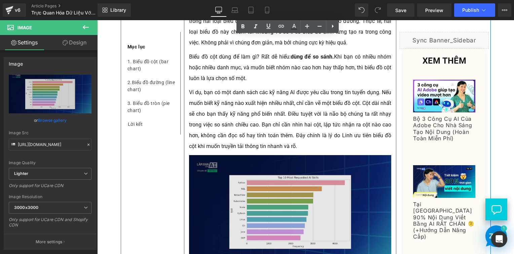
scroll to position [682, 0]
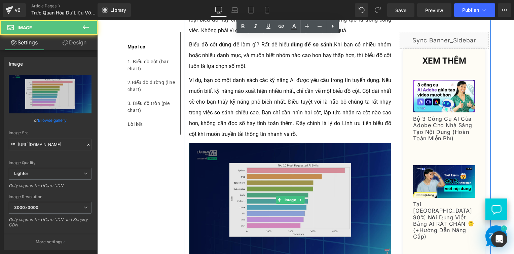
click at [287, 194] on img at bounding box center [290, 200] width 202 height 114
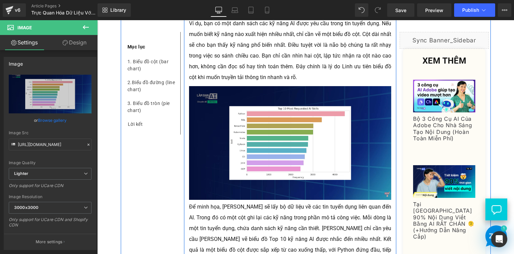
scroll to position [816, 0]
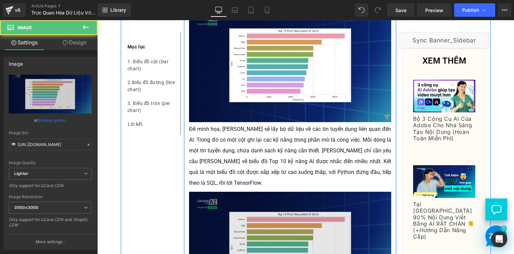
click at [269, 193] on img at bounding box center [290, 249] width 202 height 114
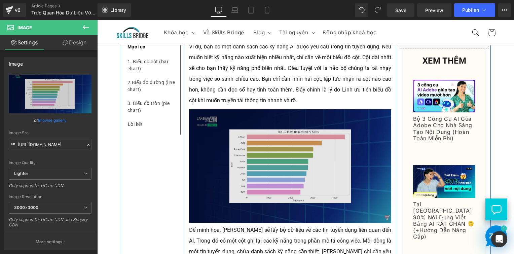
scroll to position [715, 0]
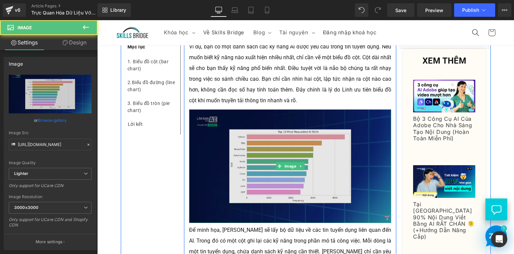
click at [254, 159] on img at bounding box center [290, 166] width 202 height 114
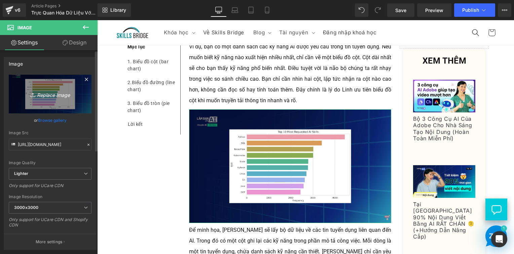
click at [55, 82] on link "Replace Image" at bounding box center [50, 94] width 83 height 39
type input "C:\fakepath\Screenshot 2025-09-25 134350.png"
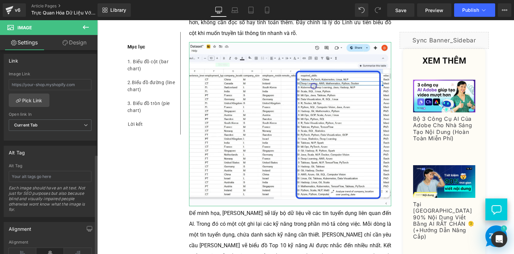
scroll to position [392, 0]
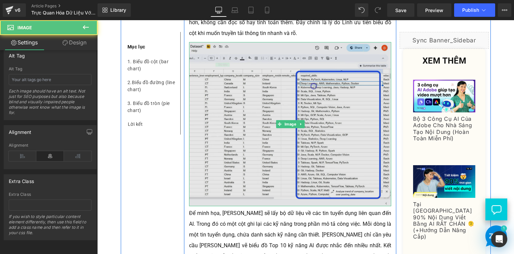
click at [346, 127] on img at bounding box center [290, 124] width 202 height 164
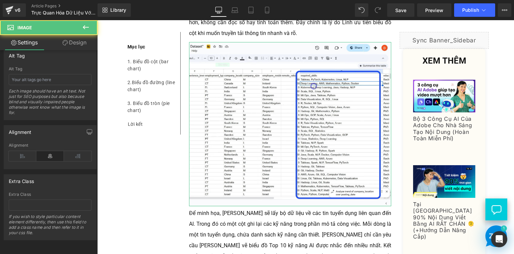
click at [69, 43] on link "Design" at bounding box center [74, 42] width 49 height 15
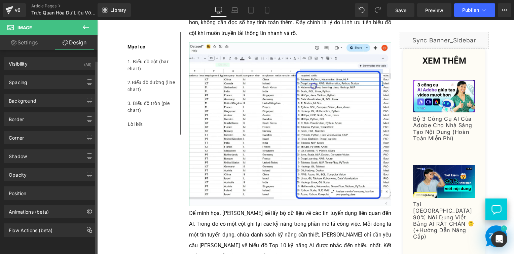
click at [48, 126] on div "Corner Corner Style Custom Custom Setup Global Style Custom Setup Global Style …" at bounding box center [50, 135] width 100 height 18
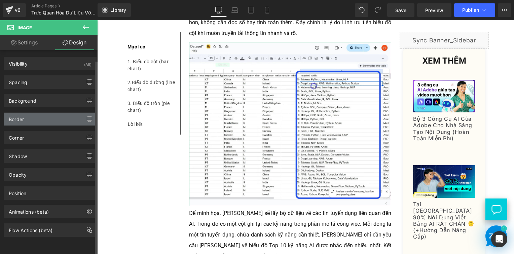
click at [60, 120] on div "Border" at bounding box center [50, 119] width 92 height 13
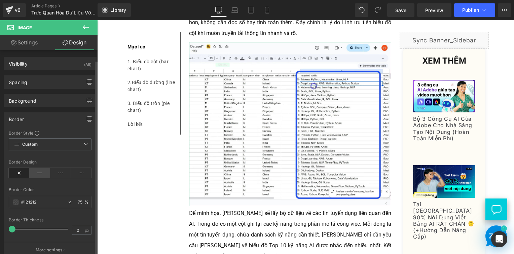
click at [41, 172] on icon at bounding box center [40, 173] width 21 height 10
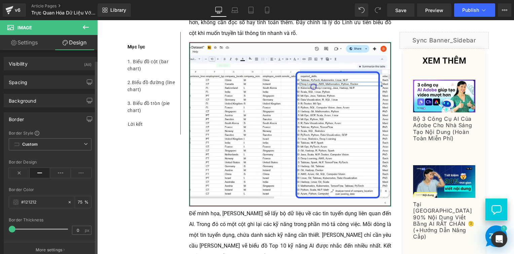
drag, startPoint x: 27, startPoint y: 244, endPoint x: 27, endPoint y: 240, distance: 4.0
click at [27, 244] on button "More settings" at bounding box center [50, 250] width 92 height 16
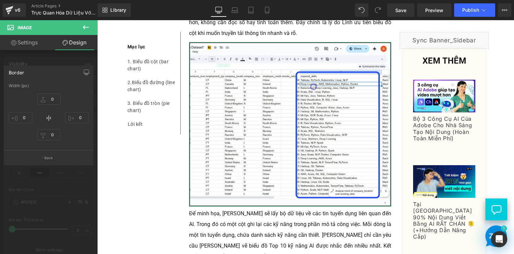
click at [51, 54] on div at bounding box center [48, 138] width 97 height 237
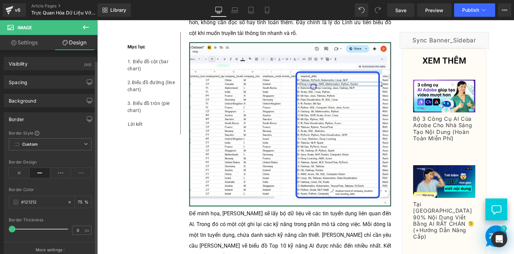
click at [76, 224] on div "Border Thickness 0 px" at bounding box center [50, 228] width 83 height 23
click at [77, 229] on input "0" at bounding box center [78, 230] width 12 height 8
type input "1"
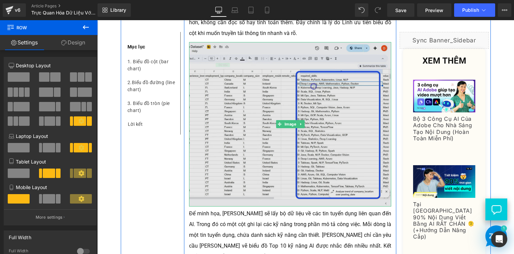
click at [289, 155] on img at bounding box center [290, 124] width 202 height 164
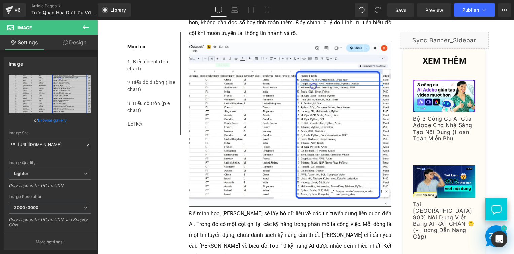
drag, startPoint x: 65, startPoint y: 40, endPoint x: 26, endPoint y: 86, distance: 60.3
click at [65, 40] on icon at bounding box center [65, 42] width 5 height 5
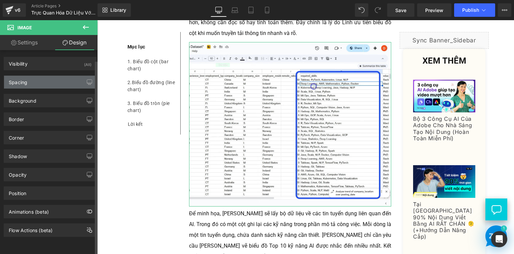
click at [26, 86] on div "Spacing" at bounding box center [50, 82] width 92 height 13
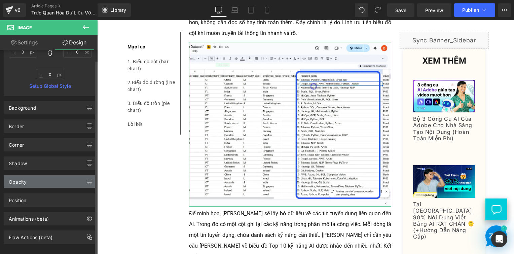
scroll to position [134, 0]
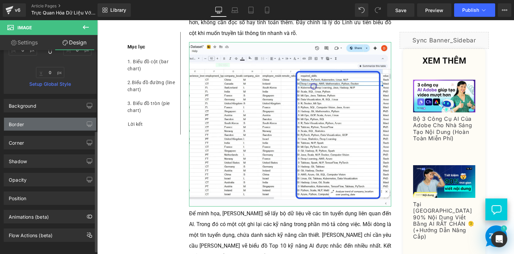
click at [60, 124] on div "Border" at bounding box center [50, 124] width 92 height 13
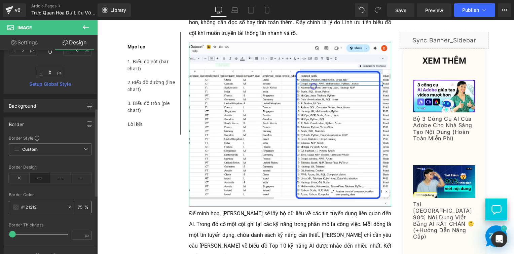
click at [80, 206] on input "number" at bounding box center [81, 206] width 7 height 7
type input "75"
type input "30"
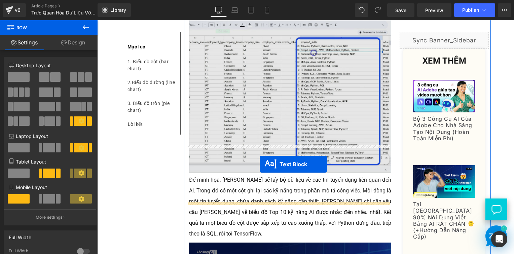
scroll to position [816, 0]
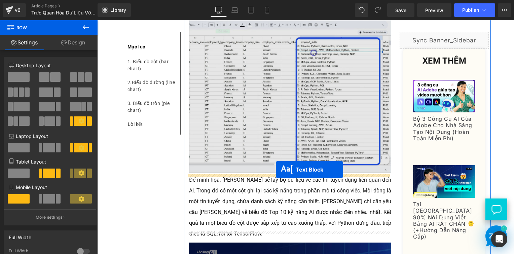
drag, startPoint x: 267, startPoint y: 166, endPoint x: 276, endPoint y: 169, distance: 9.0
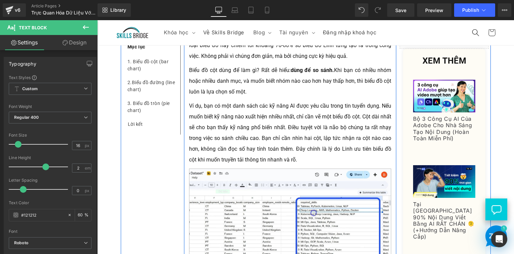
scroll to position [648, 0]
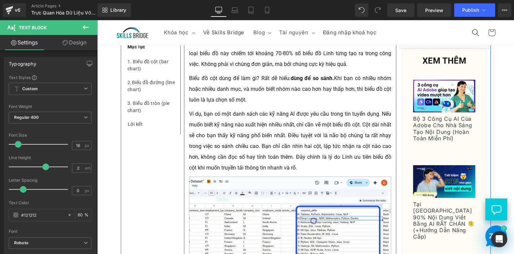
click at [233, 128] on p "Ví dụ, bạn có một danh sách các kỹ năng AI được yêu cầu trong tin tuyển dụng. N…" at bounding box center [290, 141] width 202 height 65
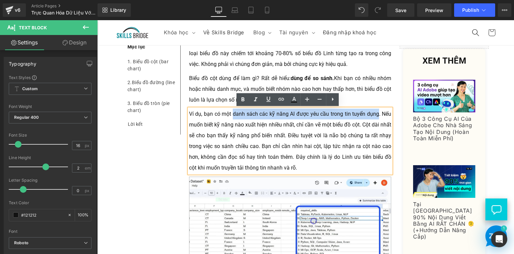
drag, startPoint x: 231, startPoint y: 115, endPoint x: 375, endPoint y: 116, distance: 143.8
click at [375, 116] on p "Ví dụ, bạn có một danh sách các kỹ năng AI được yêu cầu trong tin tuyển dụng. N…" at bounding box center [290, 141] width 202 height 65
copy p "danh sách các kỹ năng AI được yêu cầu trong tin tuyển dụng"
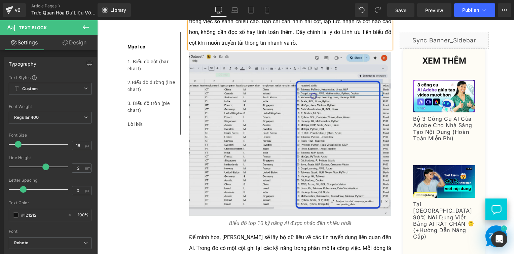
scroll to position [782, 0]
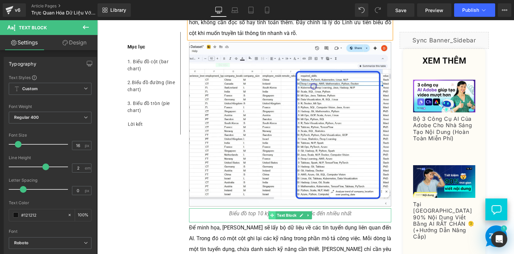
click at [268, 212] on span at bounding box center [271, 215] width 7 height 8
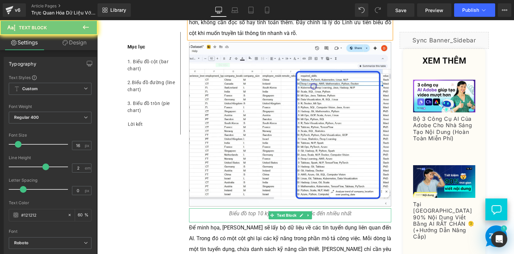
click at [246, 213] on span "Biểu đồ top 10 kỹ năng AI được nhắc đến nhiều nhất" at bounding box center [290, 213] width 122 height 6
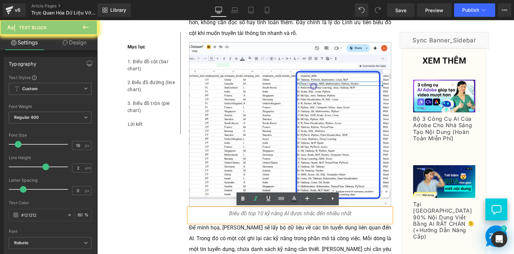
click at [246, 213] on span "Biểu đồ top 10 kỹ năng AI được nhắc đến nhiều nhất" at bounding box center [290, 213] width 122 height 6
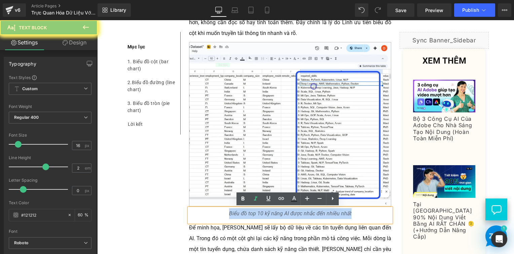
click at [246, 213] on span "Biểu đồ top 10 kỹ năng AI được nhắc đến nhiều nhất" at bounding box center [290, 213] width 122 height 6
paste div
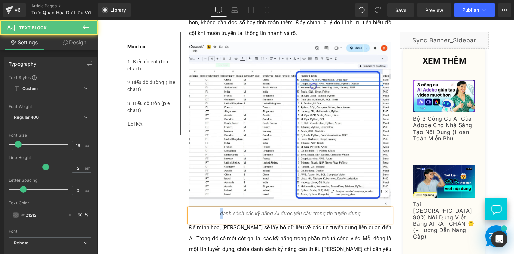
drag, startPoint x: 221, startPoint y: 212, endPoint x: 218, endPoint y: 210, distance: 3.5
click at [220, 210] on span "danh sách các kỹ năng AI được yêu cầu trong tin tuyển dụng" at bounding box center [290, 213] width 140 height 6
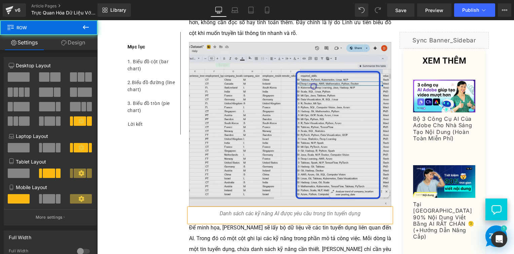
drag, startPoint x: 163, startPoint y: 211, endPoint x: 249, endPoint y: 190, distance: 87.9
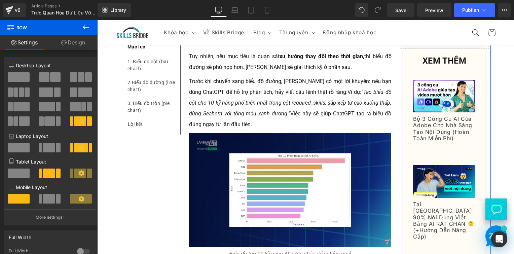
scroll to position [1219, 0]
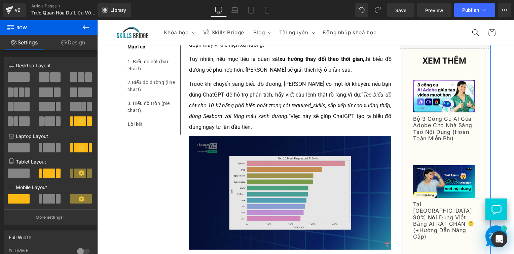
click at [264, 109] on p "Trước khi chuyển sang biểu đồ đường, Linh có một lời khuyên: nếu bạn dùng ChatG…" at bounding box center [290, 106] width 202 height 54
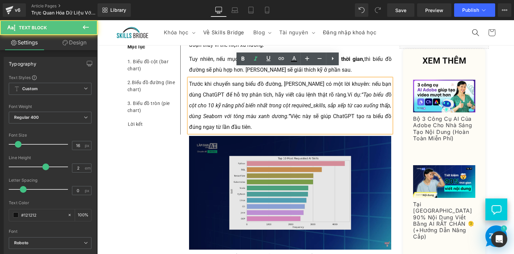
click at [247, 157] on img at bounding box center [290, 193] width 202 height 114
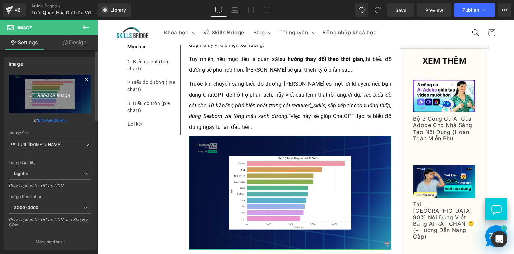
click at [56, 96] on icon "Replace Image" at bounding box center [50, 94] width 54 height 8
type input "C:\fakepath\Screenshot 2025-09-25 134908.png"
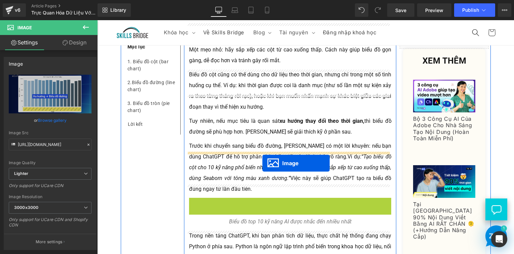
scroll to position [1092, 0]
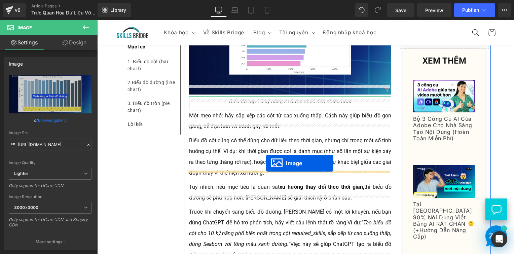
drag, startPoint x: 277, startPoint y: 246, endPoint x: 266, endPoint y: 163, distance: 83.7
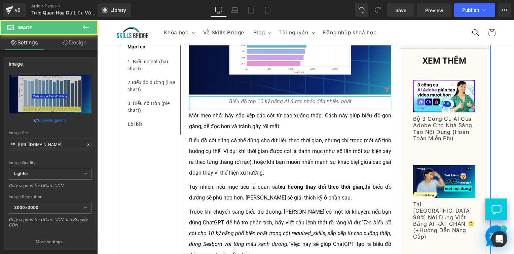
click at [266, 163] on p "Biểu đồ cột cũng có thể dùng cho dữ liệu theo thời gian, nhưng chỉ trong một số…" at bounding box center [290, 156] width 202 height 43
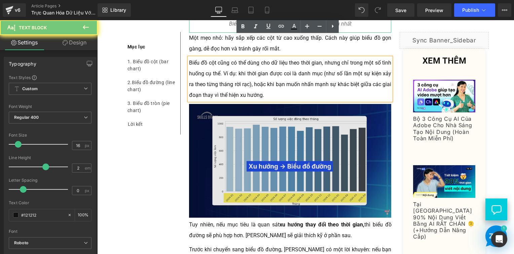
scroll to position [1260, 0]
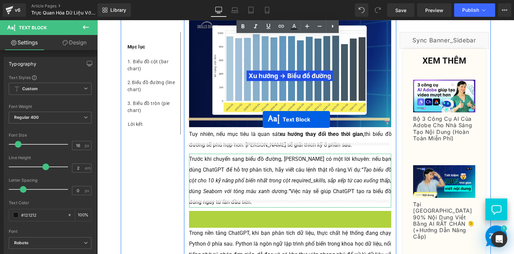
drag, startPoint x: 269, startPoint y: 207, endPoint x: 262, endPoint y: 119, distance: 88.3
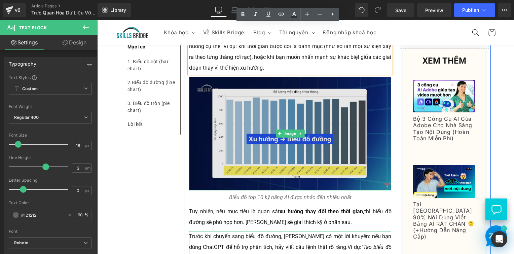
scroll to position [1192, 0]
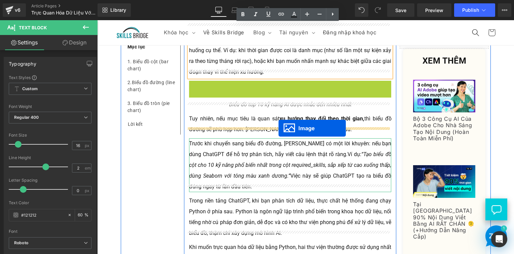
drag, startPoint x: 276, startPoint y: 125, endPoint x: 270, endPoint y: 103, distance: 23.0
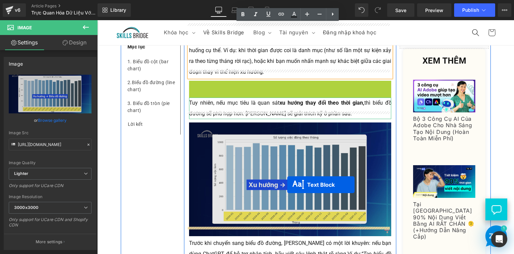
drag, startPoint x: 270, startPoint y: 77, endPoint x: 287, endPoint y: 185, distance: 109.2
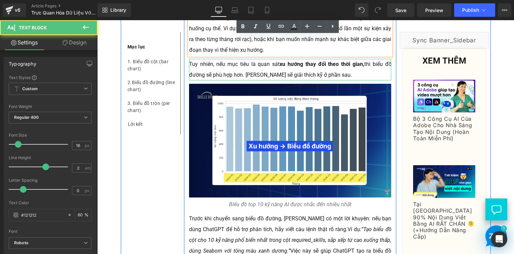
scroll to position [1226, 0]
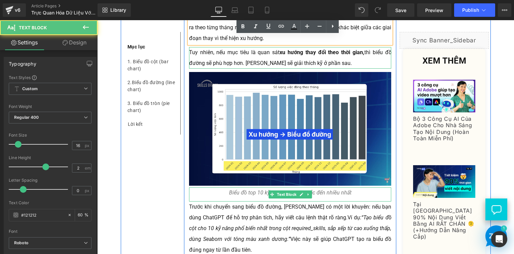
click at [248, 189] on span "Biểu đồ top 10 kỹ năng AI được nhắc đến nhiều nhất" at bounding box center [290, 192] width 122 height 6
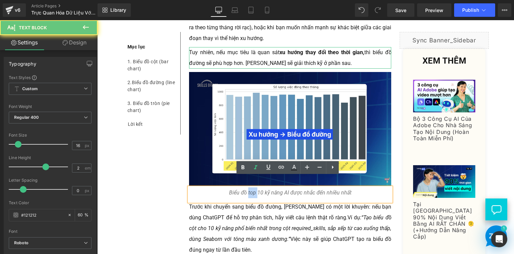
click at [248, 189] on span "Biểu đồ top 10 kỹ năng AI được nhắc đến nhiều nhất" at bounding box center [290, 192] width 122 height 6
click at [234, 189] on span "Biểu đồ top 10 kỹ năng AI được nhắc đến nhiều nhất" at bounding box center [290, 192] width 122 height 6
click at [233, 189] on span "Biểu đồ top 10 kỹ năng AI được nhắc đến nhiều nhất" at bounding box center [290, 192] width 122 height 6
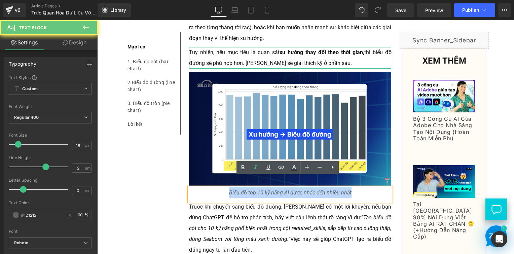
click at [233, 189] on span "Biểu đồ top 10 kỹ năng AI được nhắc đến nhiều nhất" at bounding box center [290, 192] width 122 height 6
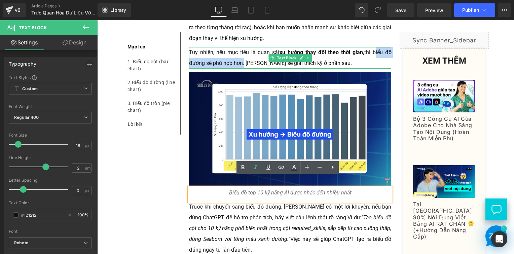
drag, startPoint x: 369, startPoint y: 42, endPoint x: 239, endPoint y: 52, distance: 130.5
click at [239, 52] on p "Tuy nhiên, nếu mục tiêu là quan sát xu hướng thay đổi theo thời gian, thì biểu …" at bounding box center [290, 58] width 202 height 22
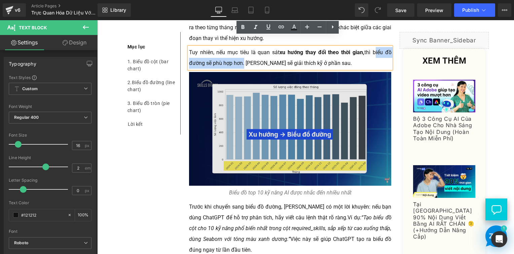
copy p "biểu đồ đường sẽ phù hợp hơn"
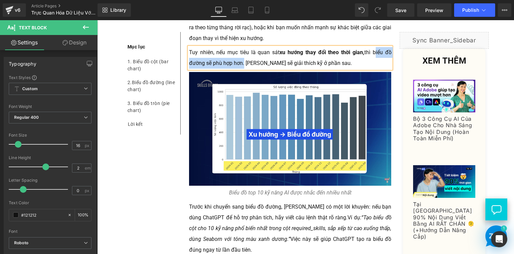
click at [234, 189] on span "Biểu đồ top 10 kỹ năng AI được nhắc đến nhiều nhất" at bounding box center [290, 192] width 122 height 6
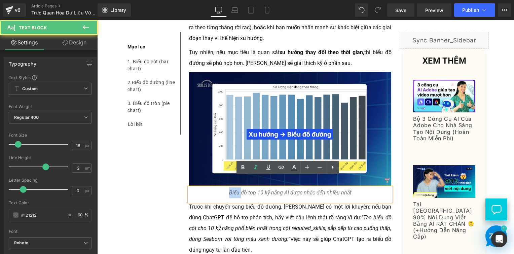
click at [234, 189] on span "Biểu đồ top 10 kỹ năng AI được nhắc đến nhiều nhất" at bounding box center [290, 192] width 122 height 6
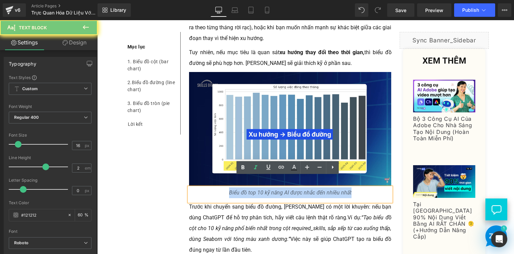
paste div
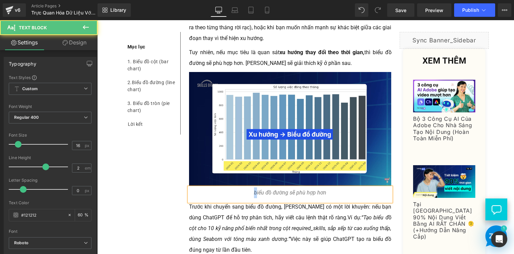
click at [255, 189] on span "biểu đồ đường sẽ phù hợp hơn" at bounding box center [290, 192] width 72 height 6
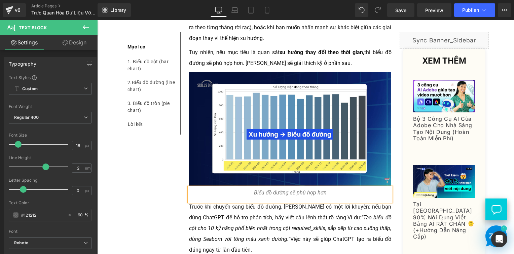
click at [273, 189] on span "Biểu đồ đường sẽ phù hợp hơn" at bounding box center [290, 192] width 73 height 6
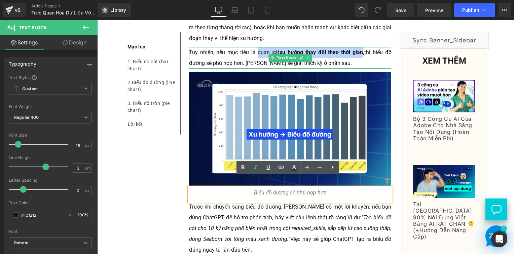
drag, startPoint x: 254, startPoint y: 42, endPoint x: 358, endPoint y: 40, distance: 104.2
click at [358, 47] on p "Tuy nhiên, nếu mục tiêu là quan sát xu hướng thay đổi theo thời gian, thì biểu …" at bounding box center [290, 58] width 202 height 22
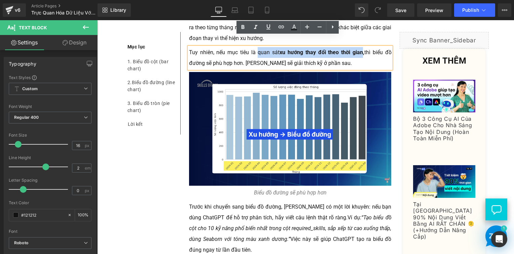
copy p "quan sát xu hướng thay đổi theo thời gian"
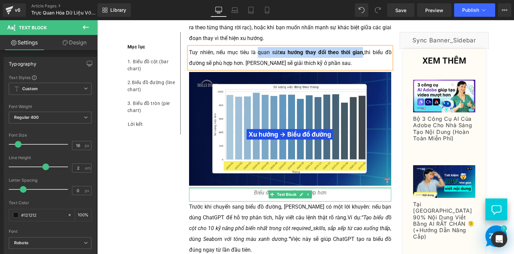
click at [334, 187] on p "Biểu đồ đường sẽ phù hợp hơn" at bounding box center [290, 192] width 202 height 11
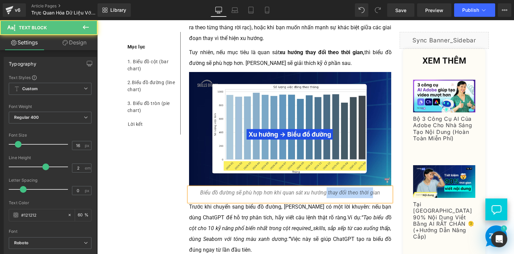
drag, startPoint x: 323, startPoint y: 182, endPoint x: 367, endPoint y: 185, distance: 44.4
click at [367, 189] on span "Biểu đồ đường sẽ phù hợp hơn khi quan sát xu hướng thay đổi theo thời gian" at bounding box center [290, 192] width 180 height 6
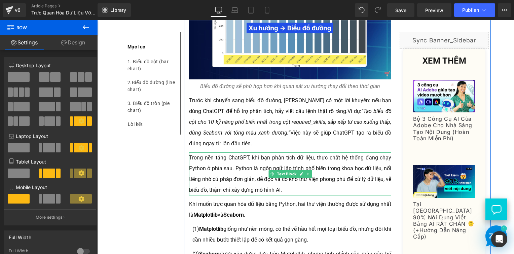
scroll to position [1360, 0]
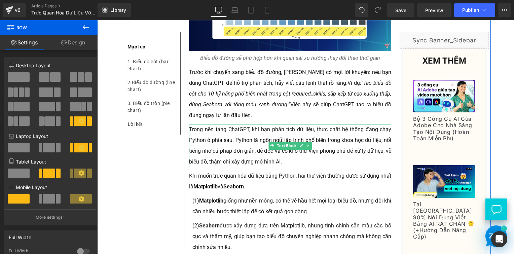
click at [223, 124] on p "Trong nền tảng ChatGPT, khi bạn phân tích dữ liệu, thực chất hệ thống đang chạy…" at bounding box center [290, 145] width 202 height 43
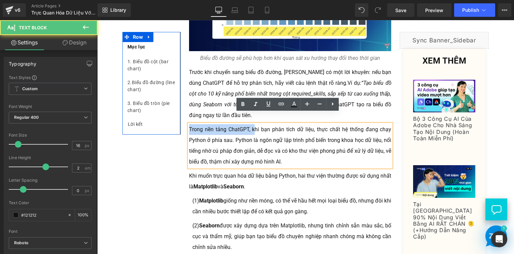
drag, startPoint x: 253, startPoint y: 118, endPoint x: 174, endPoint y: 119, distance: 78.3
click at [174, 119] on div "Mục lục Text Block 1. Biểu đồ cột (bar chart) Text Block 2. Biểu đồ đường (line…" at bounding box center [306, 183] width 370 height 2723
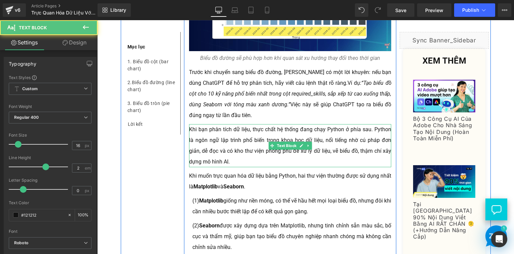
click at [245, 124] on p "Khi bạn phân tích dữ liệu, thực chất hệ thống đang chạy Python ở phía sau. Pyth…" at bounding box center [290, 145] width 202 height 43
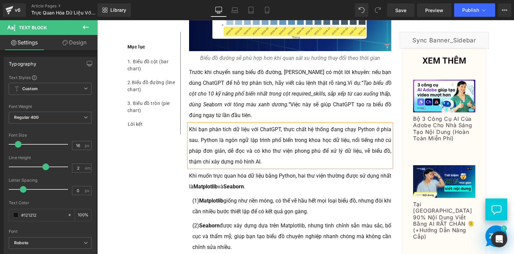
click at [246, 74] on p "Trước khi chuyển sang biểu đồ đường, Linh có một lời khuyên: nếu bạn dùng ChatG…" at bounding box center [290, 94] width 202 height 54
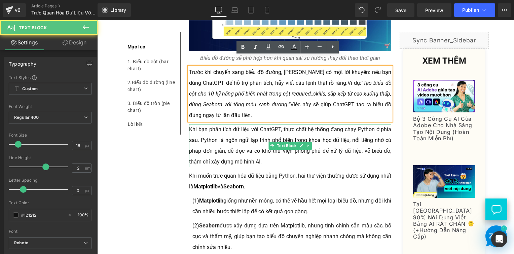
click at [241, 124] on p "Khi bạn phân tích dữ liệu với ChatGPT, thực chất hệ thống đang chạy Python ở ph…" at bounding box center [290, 145] width 202 height 43
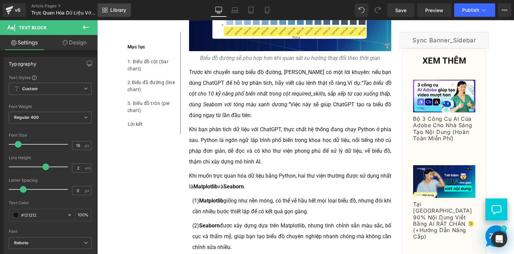
click at [119, 12] on span "Library" at bounding box center [118, 10] width 16 height 6
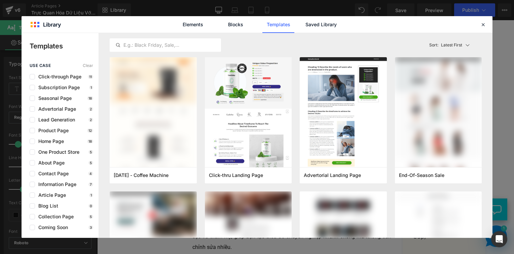
click at [210, 26] on div "Elements Blocks Templates Saved Library" at bounding box center [256, 24] width 171 height 17
click at [196, 25] on link "Elements" at bounding box center [193, 24] width 32 height 17
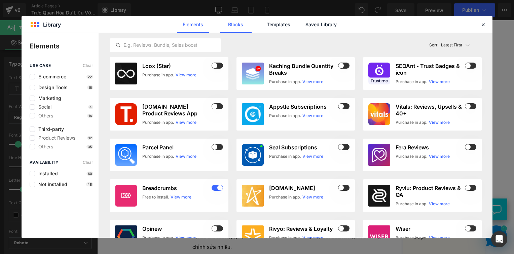
click at [251, 25] on link "Blocks" at bounding box center [235, 24] width 32 height 17
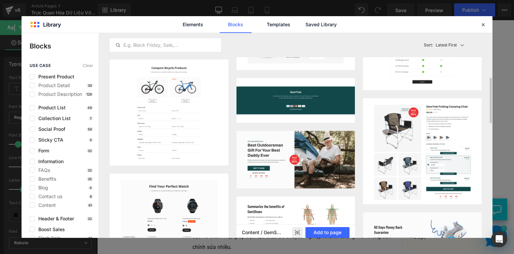
scroll to position [269, 0]
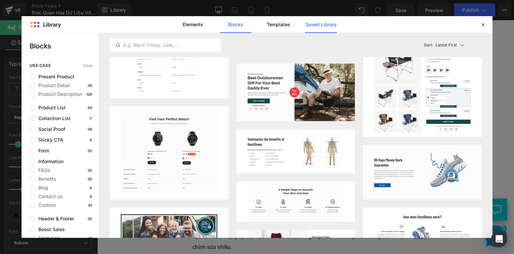
click at [312, 20] on link "Saved Library" at bounding box center [321, 24] width 32 height 17
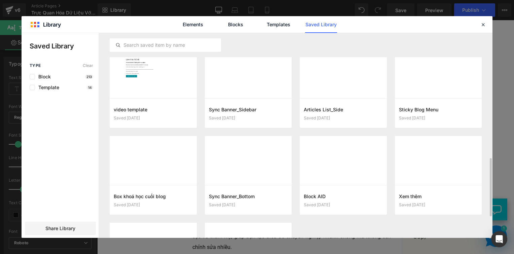
scroll to position [508, 0]
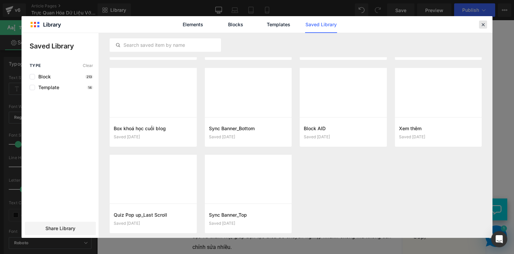
click at [479, 22] on header "Library Elements Blocks Templates Saved Library" at bounding box center [257, 24] width 471 height 17
click at [481, 24] on icon at bounding box center [483, 25] width 6 height 6
drag, startPoint x: 578, startPoint y: 44, endPoint x: 480, endPoint y: 24, distance: 99.6
click at [481, 24] on div "Mục lục Text Block 1. Biểu đồ cột (bar chart) Text Block 2. Biểu đồ đường (line…" at bounding box center [306, 183] width 370 height 2723
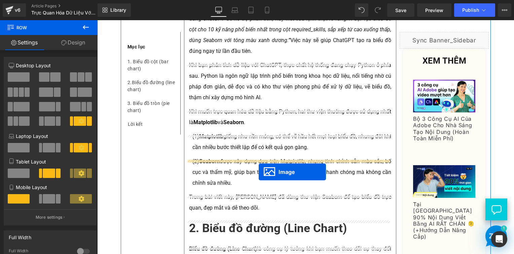
scroll to position [1456, 0]
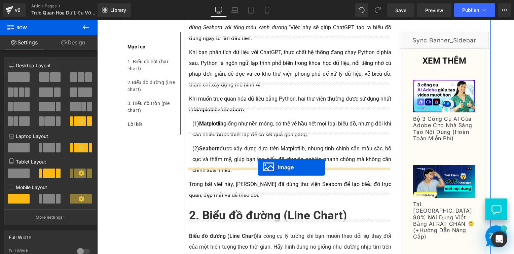
drag, startPoint x: 275, startPoint y: 104, endPoint x: 257, endPoint y: 167, distance: 65.6
click at [258, 163] on div "Bạn có biết: 90% lỗi khi vẽ biểu đồ không nằm ở kỹ thuật, mà ở chỗ bạn chọn sai…" at bounding box center [290, 42] width 212 height 2611
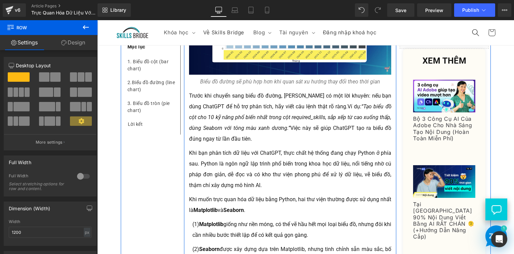
scroll to position [1270, 0]
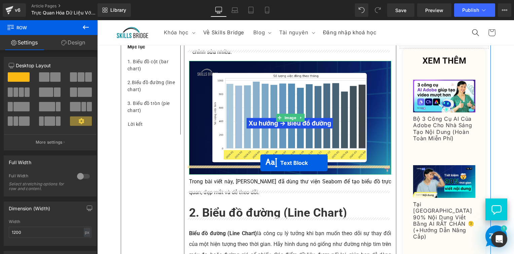
drag, startPoint x: 266, startPoint y: 153, endPoint x: 260, endPoint y: 163, distance: 11.3
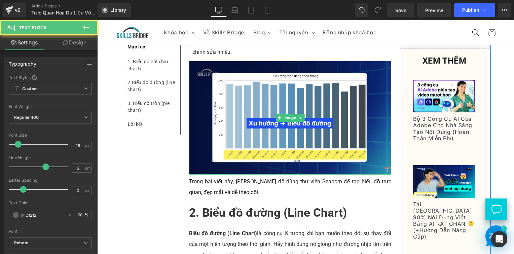
scroll to position [1555, 0]
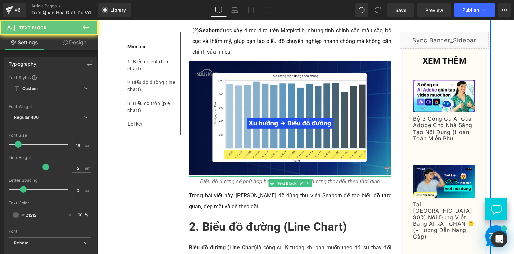
click at [253, 178] on span "Biểu đồ đường sẽ phù hợp hơn khi quan sát xu hướng thay đổi theo thời gian" at bounding box center [290, 181] width 180 height 6
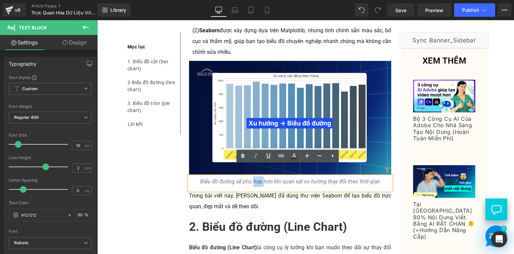
click at [253, 178] on span "Biểu đồ đường sẽ phù hợp hơn khi quan sát xu hướng thay đổi theo thời gian" at bounding box center [290, 181] width 180 height 6
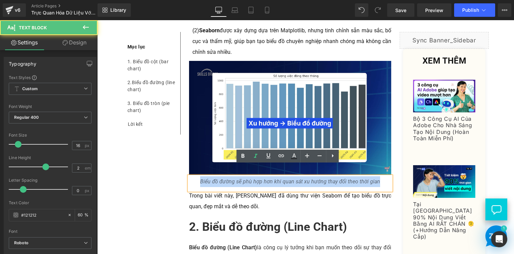
click at [253, 178] on span "Biểu đồ đường sẽ phù hợp hơn khi quan sát xu hướng thay đổi theo thời gian" at bounding box center [290, 181] width 180 height 6
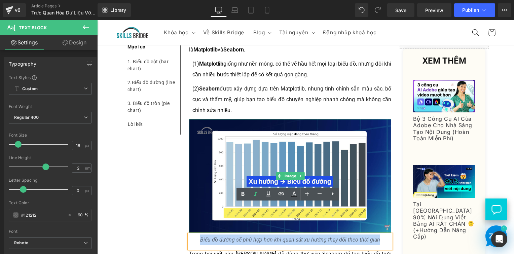
scroll to position [1488, 0]
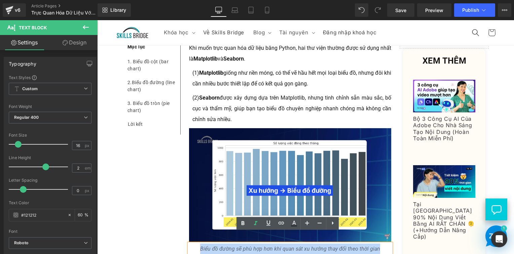
click at [214, 93] on p "(2) Seaborn được xây dựng dựa trên Matplotlib, nhưng tinh chỉnh sẵn màu sắc, bố…" at bounding box center [291, 108] width 199 height 32
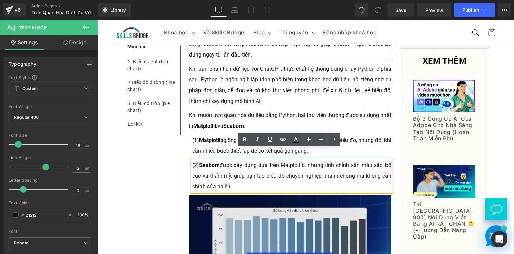
scroll to position [1513, 0]
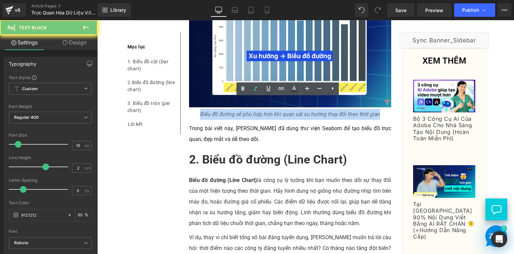
click at [248, 111] on span "Biểu đồ đường sẽ phù hợp hơn khi quan sát xu hướng thay đổi theo thời gian" at bounding box center [290, 114] width 180 height 6
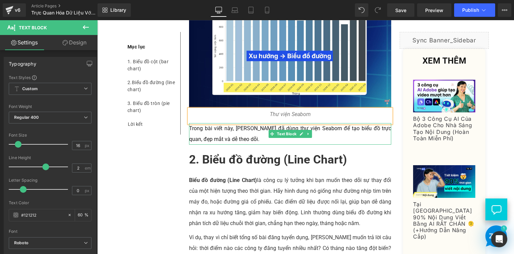
click at [293, 130] on span "Text Block" at bounding box center [286, 134] width 22 height 8
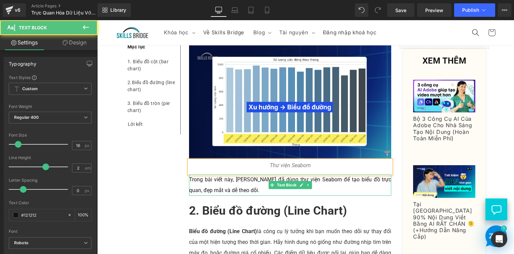
scroll to position [1522, 0]
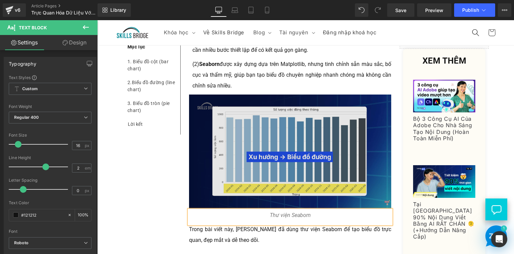
click at [283, 121] on img at bounding box center [290, 151] width 202 height 114
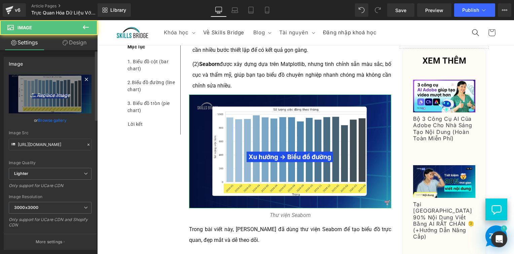
click at [66, 93] on icon "Replace Image" at bounding box center [50, 94] width 54 height 8
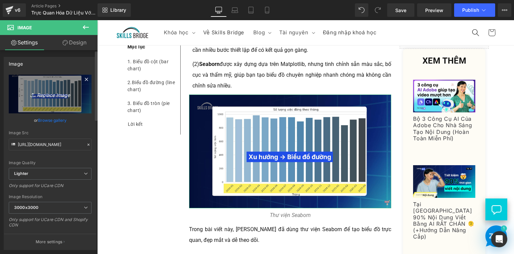
type input "C:\fakepath\Screenshot [DATE] 135345.png"
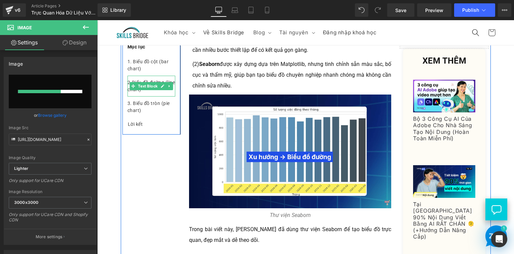
click at [154, 79] on div "2. Biểu đồ đường (line chart)" at bounding box center [151, 86] width 48 height 21
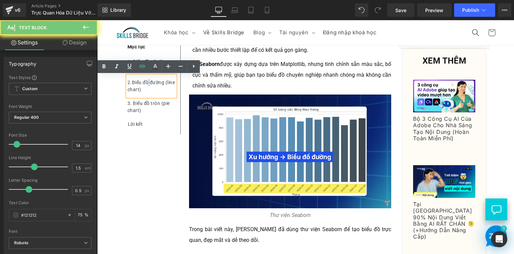
click at [153, 81] on div "2. Biểu đồ đường (line chart)" at bounding box center [151, 86] width 48 height 21
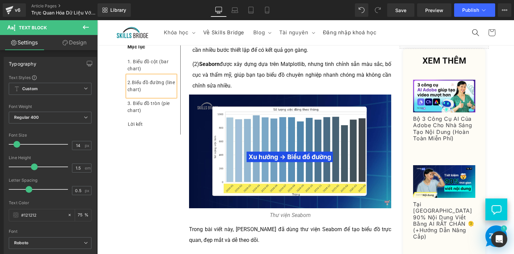
click at [131, 149] on div "Mục lục Text Block 1. Biểu đồ cột (bar chart) Text Block 2. Biểu đồ đường (line…" at bounding box center [306, 87] width 370 height 2853
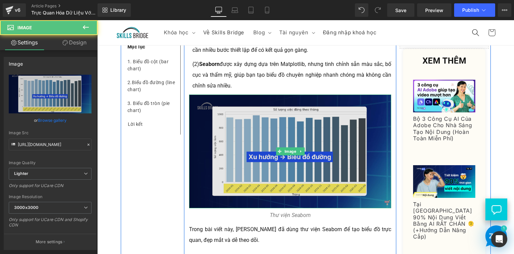
click at [236, 158] on img at bounding box center [290, 151] width 202 height 114
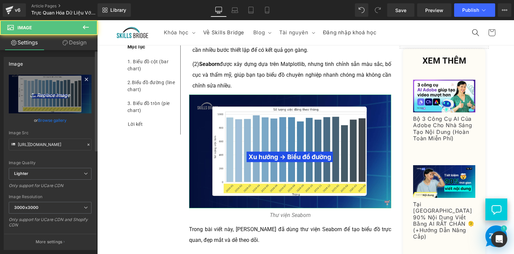
click at [64, 90] on icon "Replace Image" at bounding box center [50, 94] width 54 height 8
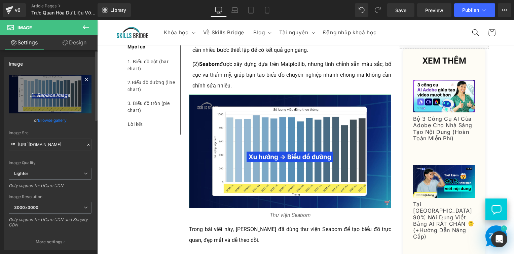
type input "C:\fakepath\Screenshot [DATE] 135345.png"
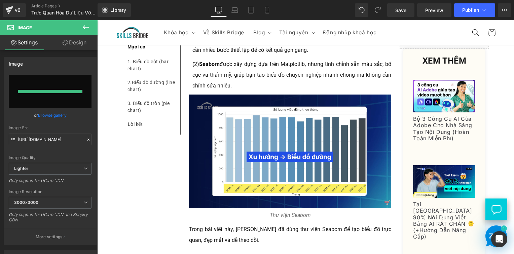
type input "[URL][DOMAIN_NAME]"
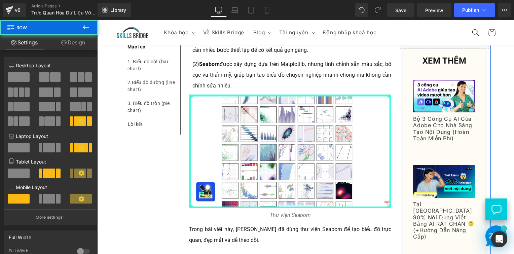
click at [168, 200] on div "Mục lục Text Block 1. Biểu đồ cột (bar chart) Text Block 2. Biểu đồ đường (line…" at bounding box center [306, 87] width 370 height 2853
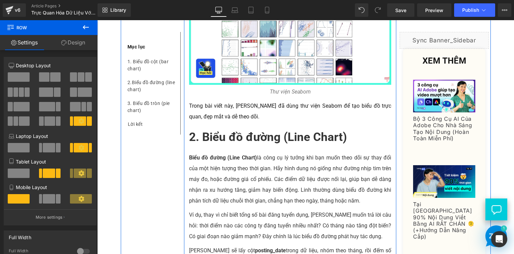
scroll to position [1656, 0]
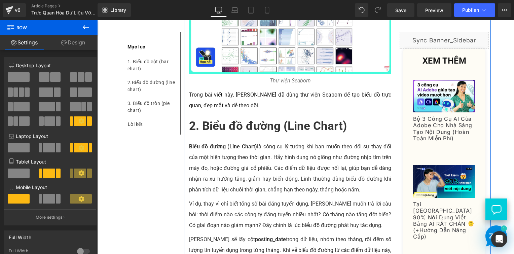
click at [282, 77] on span "Thư viện Seaborn" at bounding box center [290, 80] width 41 height 6
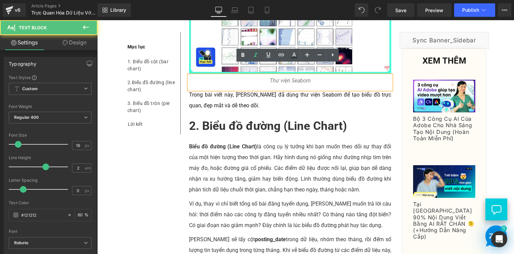
click at [288, 77] on span "Thư viện Seaborn" at bounding box center [290, 80] width 41 height 6
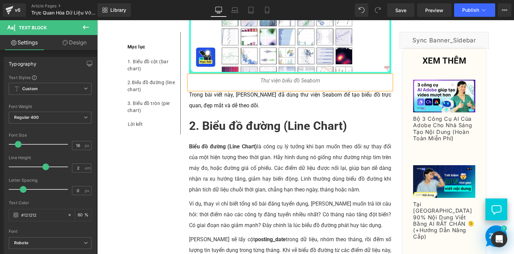
click at [236, 151] on p "Biểu đồ đường (Line Chart) là công cụ lý tưởng khi bạn muốn theo dõi sự thay đổ…" at bounding box center [290, 168] width 202 height 54
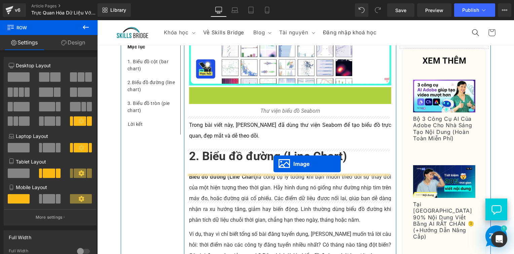
scroll to position [1757, 0]
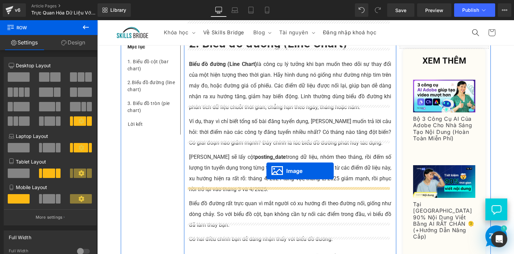
drag, startPoint x: 279, startPoint y: 188, endPoint x: 266, endPoint y: 171, distance: 21.8
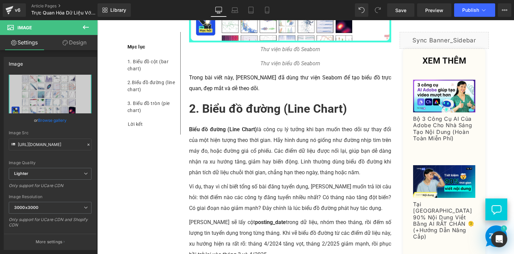
scroll to position [1688, 0]
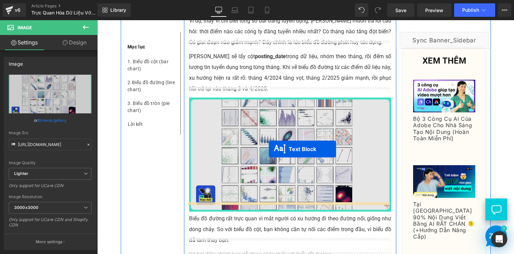
drag, startPoint x: 270, startPoint y: 54, endPoint x: 269, endPoint y: 149, distance: 94.8
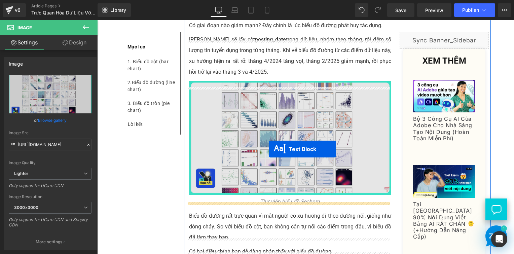
scroll to position [1839, 0]
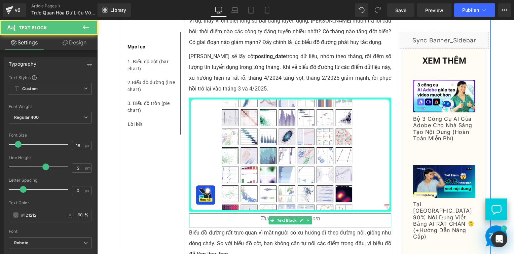
click at [262, 215] on span "Thư viện biểu đồ Seaborn" at bounding box center [290, 218] width 60 height 6
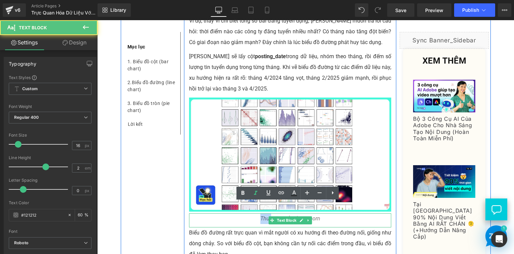
click at [262, 215] on span "Thư viện biểu đồ Seaborn" at bounding box center [290, 218] width 60 height 6
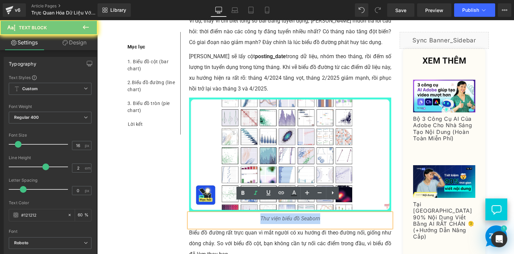
click at [262, 215] on span "Thư viện biểu đồ Seaborn" at bounding box center [290, 218] width 60 height 6
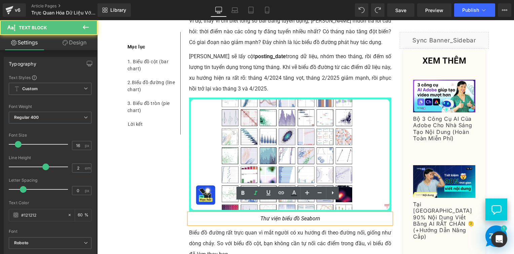
click at [273, 215] on span "Thư viện biểu đồ Seaborn" at bounding box center [290, 218] width 60 height 6
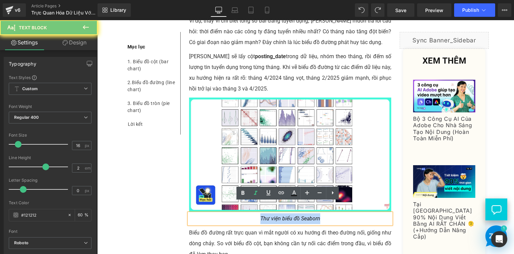
click at [273, 215] on span "Thư viện biểu đồ Seaborn" at bounding box center [290, 218] width 60 height 6
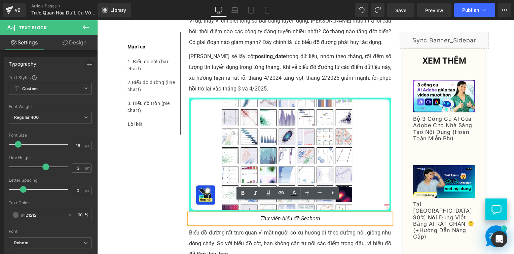
click at [236, 228] on div "Rendering Content" at bounding box center [256, 226] width 41 height 7
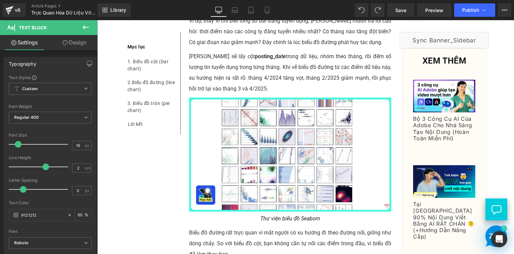
click at [210, 227] on div "Biểu đồ đường rất trực quan vì mắt người có xu hướng đi theo đường nối, giống n…" at bounding box center [290, 243] width 202 height 32
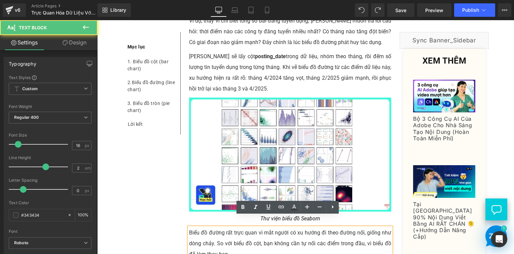
click at [209, 213] on p "Thư viện biểu đồ Seaborn" at bounding box center [290, 218] width 202 height 11
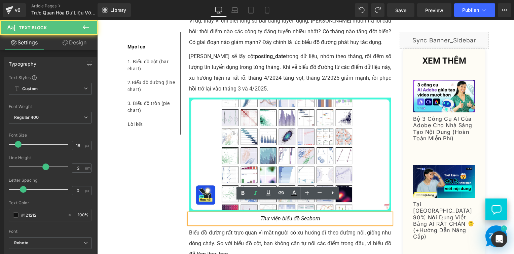
click at [251, 213] on p "Thư viện biểu đồ Seaborn" at bounding box center [290, 218] width 202 height 11
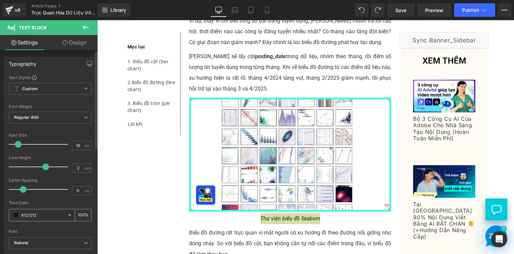
click at [79, 216] on input "100" at bounding box center [81, 214] width 7 height 7
type input "60"
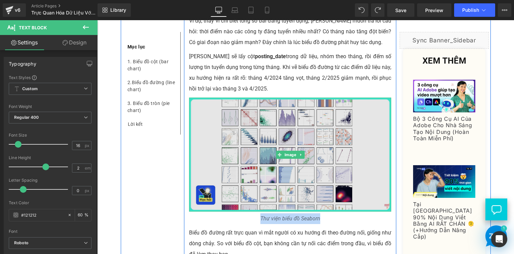
click at [252, 104] on img at bounding box center [290, 154] width 202 height 114
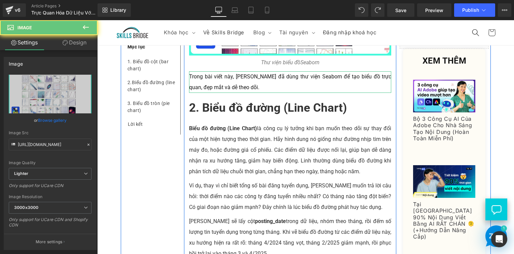
scroll to position [1671, 0]
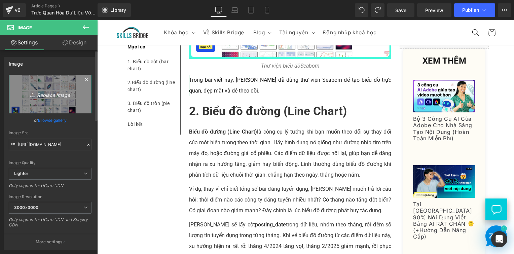
click at [32, 108] on link "Replace Image" at bounding box center [50, 94] width 83 height 39
type input "C:\fakepath\Screenshot [DATE] 135536.png"
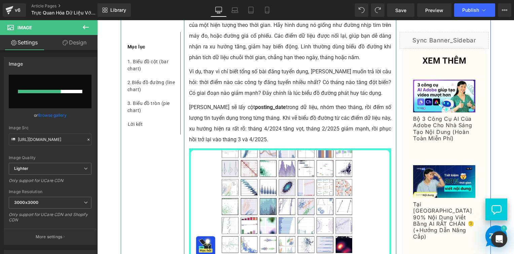
scroll to position [1906, 0]
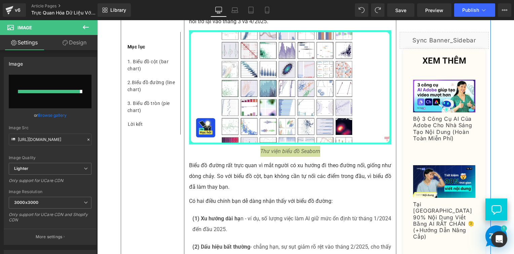
type input "[URL][DOMAIN_NAME]"
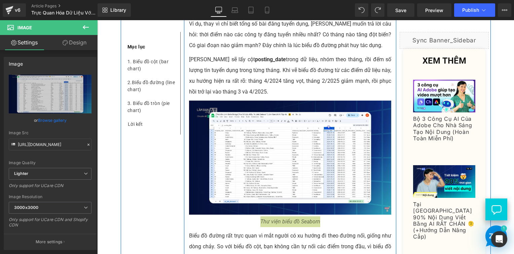
scroll to position [1772, 0]
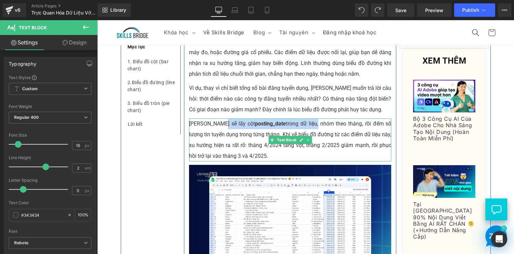
drag, startPoint x: 216, startPoint y: 114, endPoint x: 289, endPoint y: 113, distance: 72.9
click at [289, 118] on div "[PERSON_NAME] sẽ lấy cột posting_date trong dữ liệu, nhóm theo tháng, rồi đếm s…" at bounding box center [290, 139] width 202 height 43
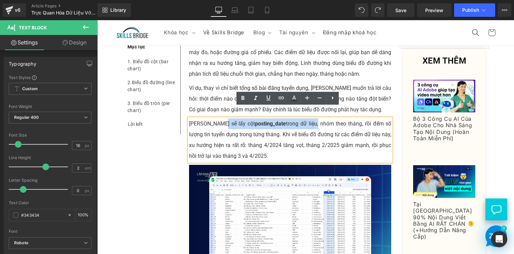
copy div "cột posting_date trong dữ liệu"
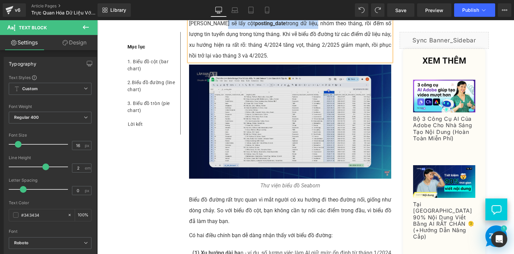
scroll to position [1873, 0]
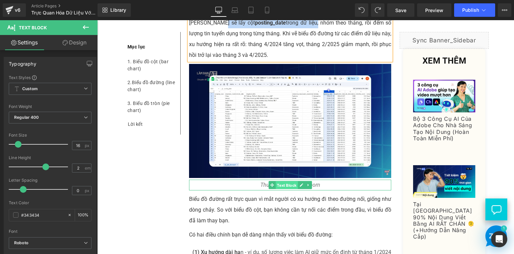
click at [283, 181] on span "Text Block" at bounding box center [286, 185] width 22 height 8
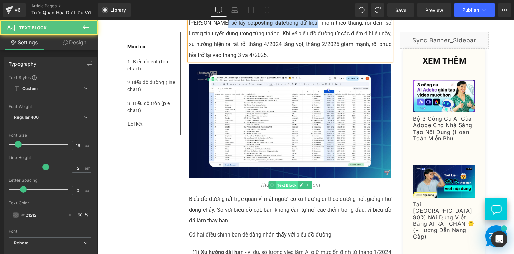
click at [283, 181] on span "Text Block" at bounding box center [286, 185] width 22 height 8
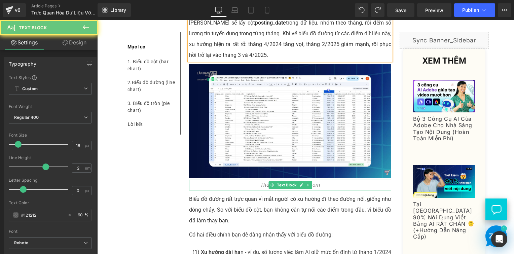
click at [257, 179] on p "Thư viện biểu đồ Seaborn" at bounding box center [290, 184] width 202 height 11
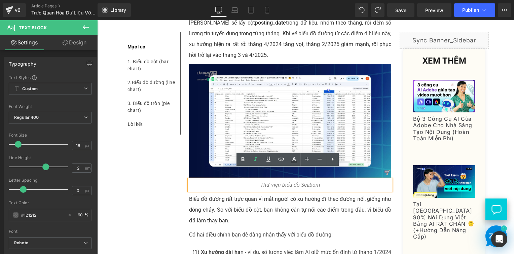
click at [257, 179] on p "Thư viện biểu đồ Seaborn" at bounding box center [290, 184] width 202 height 11
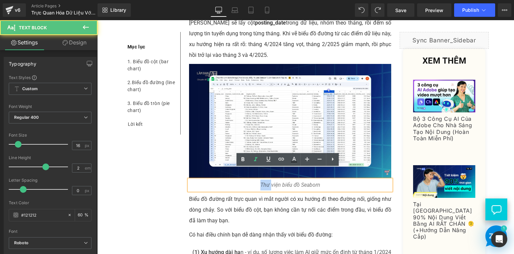
click at [257, 179] on p "Thư viện biểu đồ Seaborn" at bounding box center [290, 184] width 202 height 11
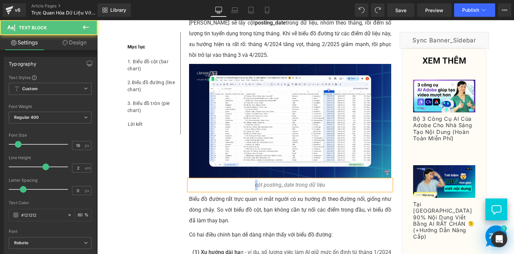
click at [255, 181] on span "cột posting_date trong dữ liệu" at bounding box center [290, 184] width 70 height 6
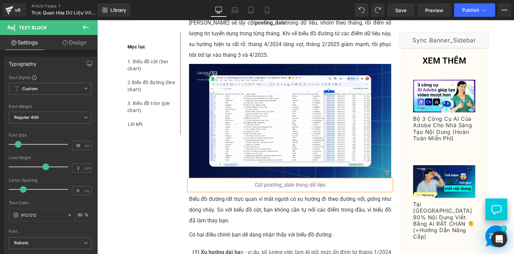
click at [246, 179] on p "Cột posting_date trong dữ liệu" at bounding box center [290, 184] width 202 height 11
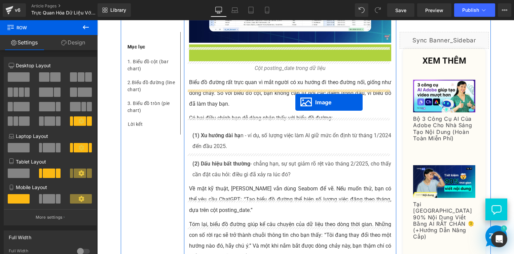
scroll to position [2007, 0]
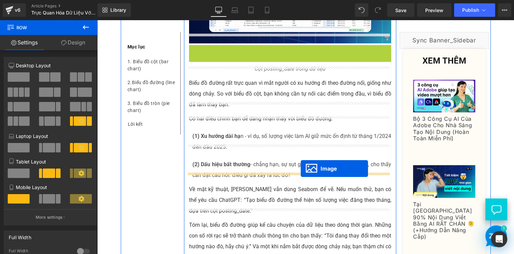
drag, startPoint x: 278, startPoint y: 135, endPoint x: 300, endPoint y: 168, distance: 40.2
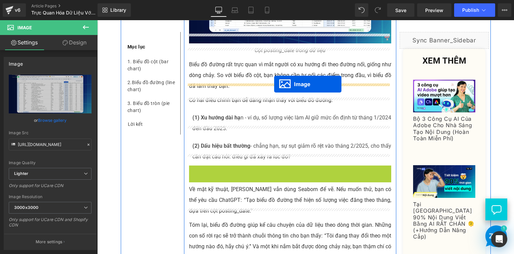
drag, startPoint x: 275, startPoint y: 211, endPoint x: 274, endPoint y: 84, distance: 126.7
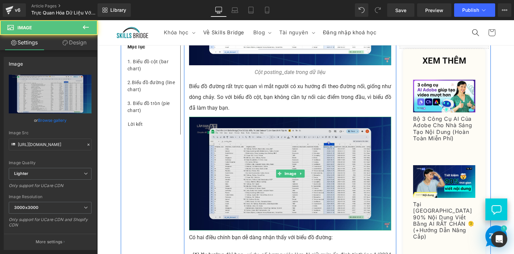
scroll to position [1973, 0]
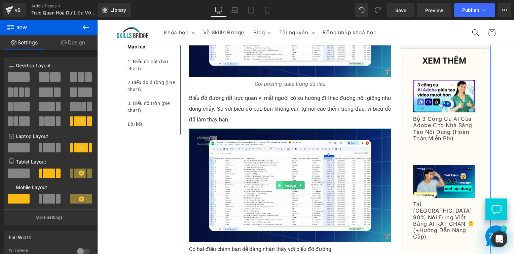
click at [277, 183] on icon at bounding box center [279, 185] width 4 height 4
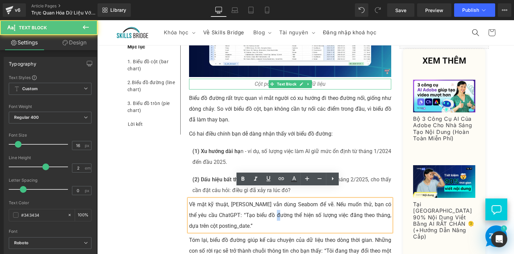
click at [263, 81] on span "Cột posting_date trong dữ liệu" at bounding box center [289, 84] width 71 height 6
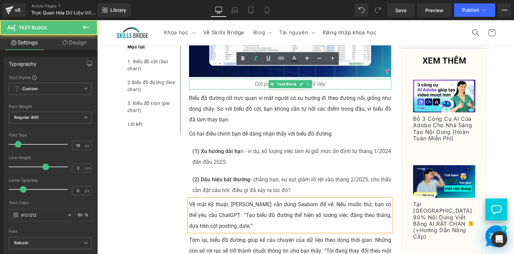
click at [263, 81] on span "Cột posting_date trong dữ liệu" at bounding box center [289, 84] width 71 height 6
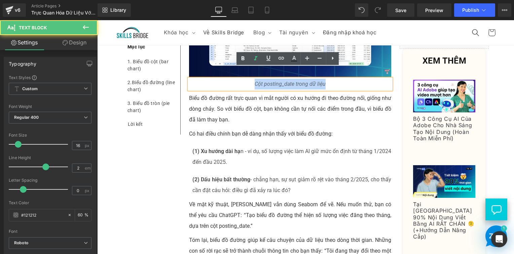
click at [263, 81] on span "Cột posting_date trong dữ liệu" at bounding box center [289, 84] width 71 height 6
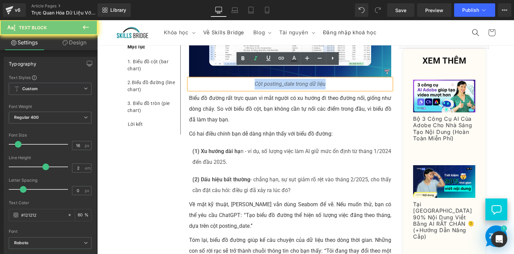
click at [263, 81] on span "Cột posting_date trong dữ liệu" at bounding box center [289, 84] width 71 height 6
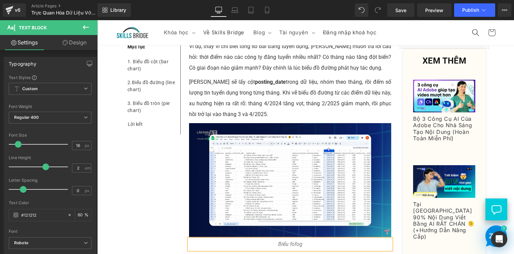
scroll to position [1906, 0]
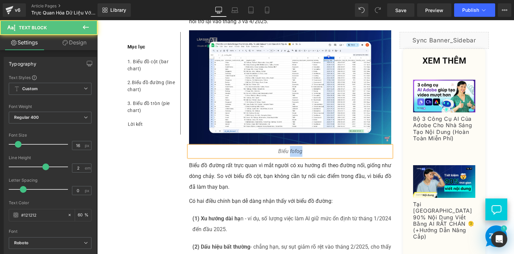
drag, startPoint x: 287, startPoint y: 140, endPoint x: 325, endPoint y: 140, distance: 38.3
click at [325, 146] on p "Biểu fofog" at bounding box center [290, 151] width 202 height 11
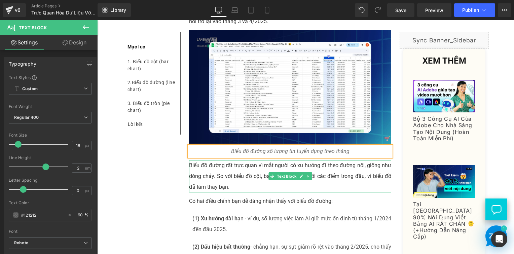
click at [325, 160] on div "Biểu đồ đường rất trực quan vì mắt người có xu hướng đi theo đường nối, giống n…" at bounding box center [290, 176] width 202 height 32
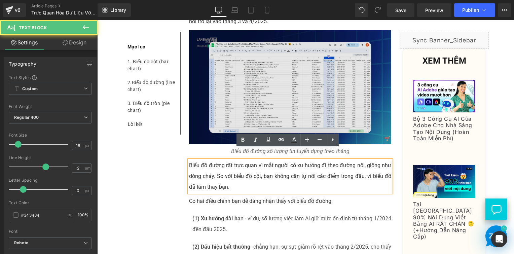
click at [297, 60] on img at bounding box center [290, 87] width 202 height 114
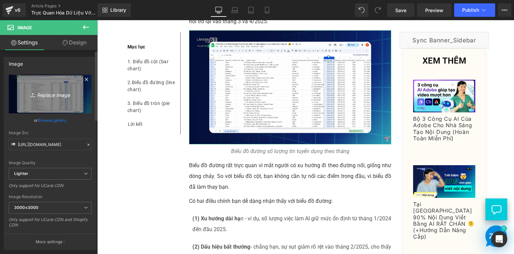
click at [43, 81] on link "Replace Image" at bounding box center [50, 94] width 83 height 39
type input "C:\fakepath\Screenshot [DATE] 135744.png"
click at [172, 110] on div "Mục lục Text Block 1. Biểu đồ cột (bar chart) Text Block 2. Biểu đồ đường (line…" at bounding box center [151, 86] width 58 height 89
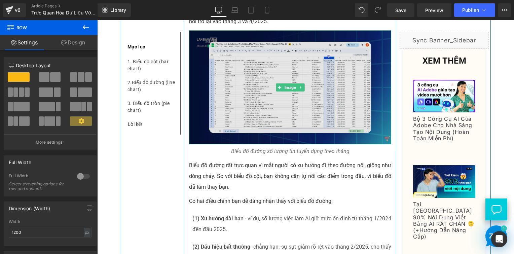
click at [254, 59] on img at bounding box center [290, 87] width 202 height 114
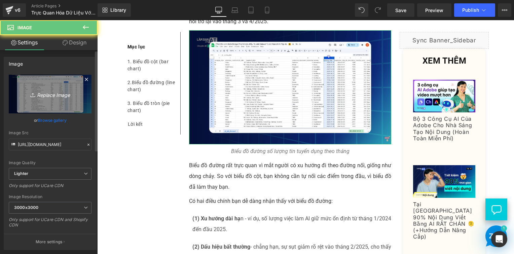
click at [60, 80] on link "Replace Image" at bounding box center [50, 94] width 83 height 39
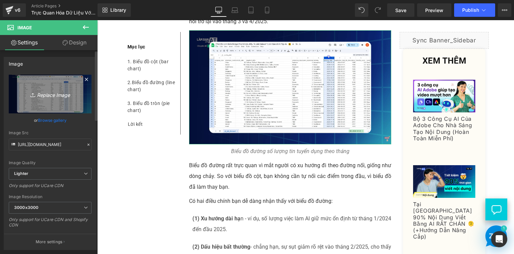
type input "C:\fakepath\Screenshot [DATE] 135744.png"
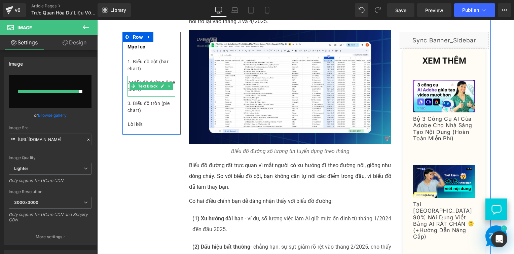
type input "[URL][DOMAIN_NAME]"
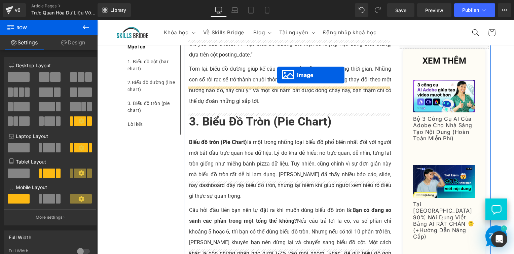
scroll to position [2175, 0]
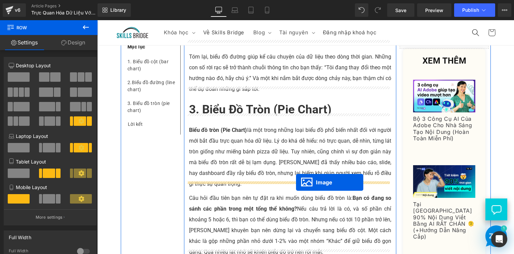
drag, startPoint x: 276, startPoint y: 196, endPoint x: 296, endPoint y: 182, distance: 24.1
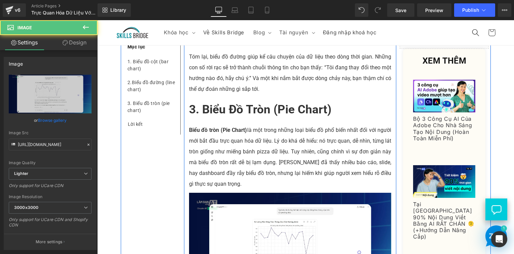
scroll to position [1989, 0]
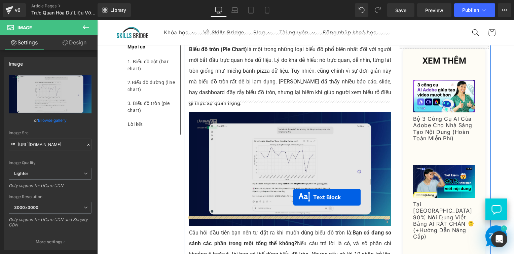
drag, startPoint x: 271, startPoint y: 70, endPoint x: 293, endPoint y: 197, distance: 128.9
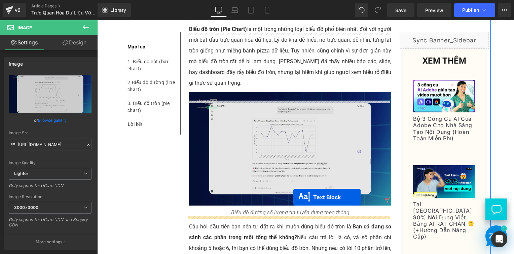
scroll to position [2237, 0]
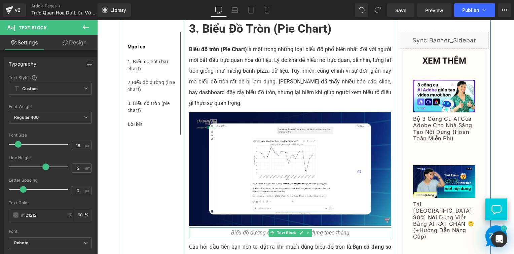
click at [239, 229] on span "Biểu đồ đường số lượng tin tuyển dụng theo tháng" at bounding box center [290, 232] width 118 height 6
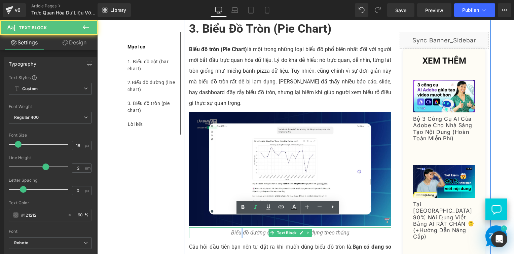
click at [239, 229] on span "Biểu đồ đường số lượng tin tuyển dụng theo tháng" at bounding box center [290, 232] width 118 height 6
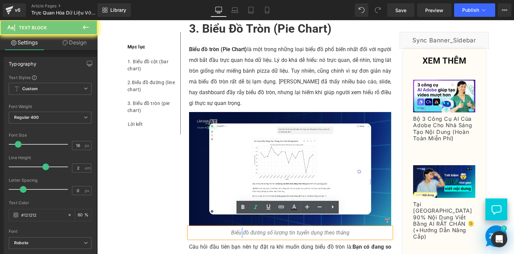
click at [239, 229] on span "Biểu đồ đường số lượng tin tuyển dụng theo tháng" at bounding box center [290, 232] width 118 height 6
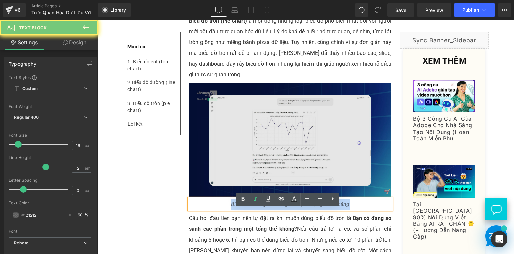
scroll to position [2304, 0]
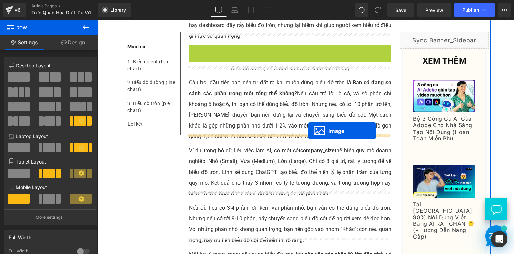
drag, startPoint x: 277, startPoint y: 91, endPoint x: 308, endPoint y: 131, distance: 50.2
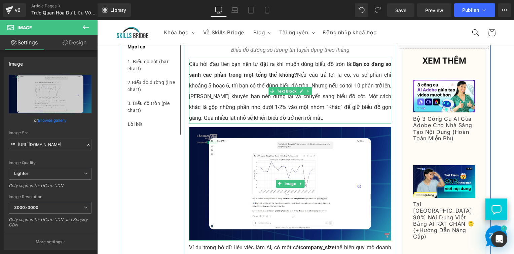
scroll to position [2271, 0]
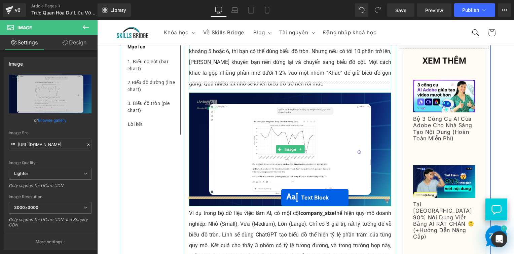
drag, startPoint x: 267, startPoint y: 73, endPoint x: 281, endPoint y: 198, distance: 125.5
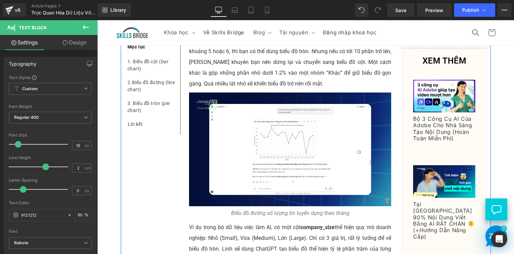
scroll to position [2257, 0]
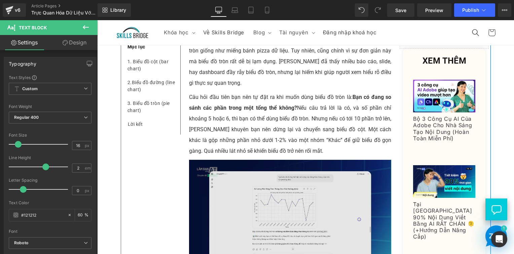
click at [256, 181] on img at bounding box center [290, 217] width 202 height 114
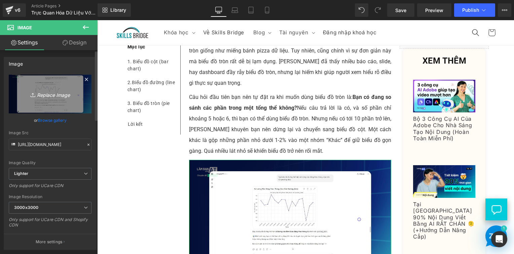
click at [37, 78] on link "Replace Image" at bounding box center [50, 94] width 83 height 39
type input "C:\fakepath\Screenshot [DATE] 135951.png"
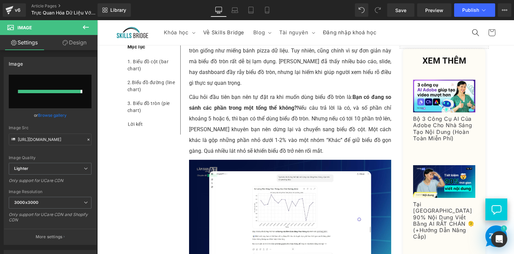
type input "[URL][DOMAIN_NAME]"
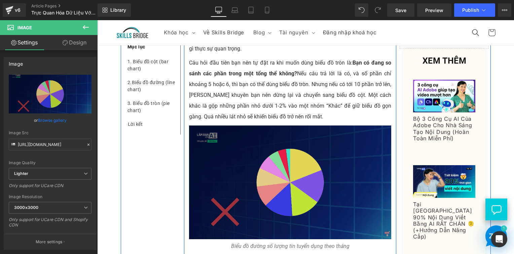
scroll to position [2291, 0]
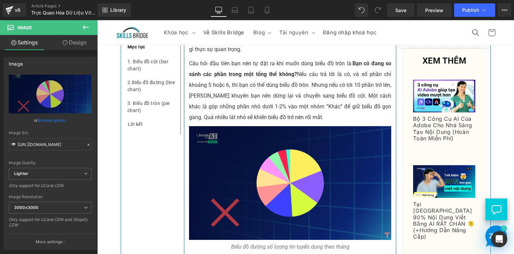
click at [308, 74] on p "Câu hỏi đầu tiên bạn nên tự đặt ra khi muốn dùng biểu đồ tròn là: Bạn có đang s…" at bounding box center [290, 90] width 202 height 65
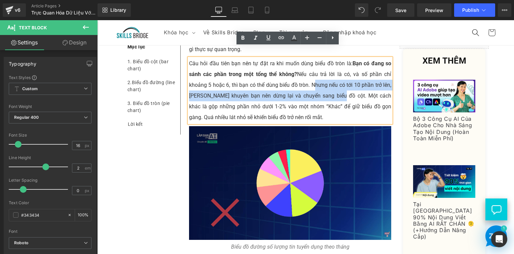
drag, startPoint x: 309, startPoint y: 73, endPoint x: 331, endPoint y: 85, distance: 25.3
click at [331, 85] on p "Câu hỏi đầu tiên bạn nên tự đặt ra khi muốn dùng biểu đồ tròn là: Bạn có đang s…" at bounding box center [290, 90] width 202 height 65
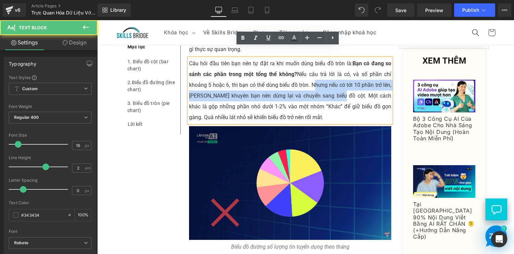
click at [331, 85] on p "Câu hỏi đầu tiên bạn nên tự đặt ra khi muốn dùng biểu đồ tròn là: Bạn có đang s…" at bounding box center [290, 90] width 202 height 65
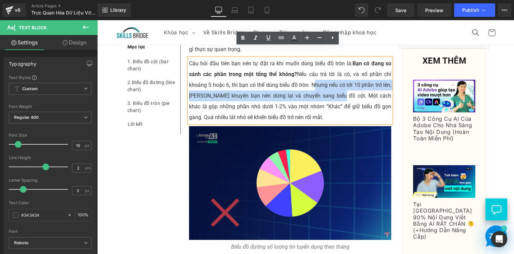
drag, startPoint x: 332, startPoint y: 86, endPoint x: 308, endPoint y: 75, distance: 26.5
click at [308, 75] on p "Câu hỏi đầu tiên bạn nên tự đặt ra khi muốn dùng biểu đồ tròn là: Bạn có đang s…" at bounding box center [290, 90] width 202 height 65
copy p "Nhưng nếu có tới 10 phần trở lên, [PERSON_NAME] khuyên bạn nên dừng lại và chuy…"
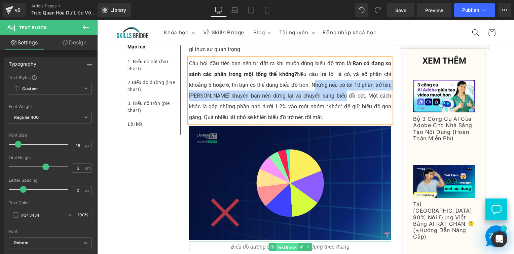
click at [275, 243] on span "Text Block" at bounding box center [286, 247] width 22 height 8
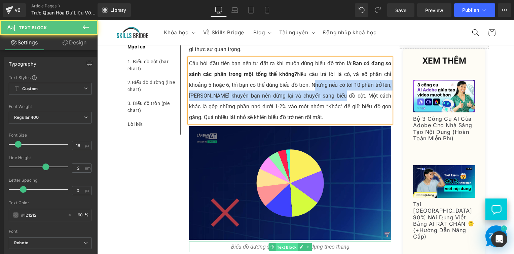
click at [275, 243] on span "Text Block" at bounding box center [286, 247] width 22 height 8
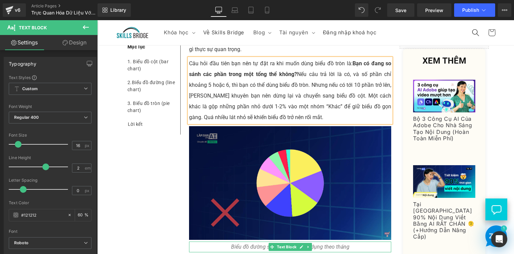
click at [242, 243] on span "Biểu đồ đường số lượng tin tuyển dụng theo tháng" at bounding box center [290, 246] width 118 height 6
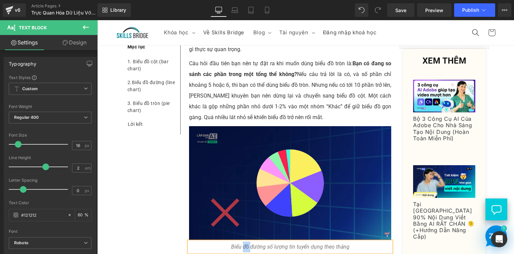
click at [242, 243] on span "Biểu đồ đường số lượng tin tuyển dụng theo tháng" at bounding box center [290, 246] width 118 height 6
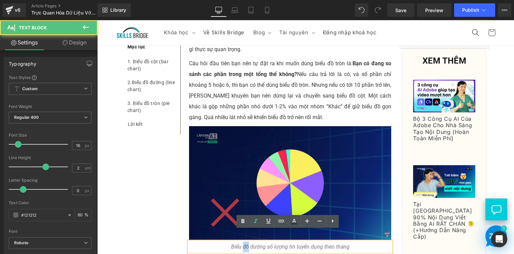
click at [242, 243] on span "Biểu đồ đường số lượng tin tuyển dụng theo tháng" at bounding box center [290, 246] width 118 height 6
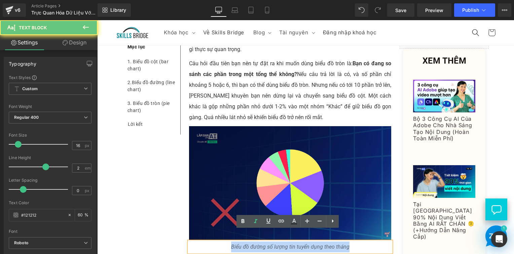
click at [242, 243] on span "Biểu đồ đường số lượng tin tuyển dụng theo tháng" at bounding box center [290, 246] width 118 height 6
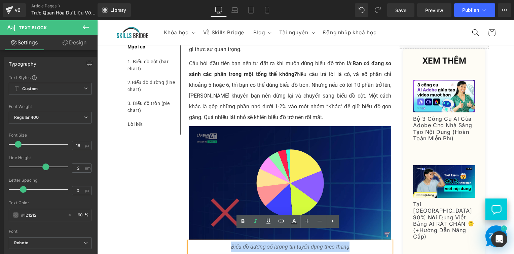
paste div
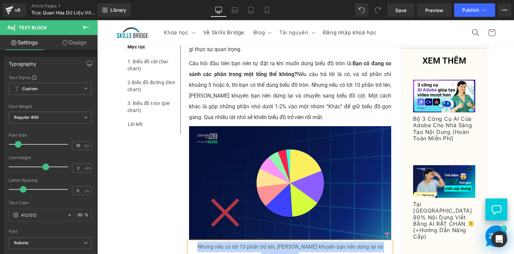
drag, startPoint x: 276, startPoint y: 243, endPoint x: 189, endPoint y: 238, distance: 86.5
click at [189, 241] on p "Nhưng nếu có tới 10 phần trở lên, [PERSON_NAME] khuyên bạn nên dừng lại và chuy…" at bounding box center [290, 252] width 202 height 22
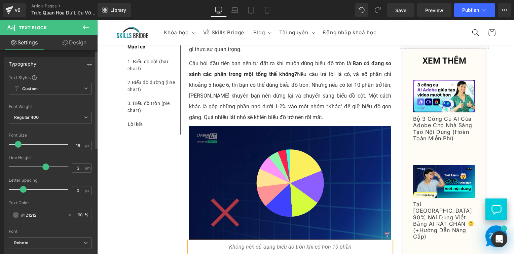
click at [81, 179] on div "Letter Spacing" at bounding box center [50, 180] width 83 height 5
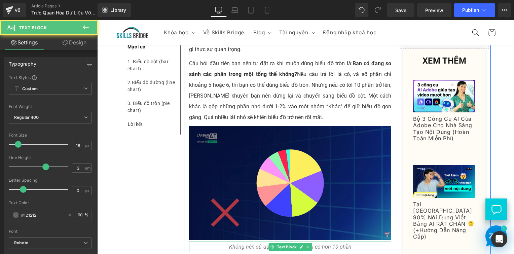
click at [317, 243] on span "Không nên sử dụng biểu đồ tròn khi có hơn 10 phần" at bounding box center [290, 246] width 122 height 6
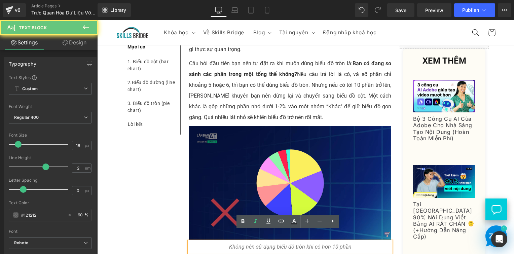
click at [310, 243] on span "Không nên sử dụng biểu đồ tròn khi có hơn 10 phần" at bounding box center [290, 246] width 122 height 6
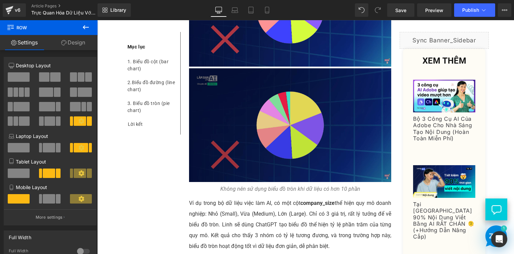
scroll to position [2474, 0]
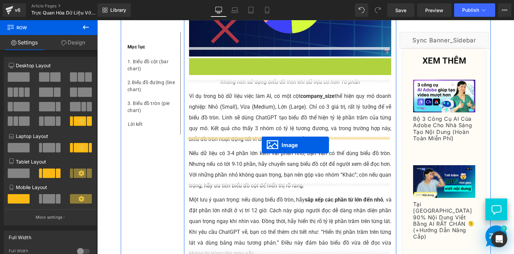
drag, startPoint x: 273, startPoint y: 104, endPoint x: 261, endPoint y: 145, distance: 43.0
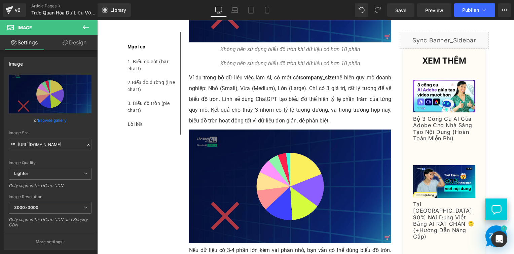
scroll to position [2488, 0]
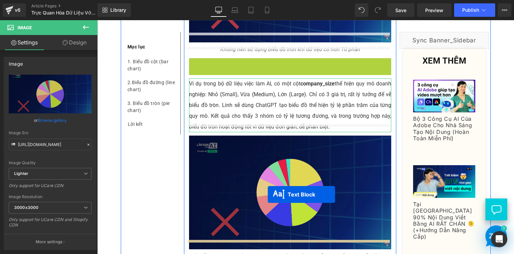
drag, startPoint x: 270, startPoint y: 80, endPoint x: 258, endPoint y: 196, distance: 116.6
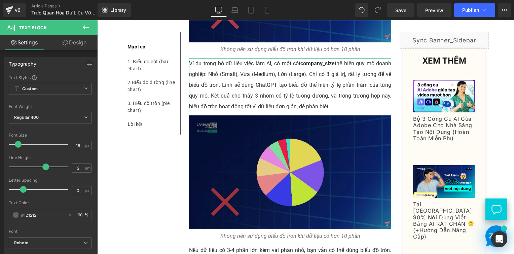
click at [253, 165] on img at bounding box center [290, 172] width 202 height 114
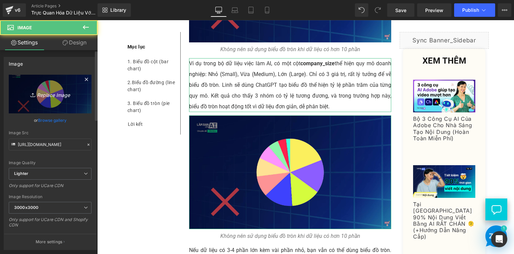
click at [38, 91] on icon "Replace Image" at bounding box center [50, 94] width 54 height 8
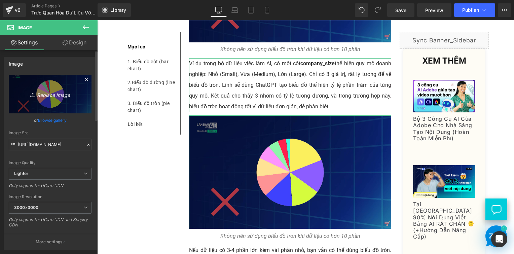
type input "C:\fakepath\Screenshot [DATE] 140339.png"
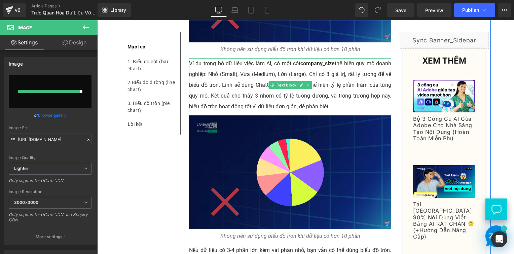
type input "[URL][DOMAIN_NAME]"
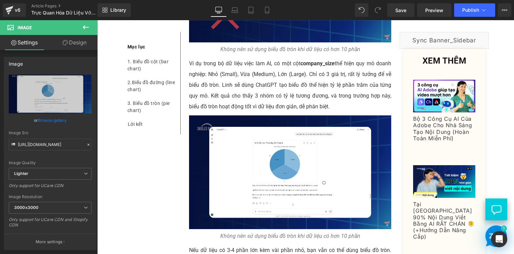
click at [245, 227] on div "Rendering Content" at bounding box center [256, 226] width 41 height 7
click at [249, 226] on div "Rendering Content" at bounding box center [256, 226] width 41 height 7
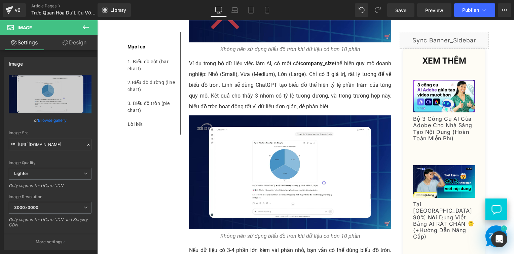
click at [249, 226] on div "Rendering Content" at bounding box center [256, 226] width 41 height 7
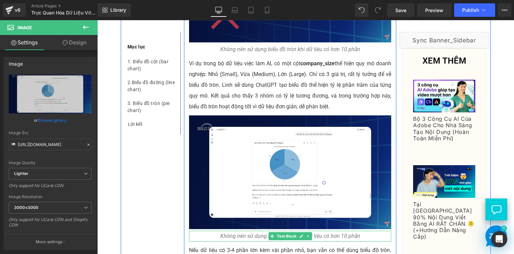
click at [253, 233] on span "Không nên sử dụng biểu đồ tròn khi dữ liệu có hơn 10 phần" at bounding box center [290, 236] width 140 height 6
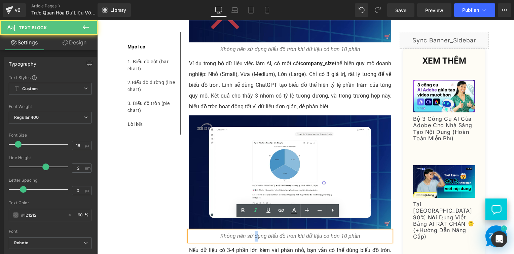
click at [253, 233] on span "Không nên sử dụng biểu đồ tròn khi dữ liệu có hơn 10 phần" at bounding box center [290, 236] width 140 height 6
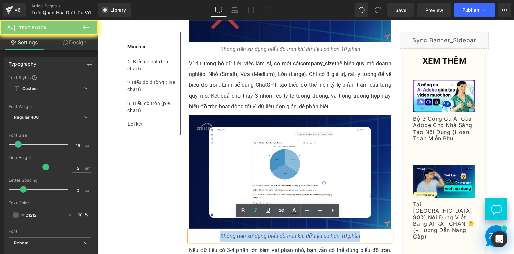
click at [253, 233] on span "Không nên sử dụng biểu đồ tròn khi dữ liệu có hơn 10 phần" at bounding box center [290, 236] width 140 height 6
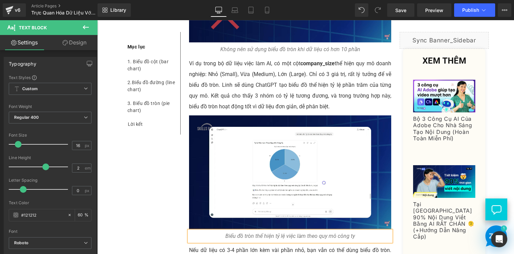
click at [296, 231] on p "Biểu đồ tròn thể hiện tỷ lệ việc làm theo quy mô công ty" at bounding box center [290, 236] width 202 height 11
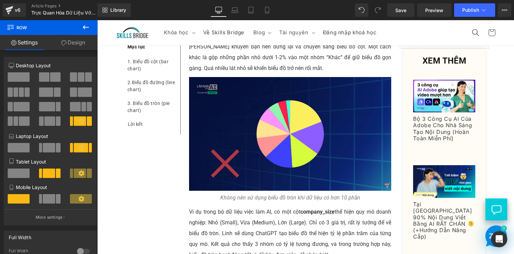
scroll to position [2287, 0]
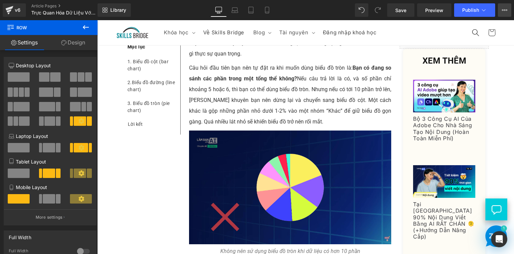
click at [501, 5] on button "View Live Page View with current Template Save Template to Library Schedule Pub…" at bounding box center [503, 9] width 13 height 13
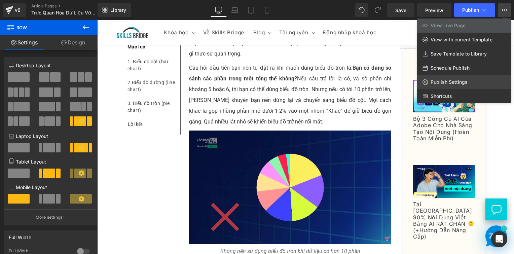
click at [452, 82] on span "Publish Settings" at bounding box center [448, 82] width 37 height 6
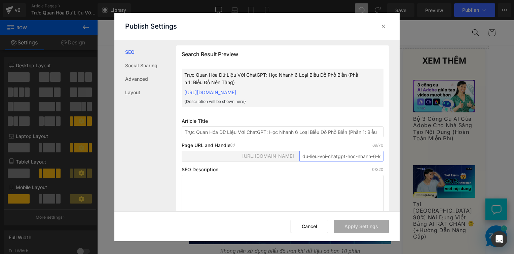
scroll to position [0, 0]
drag, startPoint x: 324, startPoint y: 166, endPoint x: 355, endPoint y: 167, distance: 31.3
click at [295, 160] on div "[URL][DOMAIN_NAME] truc-quan-hoa-du-lieu-voi-chatgpt-hoc-nhanh-6-loai-bieu-do-p…" at bounding box center [282, 159] width 202 height 16
click at [358, 161] on input "truc-quan-hoa-du-lieu-voi-chatgpt-hoc-nhanh-6-loai-bieu-do-pho-bien-1" at bounding box center [341, 156] width 84 height 11
drag, startPoint x: 314, startPoint y: 164, endPoint x: 240, endPoint y: 161, distance: 74.6
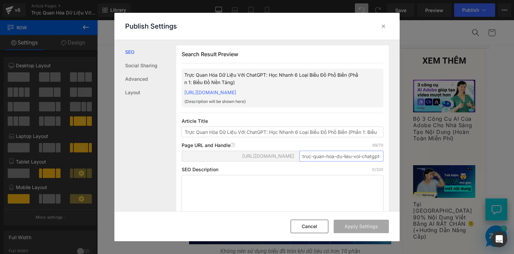
click at [240, 161] on div "[URL][DOMAIN_NAME] truc-quan-hoa-du-lieu-voi-chatgpt-hoc-nhanh-6-loai-bieu-do-p…" at bounding box center [282, 159] width 202 height 16
click at [327, 161] on input "hoc-nhanh-6-loai-bieu-do-pho-bien-1" at bounding box center [341, 156] width 84 height 11
drag, startPoint x: 327, startPoint y: 163, endPoint x: 386, endPoint y: 164, distance: 59.1
click at [386, 164] on div "Search Result Preview Trực Quan Hóa Dữ Liệu Với ChatGPT: Học Nhanh 6 Loại Biểu …" at bounding box center [287, 125] width 223 height 171
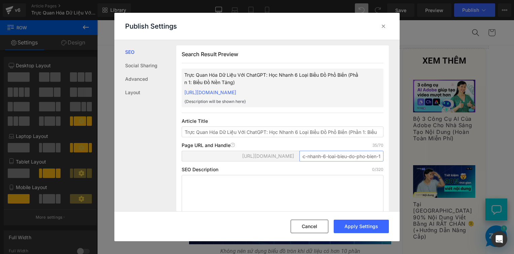
click at [333, 161] on input "hoc-nhanh-6-loai-bieu-do-pho-bien-1" at bounding box center [341, 156] width 84 height 11
click at [375, 161] on input "hoc-nhanh-6-loai-bieu-do-pho-bien-1" at bounding box center [341, 156] width 84 height 11
click at [352, 161] on input "hoc-nhanh-6-loai-bieu-do-pho-bien-p1" at bounding box center [341, 156] width 84 height 11
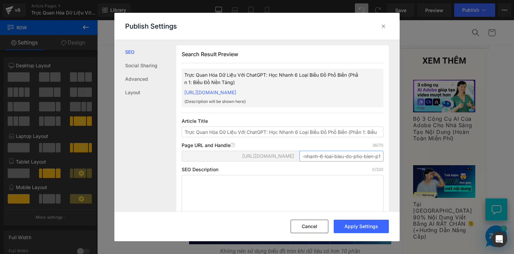
scroll to position [0, 0]
drag, startPoint x: 350, startPoint y: 163, endPoint x: 320, endPoint y: 173, distance: 31.8
click at [292, 165] on div "[URL][DOMAIN_NAME] hoc-nhanh-6-loai-bieu-do-pho-bien-p1" at bounding box center [282, 159] width 202 height 16
click at [324, 161] on input "hoc-nhanh-6-loai-bieu-do-pho-bien-p1" at bounding box center [341, 156] width 84 height 11
drag, startPoint x: 327, startPoint y: 163, endPoint x: 280, endPoint y: 165, distance: 47.5
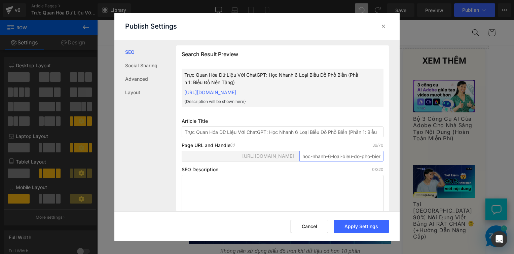
click at [280, 165] on div "[URL][DOMAIN_NAME] hoc-nhanh-6-loai-bieu-do-pho-bien-p1" at bounding box center [282, 159] width 202 height 16
drag, startPoint x: 373, startPoint y: 164, endPoint x: 322, endPoint y: 180, distance: 54.1
click at [373, 161] on input "6-loai-bieu-do-pho-bien-p1" at bounding box center [341, 156] width 84 height 11
type input "6-loai-bieu-do-pho-bien-p1"
click at [296, 194] on textarea at bounding box center [282, 194] width 202 height 38
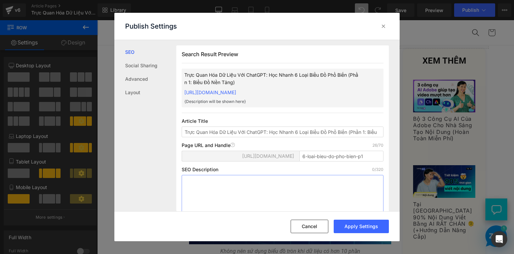
click at [217, 201] on textarea at bounding box center [282, 194] width 202 height 38
paste textarea "Bạn có biết: 90% lỗi khi vẽ biểu đồ không nằm ở kỹ thuật, mà ở chỗ bạn chọn sai…"
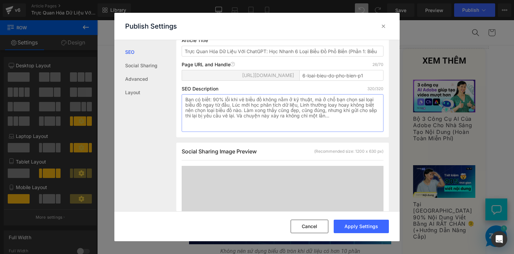
scroll to position [114, 0]
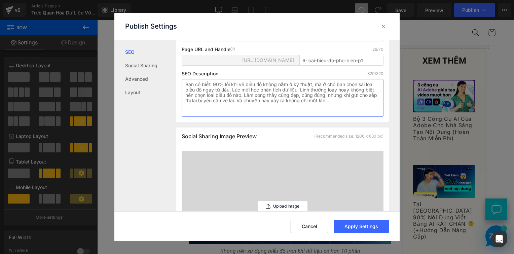
type textarea "Bạn có biết: 90% lỗi khi vẽ biểu đồ không nằm ở kỹ thuật, mà ở chỗ bạn chọn sai…"
click at [336, 104] on textarea "Bạn có biết: 90% lỗi khi vẽ biểu đồ không nằm ở kỹ thuật, mà ở chỗ bạn chọn sai…" at bounding box center [282, 98] width 202 height 38
drag, startPoint x: 352, startPoint y: 110, endPoint x: 337, endPoint y: 104, distance: 16.7
click at [340, 103] on textarea "Bạn có biết: 90% lỗi khi vẽ biểu đồ không nằm ở kỹ thuật, mà ở chỗ bạn chọn sai…" at bounding box center [282, 98] width 202 height 38
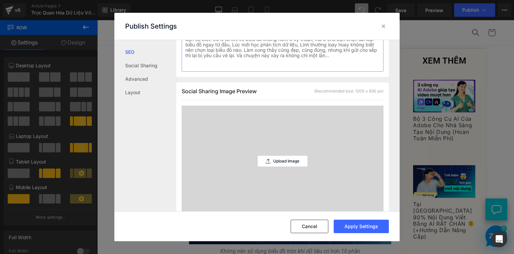
scroll to position [215, 0]
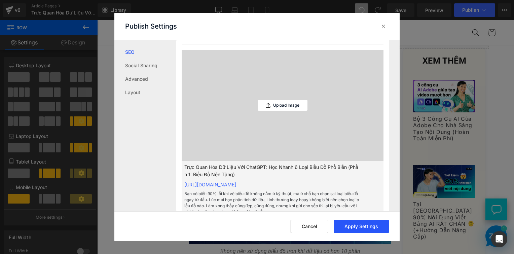
click at [351, 226] on button "Apply Settings" at bounding box center [360, 225] width 55 height 13
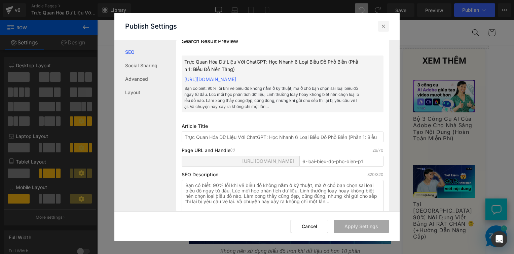
click at [382, 27] on icon at bounding box center [383, 26] width 7 height 7
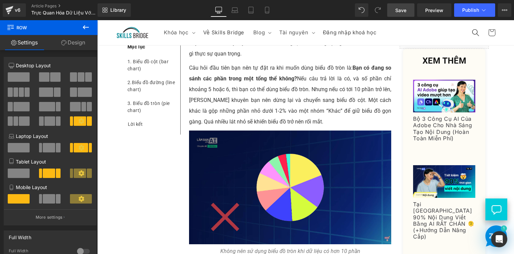
click at [401, 11] on span "Save" at bounding box center [400, 10] width 11 height 7
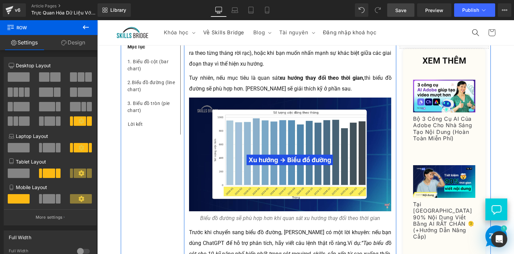
scroll to position [1178, 0]
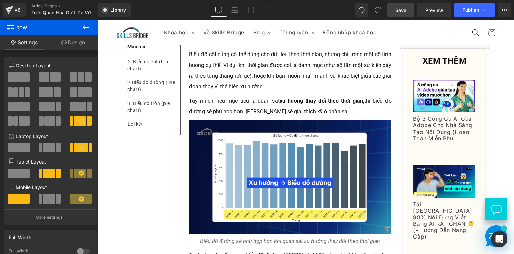
click at [395, 11] on span "Save" at bounding box center [400, 10] width 11 height 7
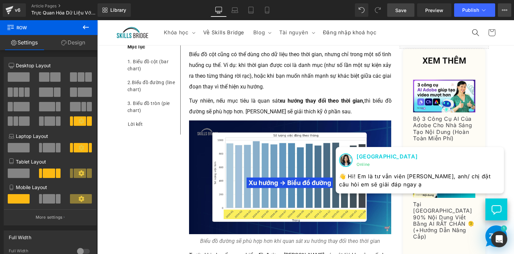
click at [501, 14] on button "View Live Page View with current Template Save Template to Library Schedule Pub…" at bounding box center [503, 9] width 13 height 13
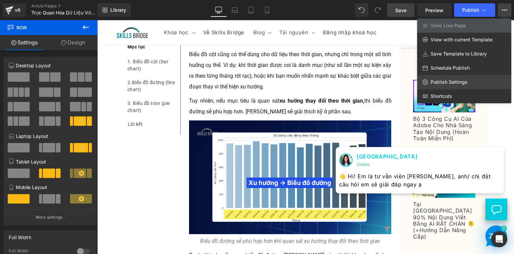
click at [442, 81] on span "Publish Settings" at bounding box center [448, 82] width 37 height 6
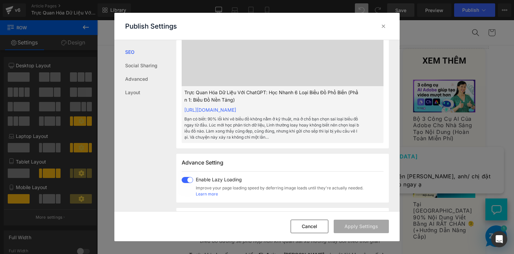
scroll to position [235, 0]
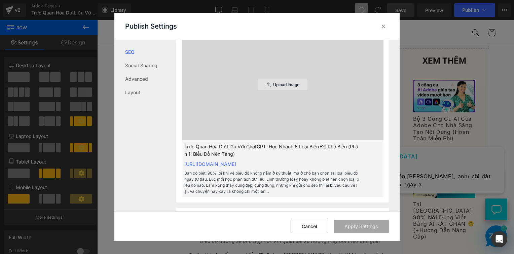
click at [286, 87] on p "Upload Image" at bounding box center [286, 84] width 26 height 5
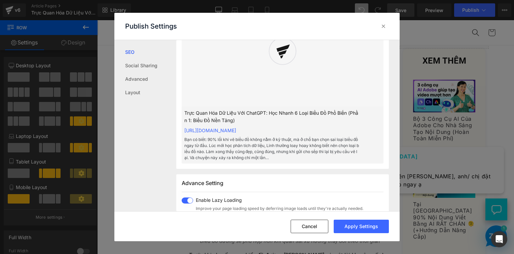
scroll to position [168, 0]
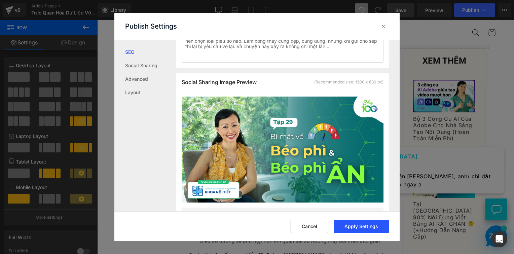
click at [361, 230] on button "Apply Settings" at bounding box center [360, 225] width 55 height 13
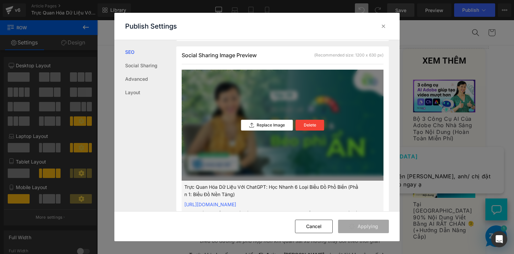
scroll to position [202, 0]
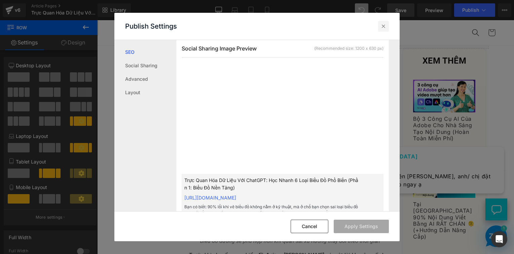
drag, startPoint x: 380, startPoint y: 27, endPoint x: 418, endPoint y: 14, distance: 40.4
click at [380, 26] on icon at bounding box center [383, 26] width 7 height 7
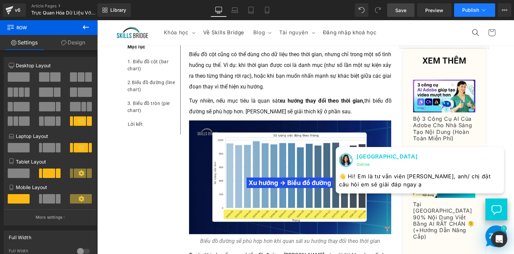
click at [461, 9] on button "Publish" at bounding box center [474, 9] width 41 height 13
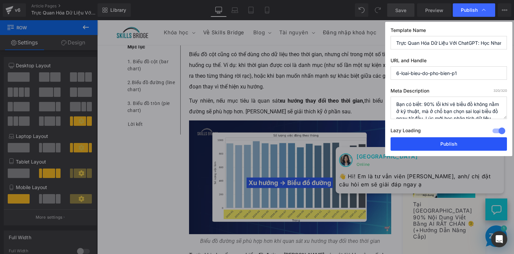
click at [423, 142] on button "Publish" at bounding box center [448, 143] width 116 height 13
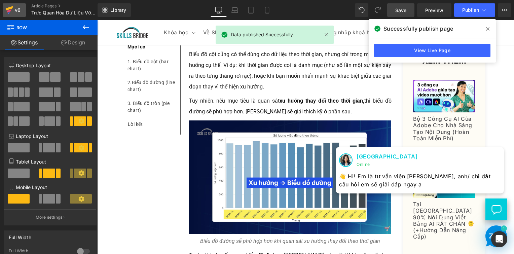
click at [8, 7] on icon at bounding box center [9, 10] width 8 height 17
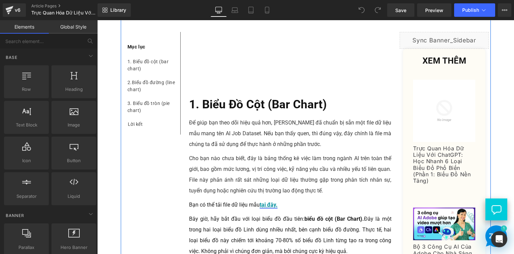
scroll to position [538, 0]
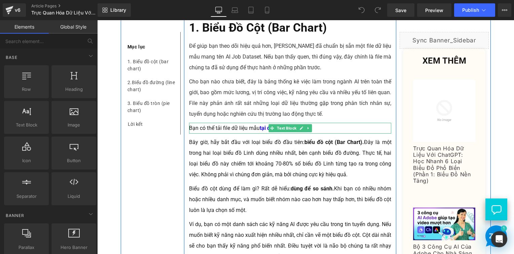
click at [254, 129] on p "Bạn có thể tải file dữ liệu mẫu tại đây." at bounding box center [290, 128] width 202 height 11
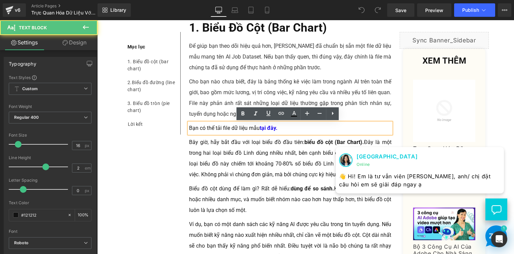
click at [256, 128] on p "Bạn có thể tải file dữ liệu mẫu tại đây." at bounding box center [290, 128] width 202 height 11
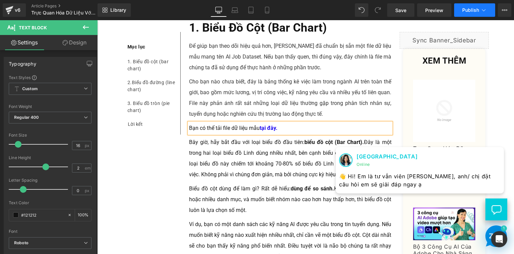
click at [465, 8] on span "Publish" at bounding box center [470, 9] width 17 height 5
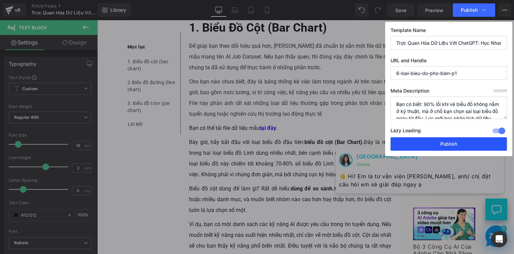
click at [460, 143] on button "Publish" at bounding box center [448, 143] width 116 height 13
click at [460, 143] on div "Trực Quan Hóa Dữ Liệu Với ChatGPT: Học Nhanh 6 Loại Biểu Đồ Phổ Biến (Phần 1: B…" at bounding box center [444, 164] width 62 height 45
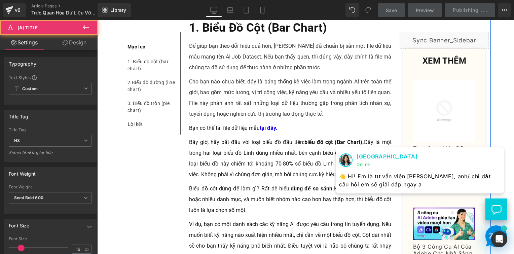
scroll to position [571, 0]
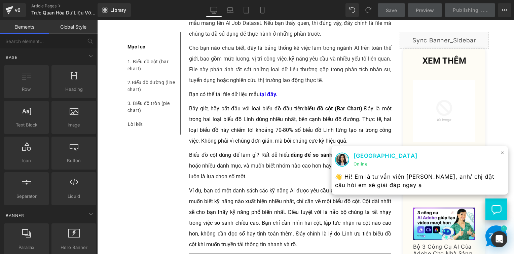
click at [500, 154] on span "×" at bounding box center [502, 153] width 4 height 10
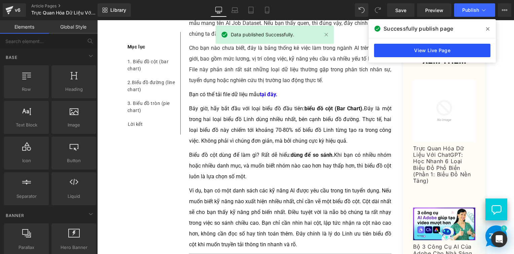
click at [449, 50] on link "View Live Page" at bounding box center [432, 50] width 116 height 13
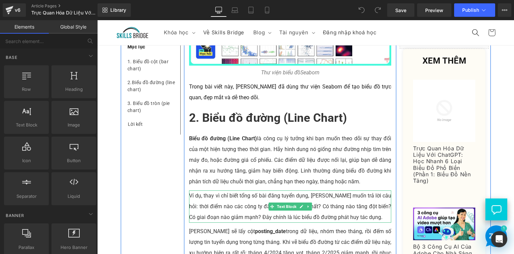
scroll to position [1663, 0]
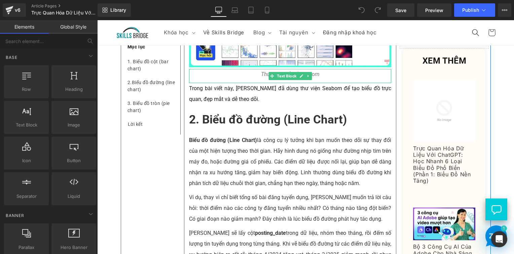
click at [313, 71] on span "Thư viện biểu đồSeaborn" at bounding box center [290, 74] width 58 height 6
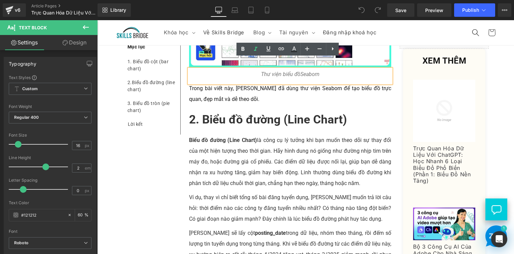
click at [298, 71] on span "Thư viện biểu đồSeaborn" at bounding box center [290, 74] width 58 height 6
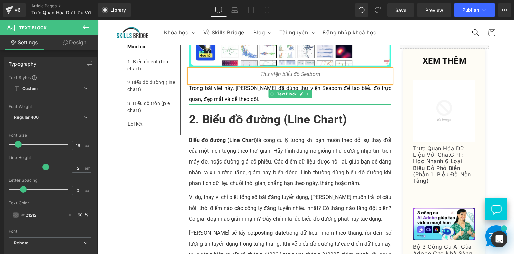
click at [292, 90] on p "Trong bài viết này, [PERSON_NAME] đã dùng thư viện Seaborn để tạo biểu đồ trực …" at bounding box center [290, 94] width 202 height 22
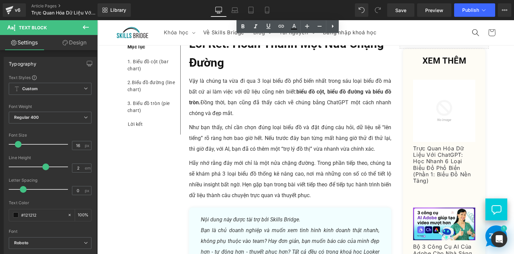
scroll to position [2768, 0]
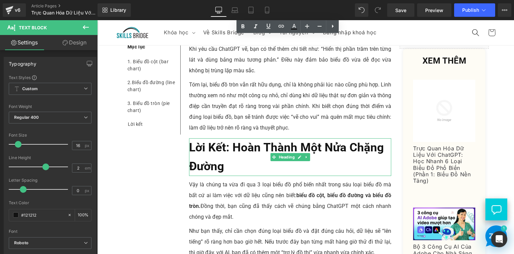
click at [210, 140] on b "Lời kết: Hoàn thành một nửa chặng đường" at bounding box center [286, 156] width 195 height 33
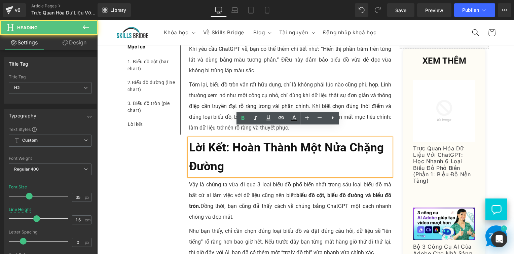
click at [213, 140] on b "Lời kết: Hoàn thành một nửa chặng đường" at bounding box center [286, 156] width 195 height 33
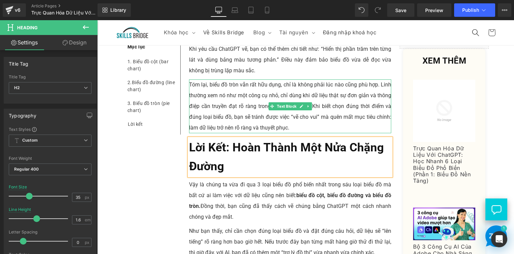
click at [334, 95] on p "Tóm lại, biểu đồ tròn vẫn rất hữu dụng, chỉ là không phải lúc nào cũng phù hợp.…" at bounding box center [290, 106] width 202 height 54
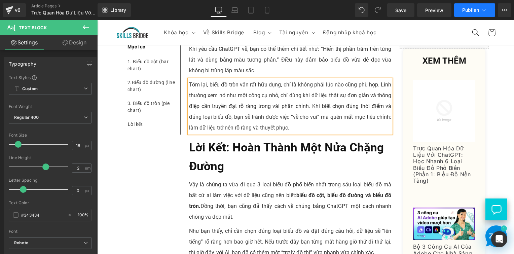
click at [469, 11] on span "Publish" at bounding box center [470, 9] width 17 height 5
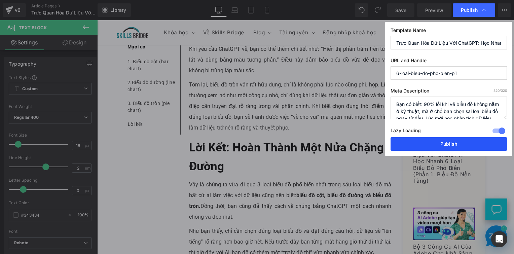
click at [442, 145] on button "Publish" at bounding box center [448, 143] width 116 height 13
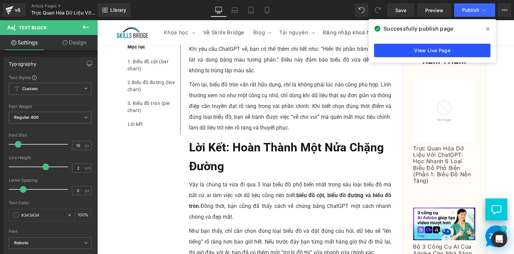
click at [432, 50] on link "View Live Page" at bounding box center [432, 50] width 116 height 13
